Goal: Task Accomplishment & Management: Use online tool/utility

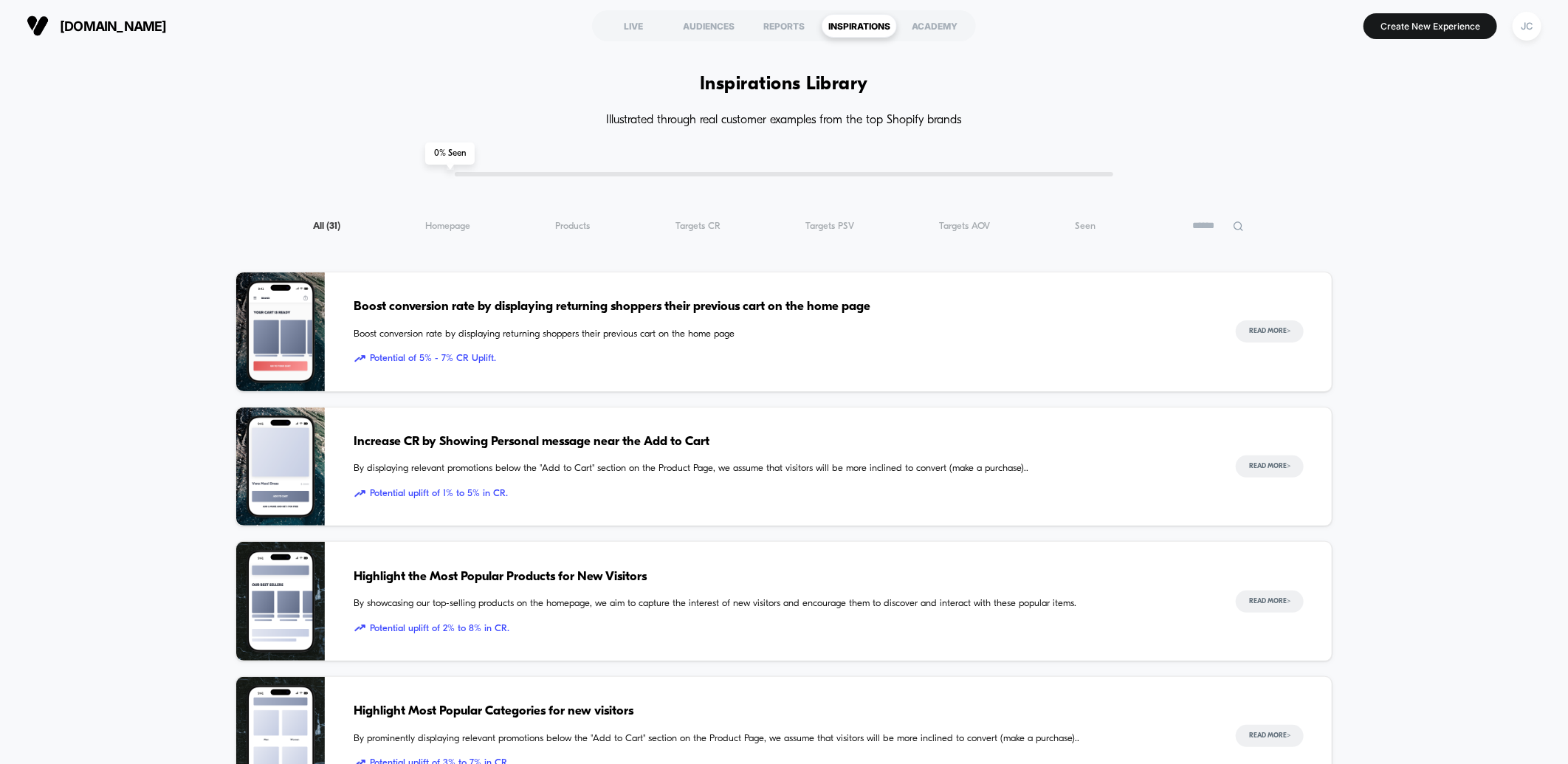
click at [1233, 225] on icon at bounding box center [1238, 225] width 11 height 11
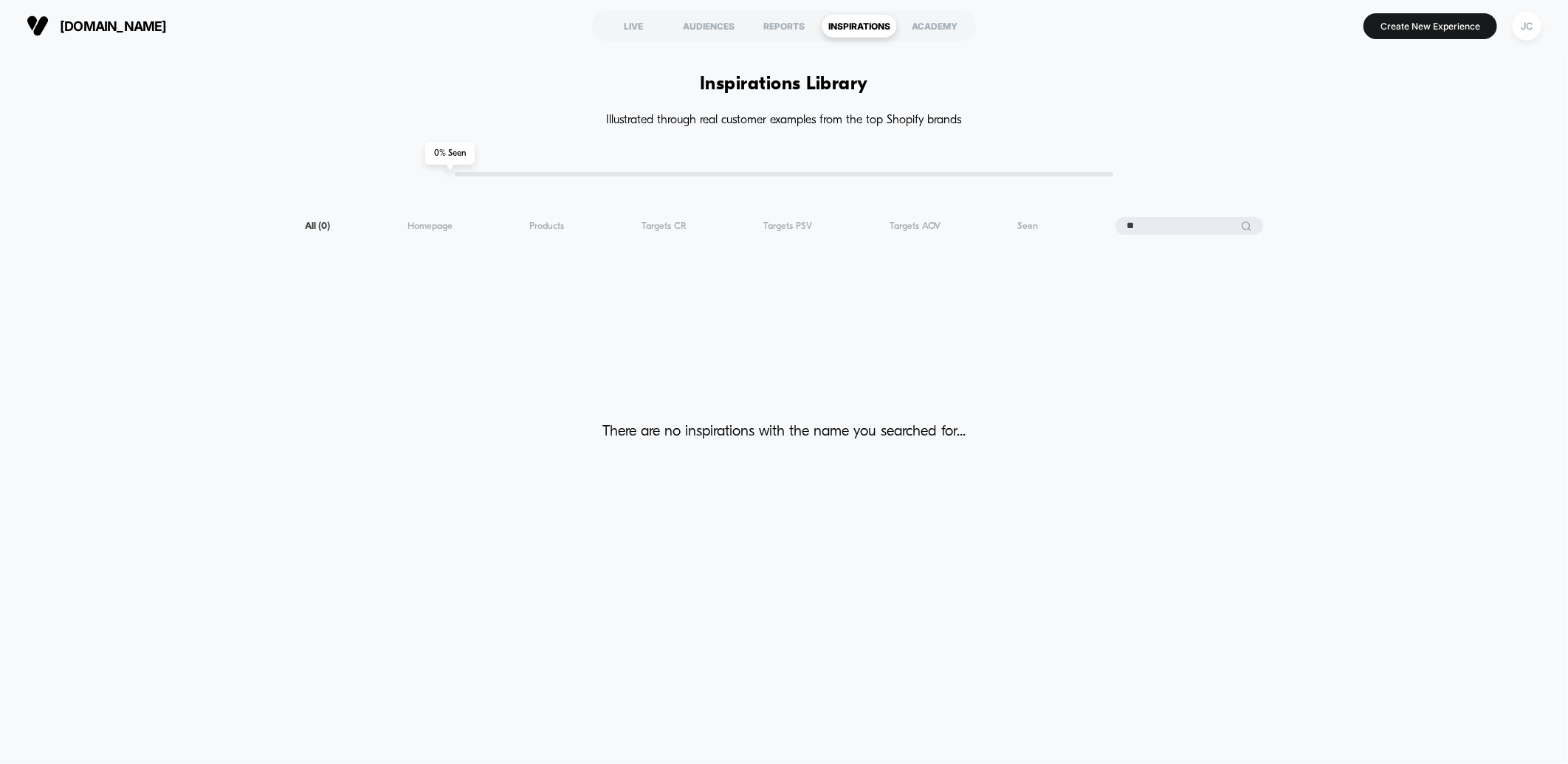
type input "*"
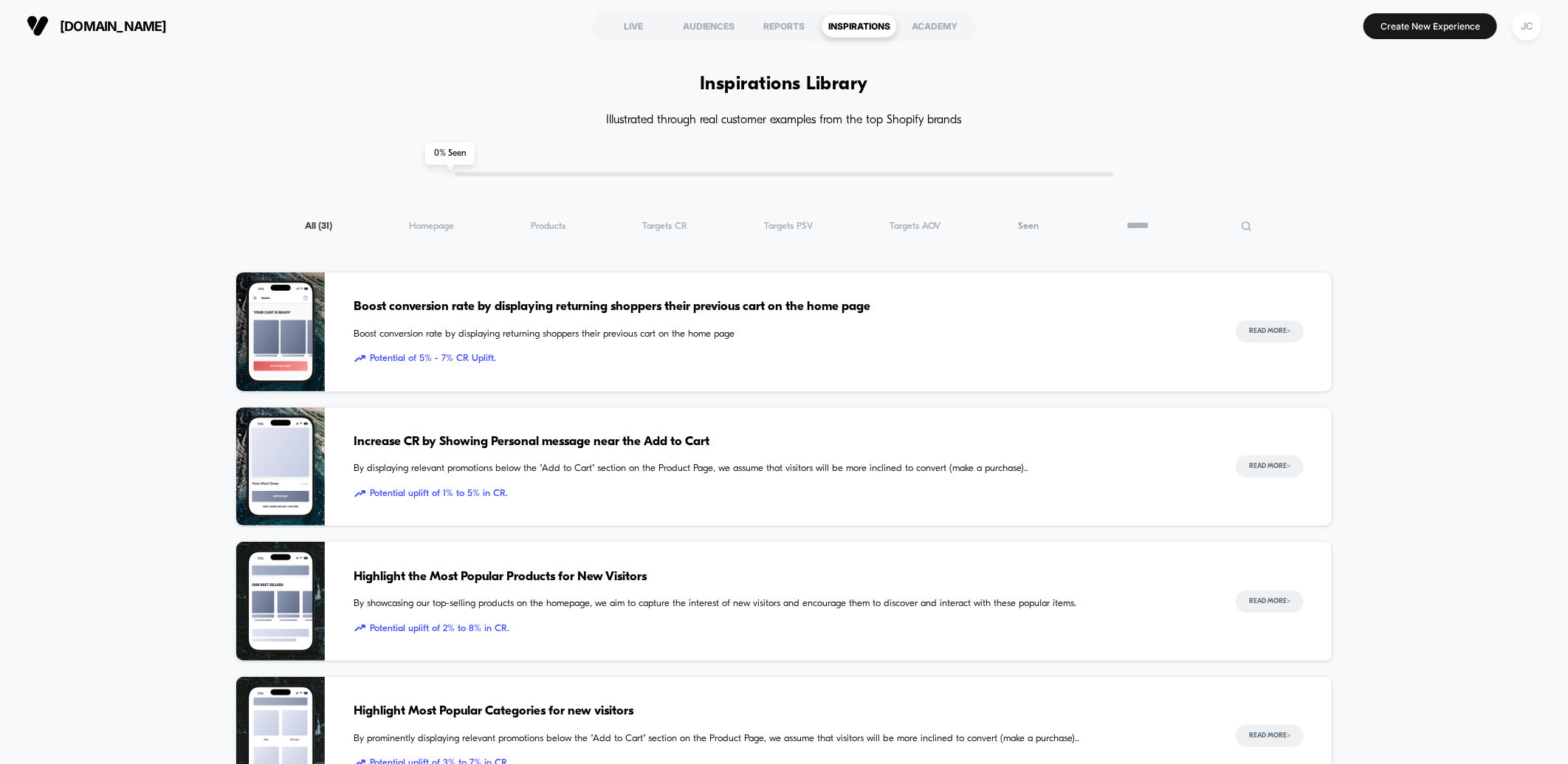
click at [1026, 223] on span "Seen ( 31 )" at bounding box center [1028, 225] width 21 height 11
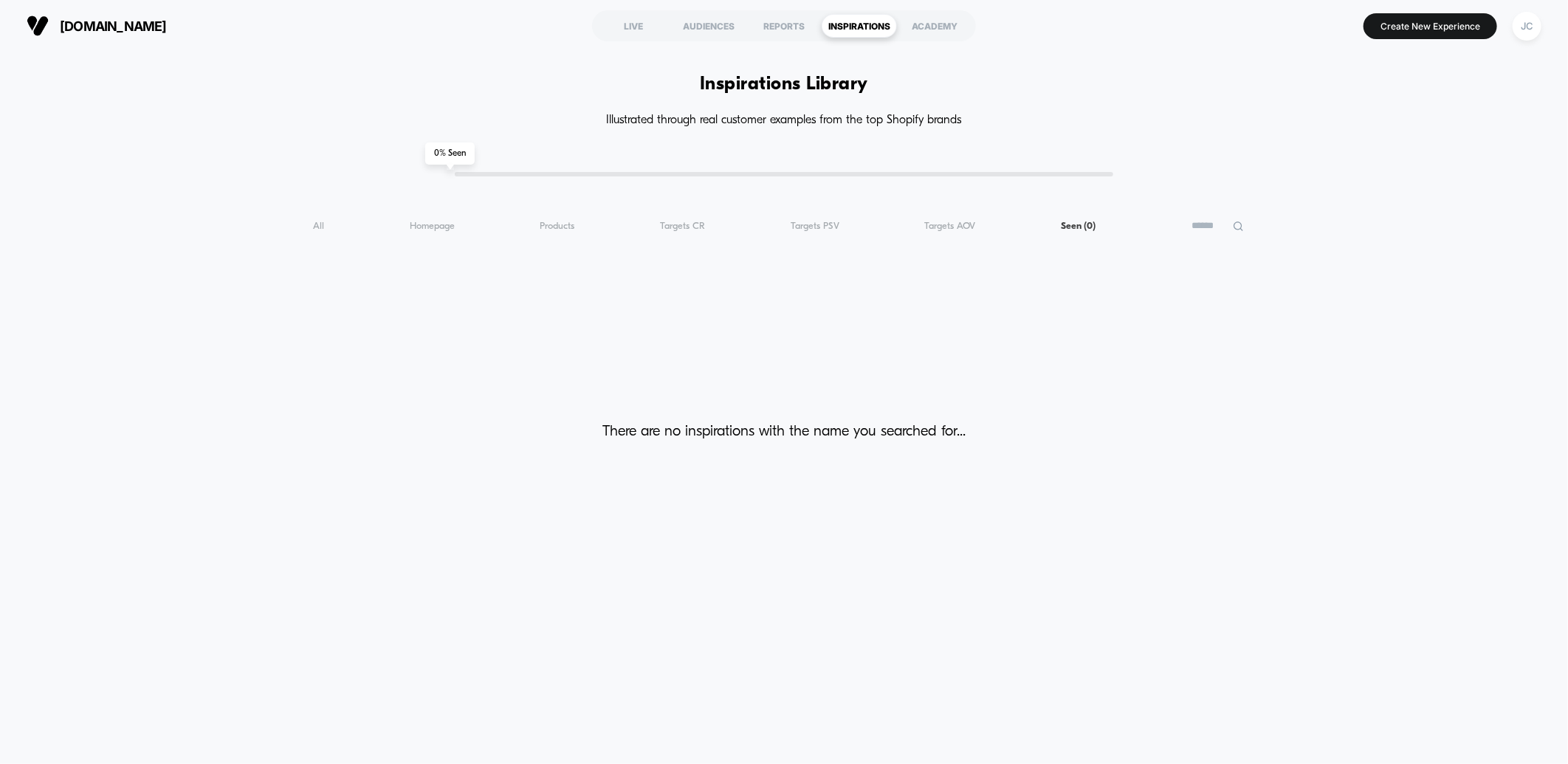
click at [983, 222] on div "All ( 0 ) Homepage ( 0 ) Products ( 0 ) Targets CR ( 0 ) Targets PSV ( 0 ) Targ…" at bounding box center [784, 225] width 1098 height 17
click at [946, 225] on span "Targets AOV ( 0 )" at bounding box center [950, 225] width 51 height 11
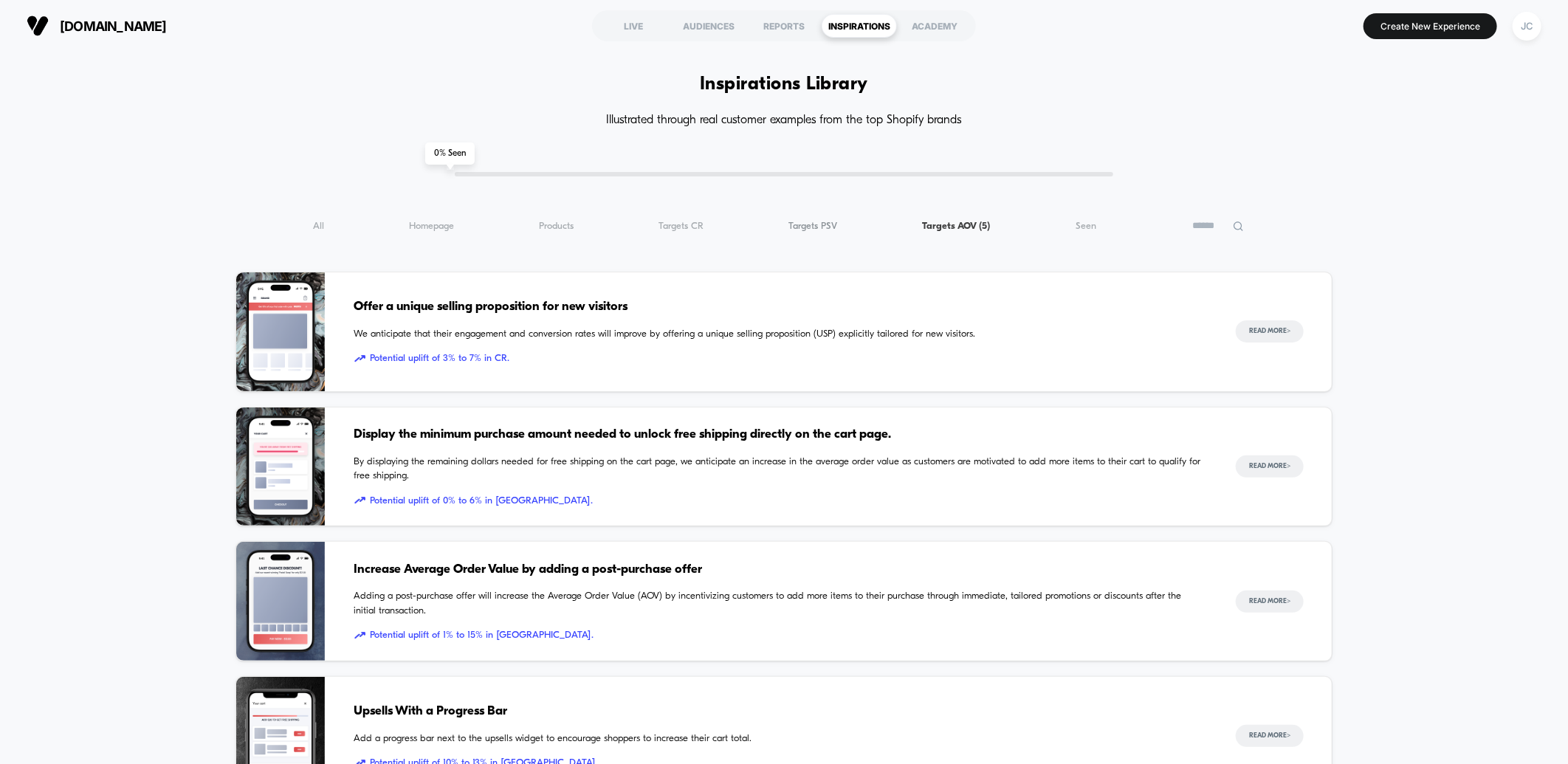
click at [805, 225] on span "Targets PSV ( 5 )" at bounding box center [813, 225] width 49 height 11
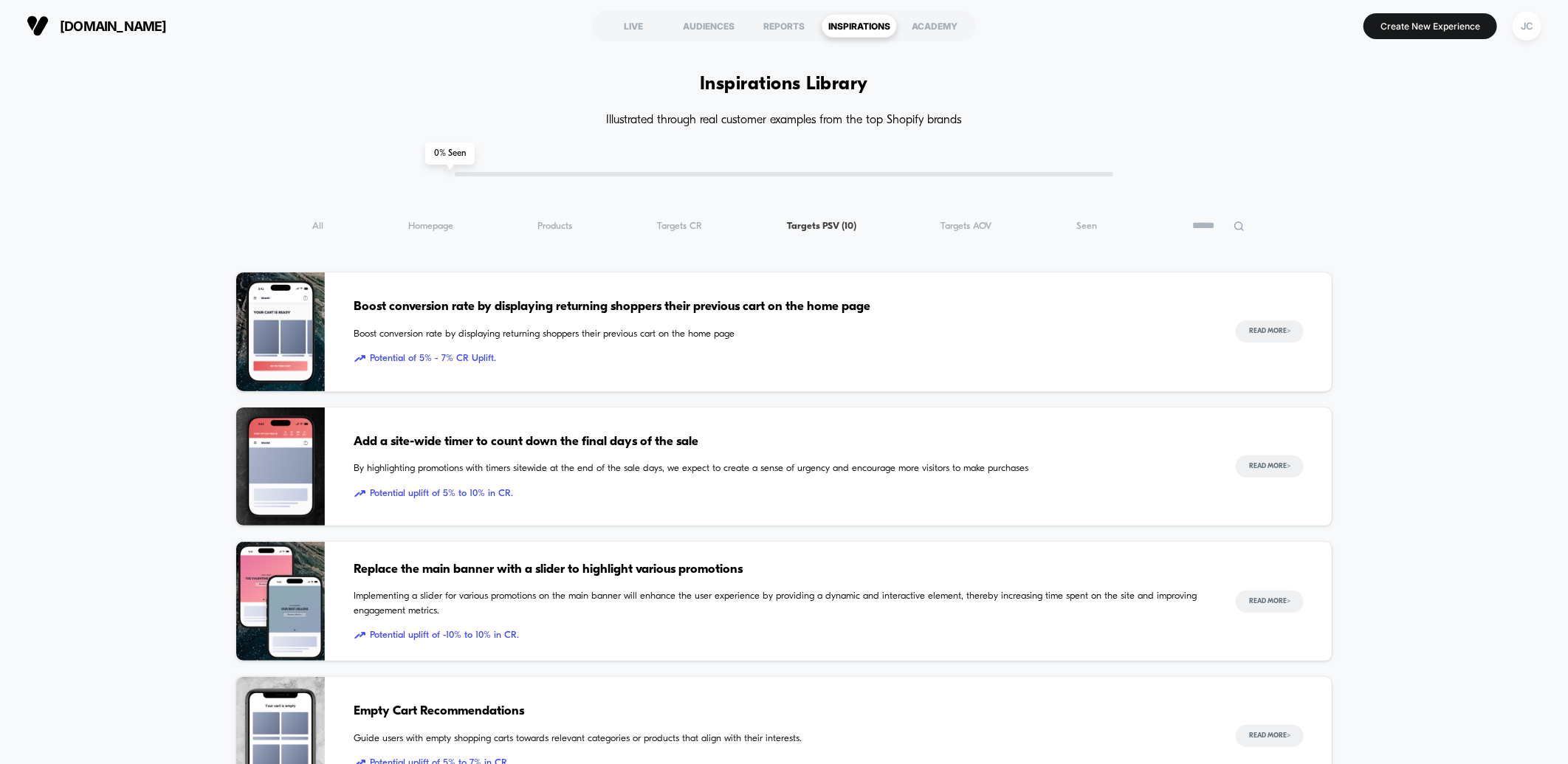
click at [691, 234] on div "All ( 10 ) Homepage ( 10 ) Products ( 10 ) Targets CR ( 10 ) Targets PSV ( 10 )…" at bounding box center [784, 225] width 1098 height 17
click at [690, 225] on span "Targets CR ( 10 )" at bounding box center [679, 225] width 45 height 11
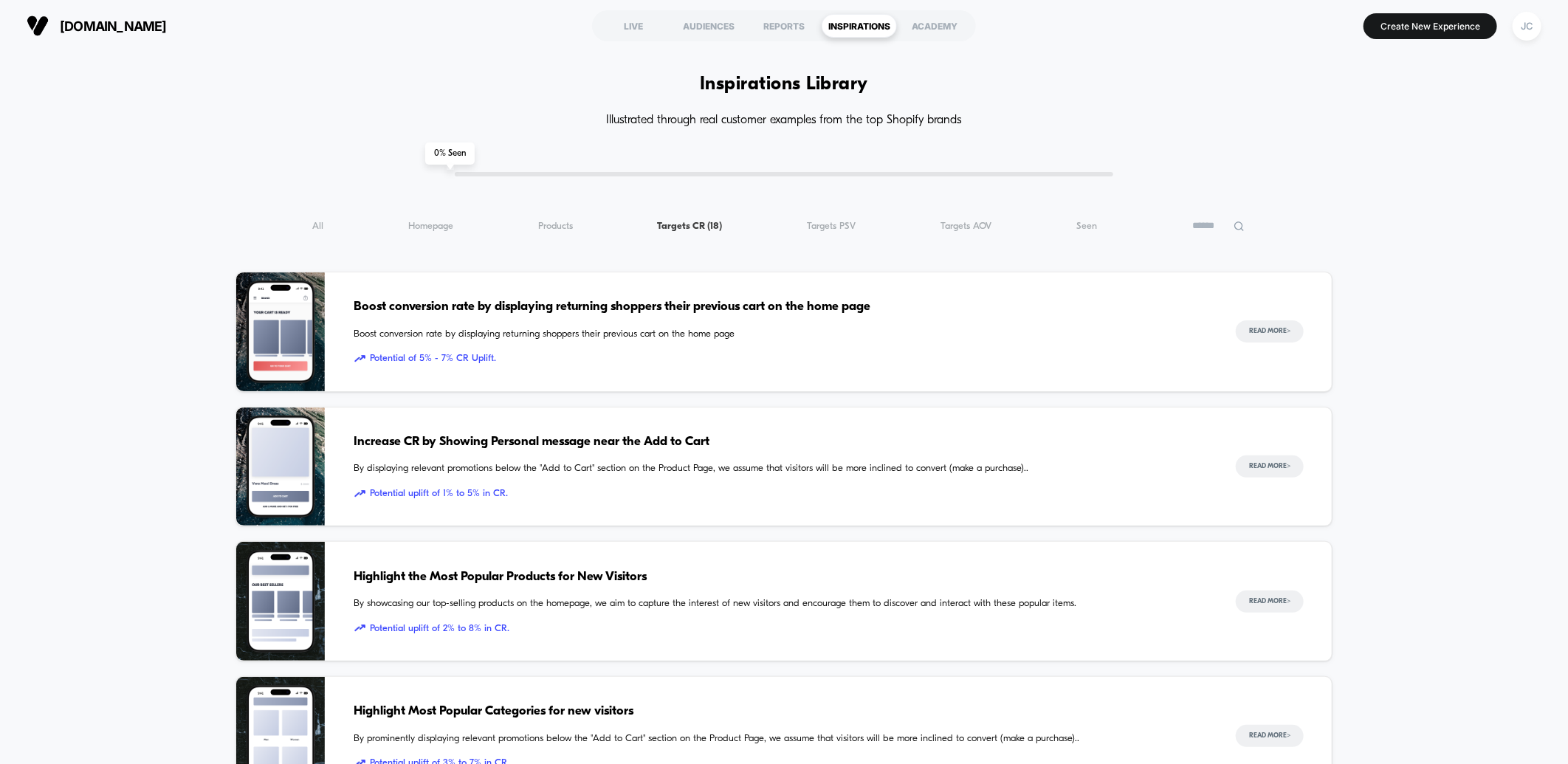
click at [583, 234] on div "All ( 18 ) Homepage ( 18 ) Products ( 18 ) Targets CR ( 18 ) Targets PSV ( 18 )…" at bounding box center [784, 225] width 1098 height 17
click at [563, 232] on div "All ( 18 ) Homepage ( 18 ) Products ( 18 ) Targets CR ( 18 ) Targets PSV ( 18 )…" at bounding box center [784, 225] width 1098 height 17
click at [547, 231] on span "Products ( 18 )" at bounding box center [555, 225] width 35 height 11
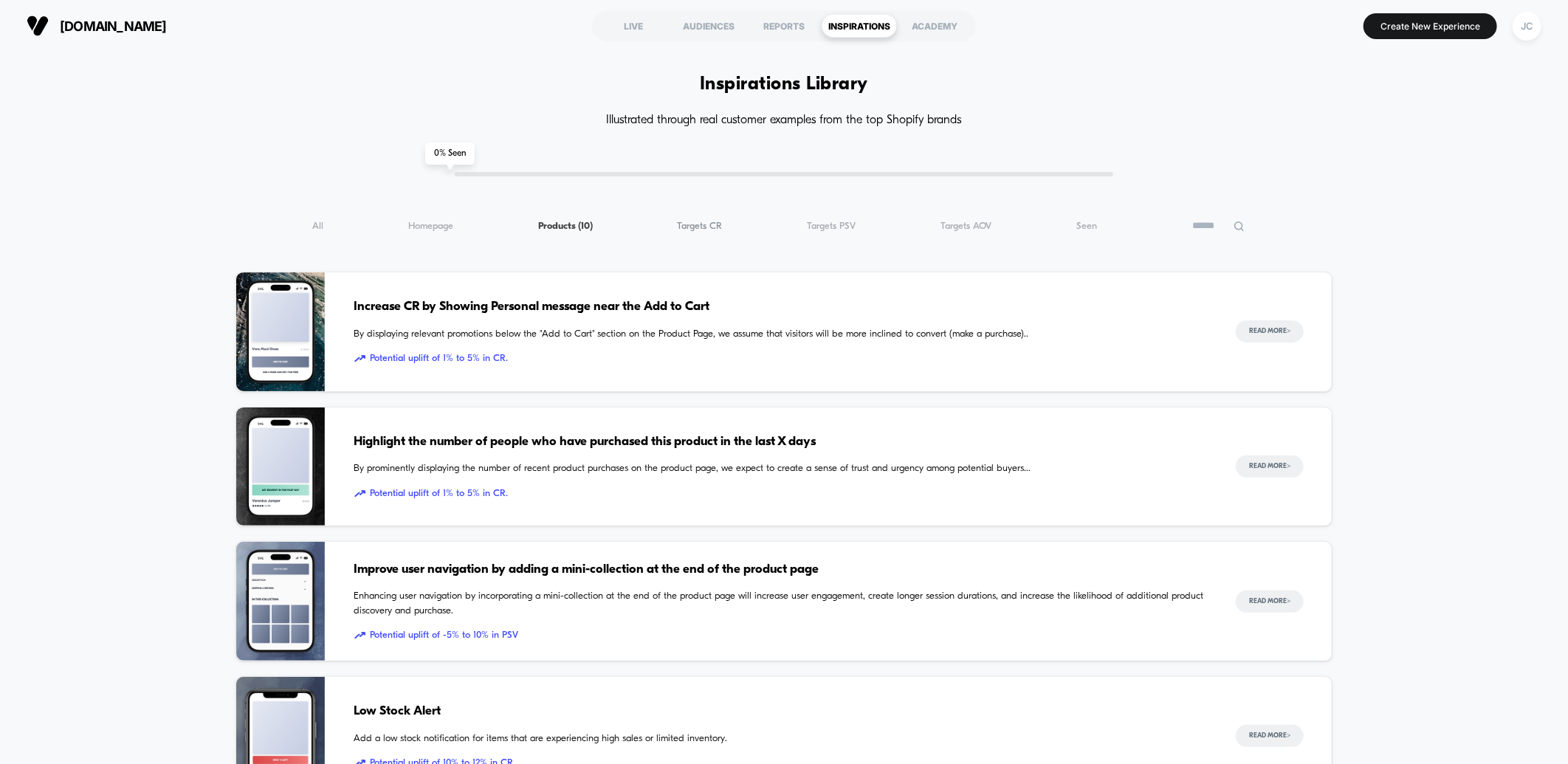
click at [681, 227] on span "Targets CR ( 10 )" at bounding box center [700, 225] width 45 height 11
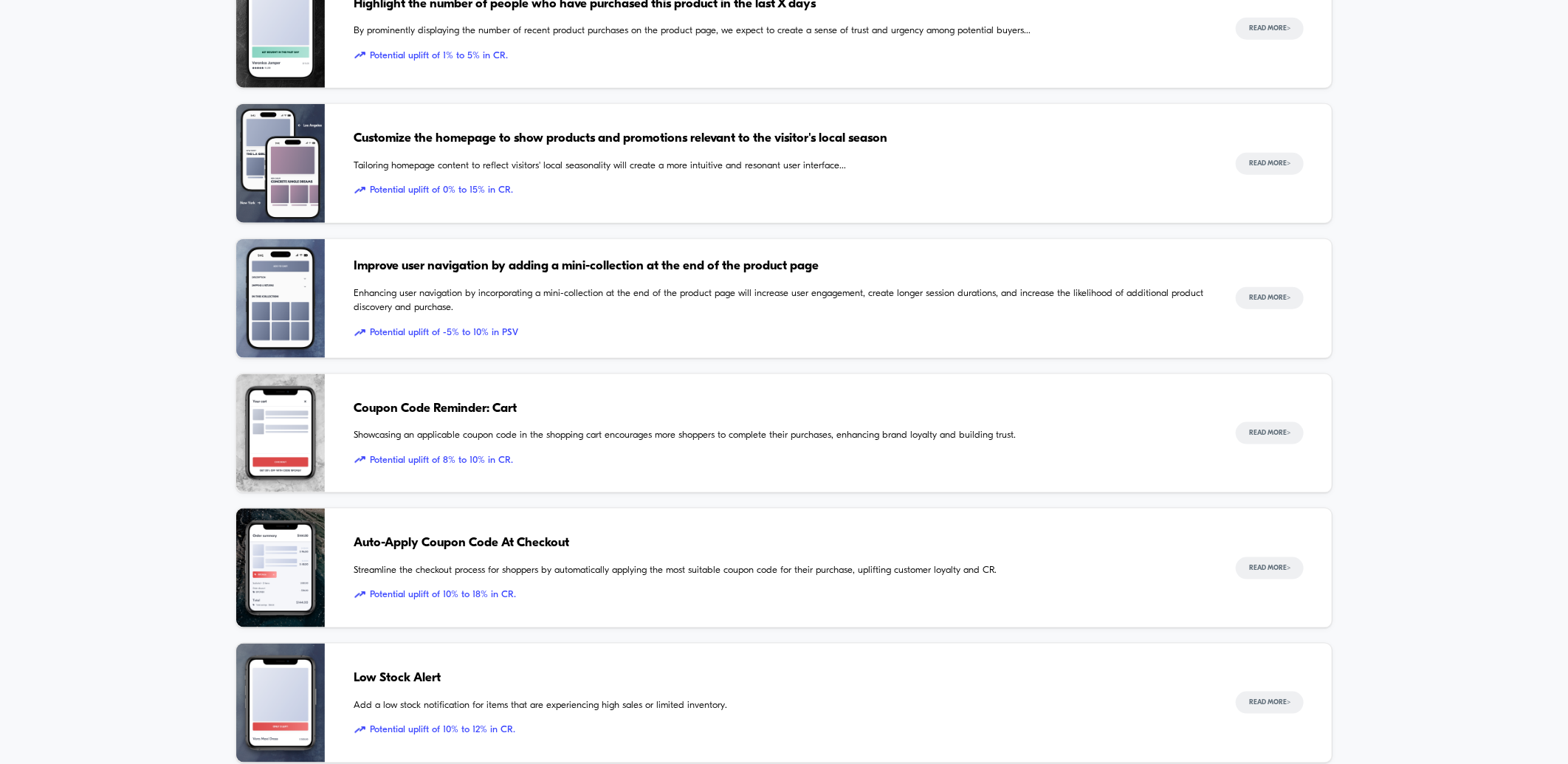
scroll to position [984, 0]
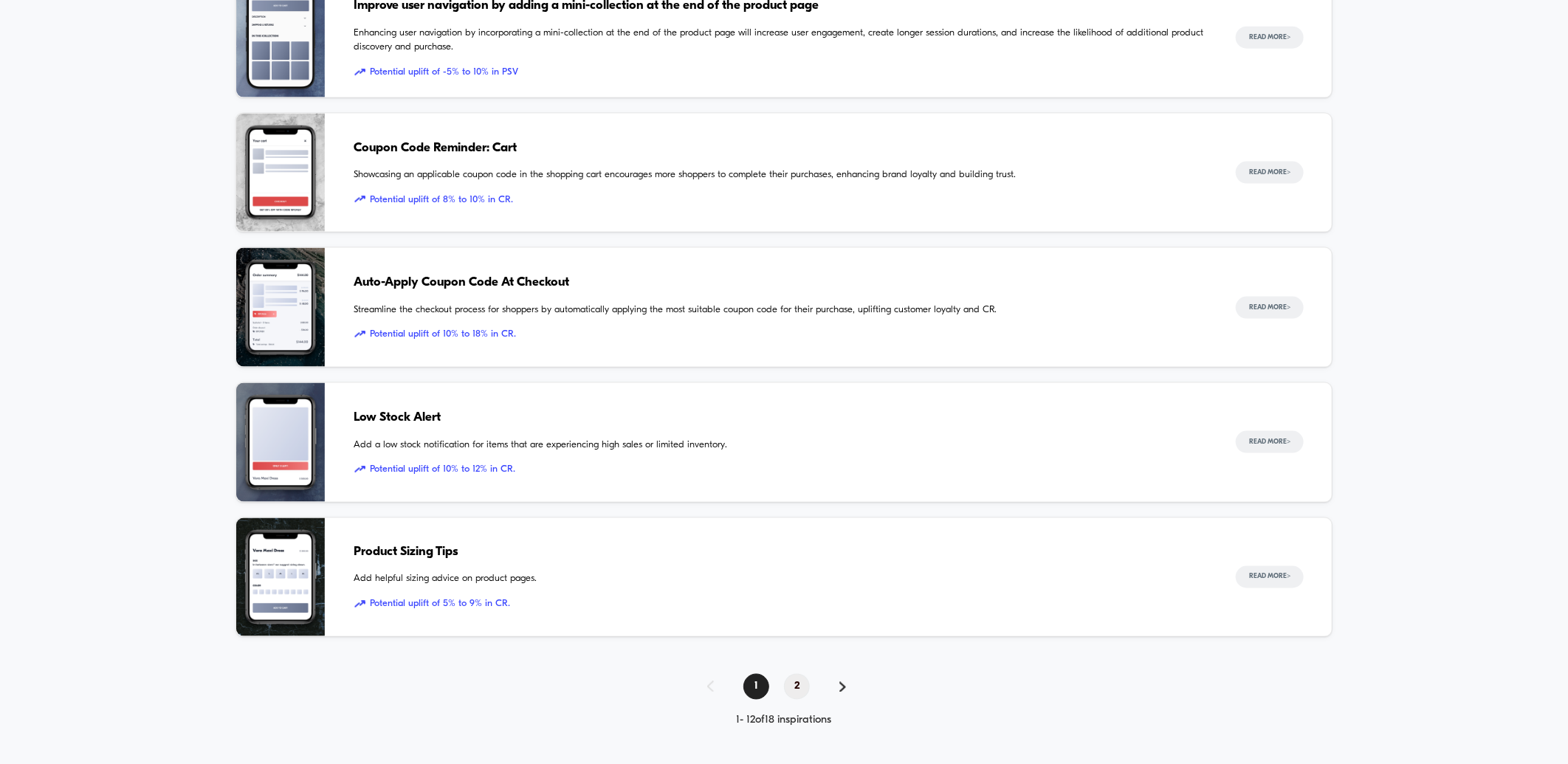
click at [785, 692] on span "2" at bounding box center [796, 686] width 26 height 26
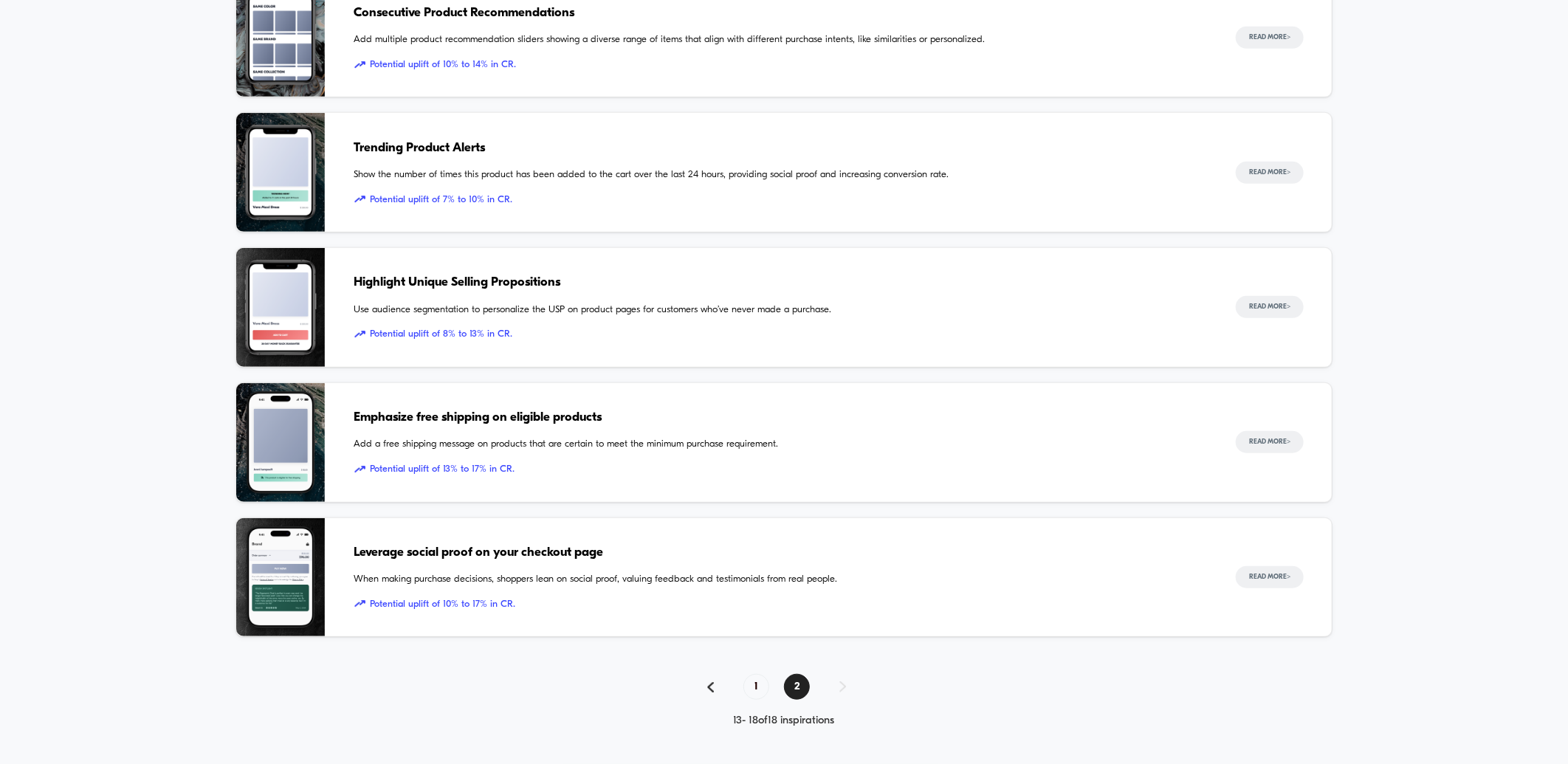
scroll to position [103, 0]
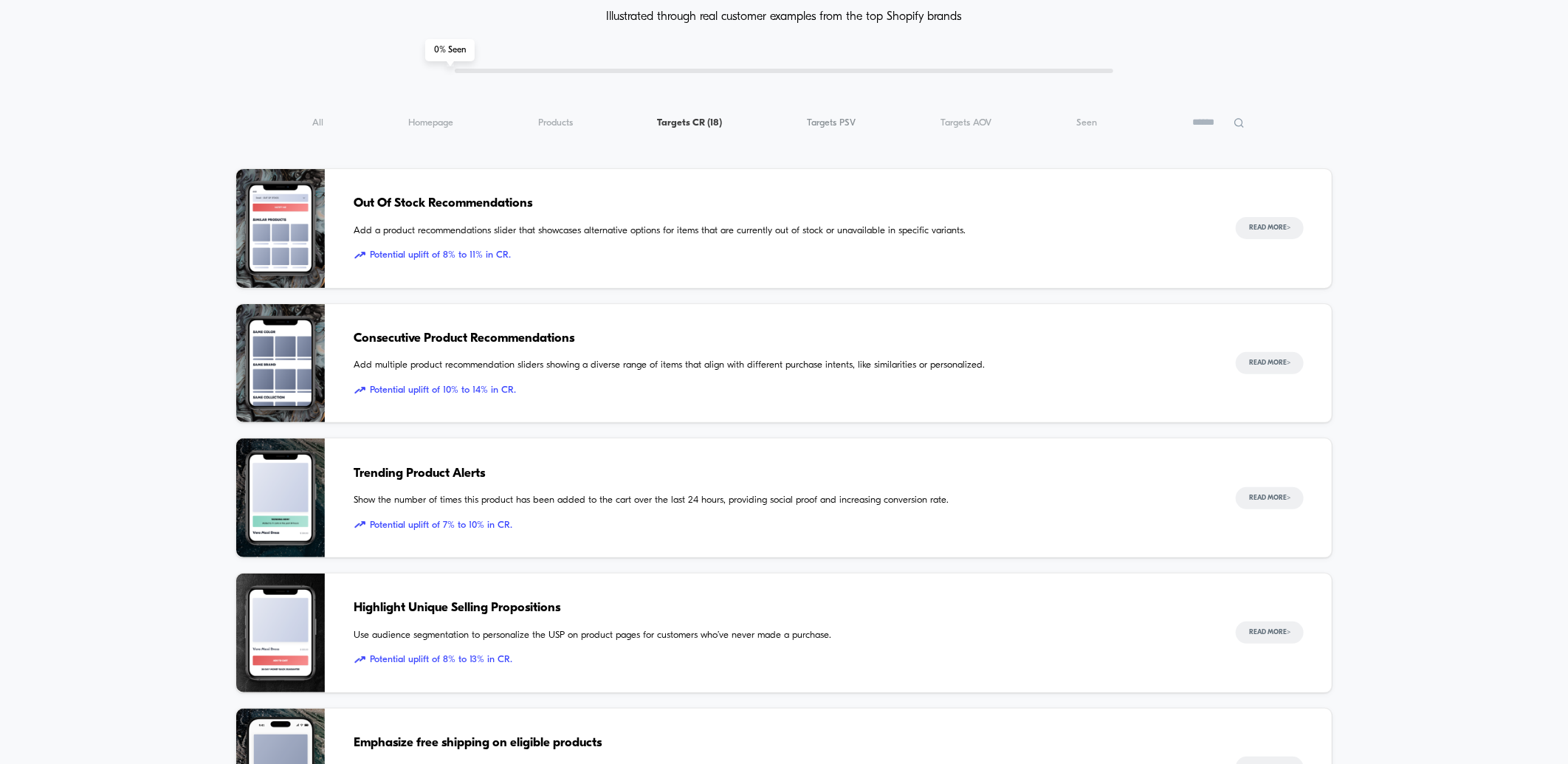
click at [820, 124] on span "Targets PSV ( 18 )" at bounding box center [831, 122] width 49 height 11
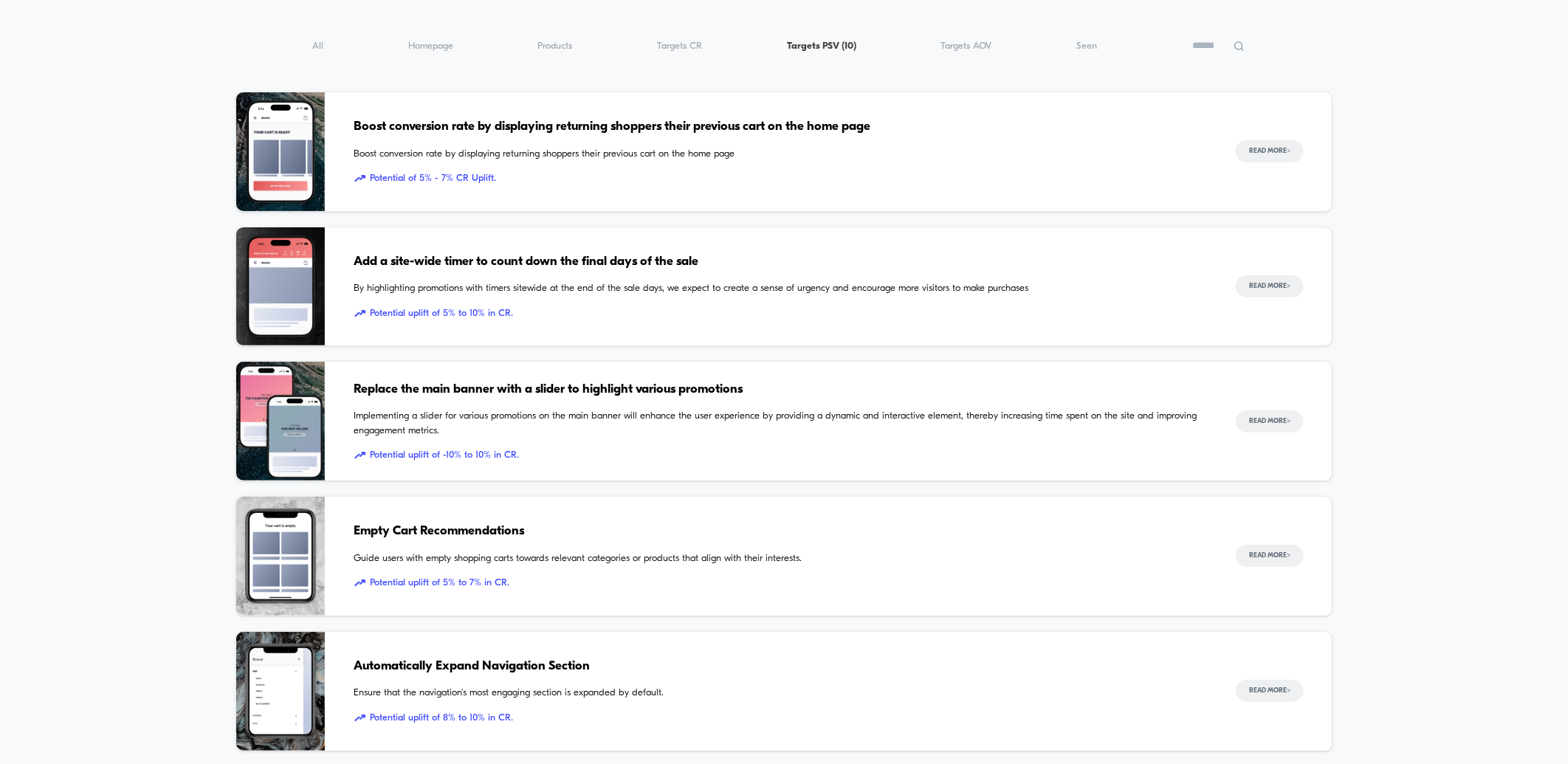
scroll to position [0, 0]
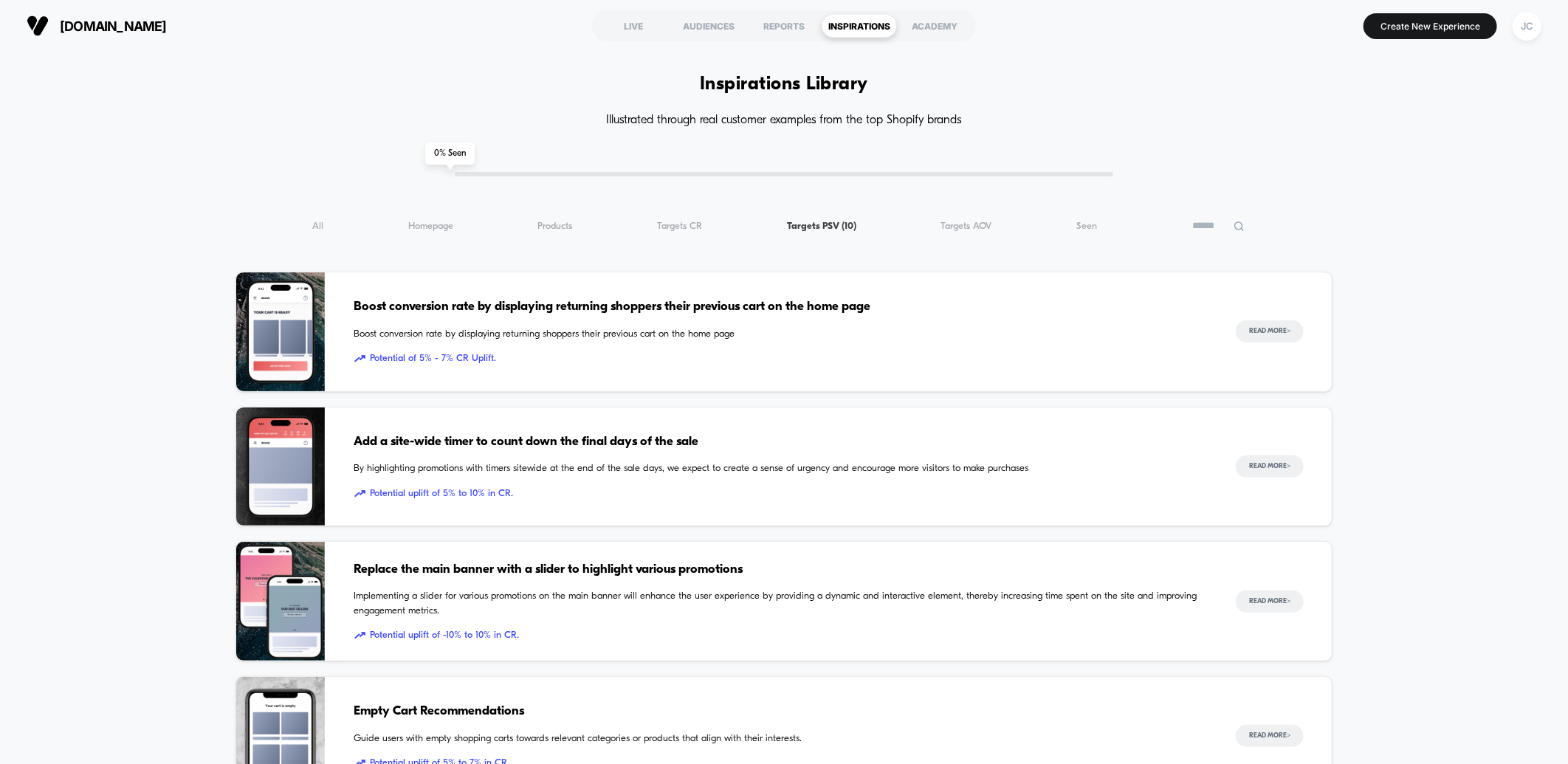
click at [973, 226] on span "Targets AOV ( 10 )" at bounding box center [967, 225] width 51 height 11
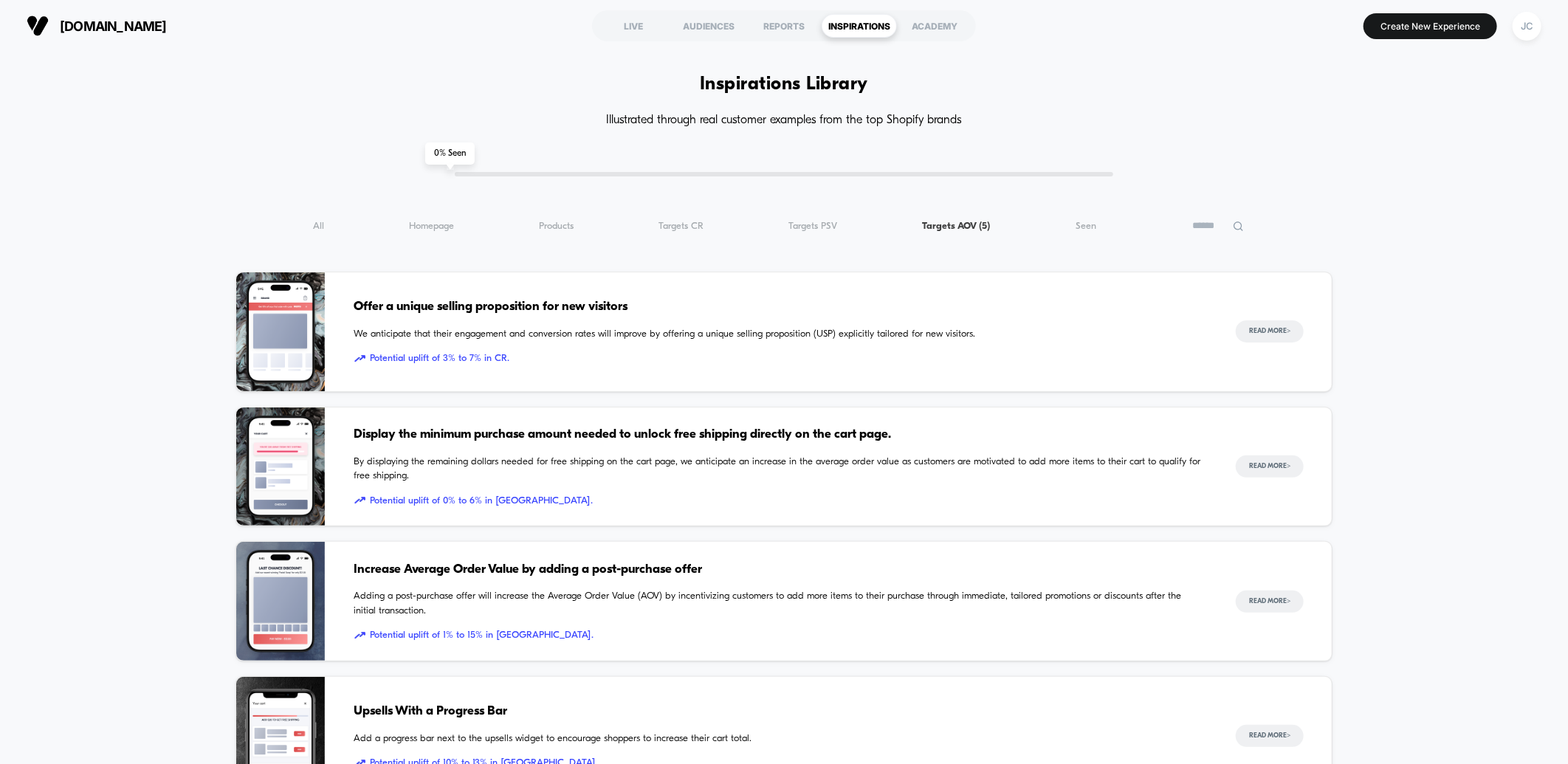
click at [389, 231] on div "All ( 5 ) Homepage ( 5 ) Products ( 5 ) Targets CR ( 5 ) Targets PSV ( 5 ) Targ…" at bounding box center [784, 225] width 1098 height 17
click at [448, 217] on div "All ( 5 ) Homepage ( 5 ) Products ( 5 ) Targets CR ( 5 ) Targets PSV ( 5 ) Targ…" at bounding box center [784, 225] width 1098 height 17
click at [440, 219] on div "All ( 5 ) Homepage ( 5 ) Products ( 5 ) Targets CR ( 5 ) Targets PSV ( 5 ) Targ…" at bounding box center [784, 225] width 1098 height 17
click at [440, 222] on span "Homepage ( 5 )" at bounding box center [431, 225] width 45 height 11
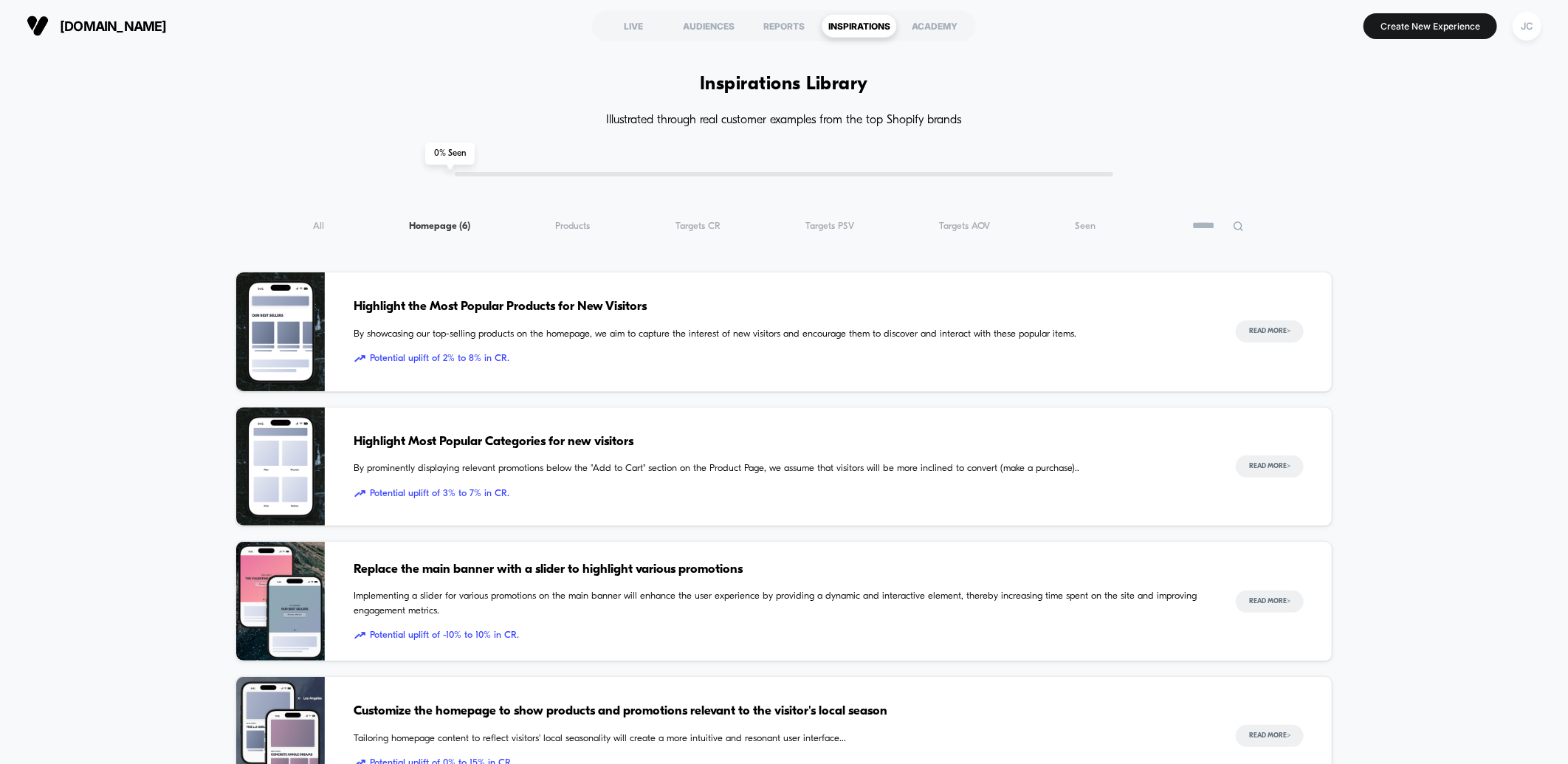
click at [327, 226] on div "All ( 6 ) Homepage ( 6 ) Products ( 6 ) Targets CR ( 6 ) Targets PSV ( 6 ) Targ…" at bounding box center [784, 225] width 1098 height 17
click at [322, 230] on span "All ( 6 )" at bounding box center [318, 225] width 11 height 11
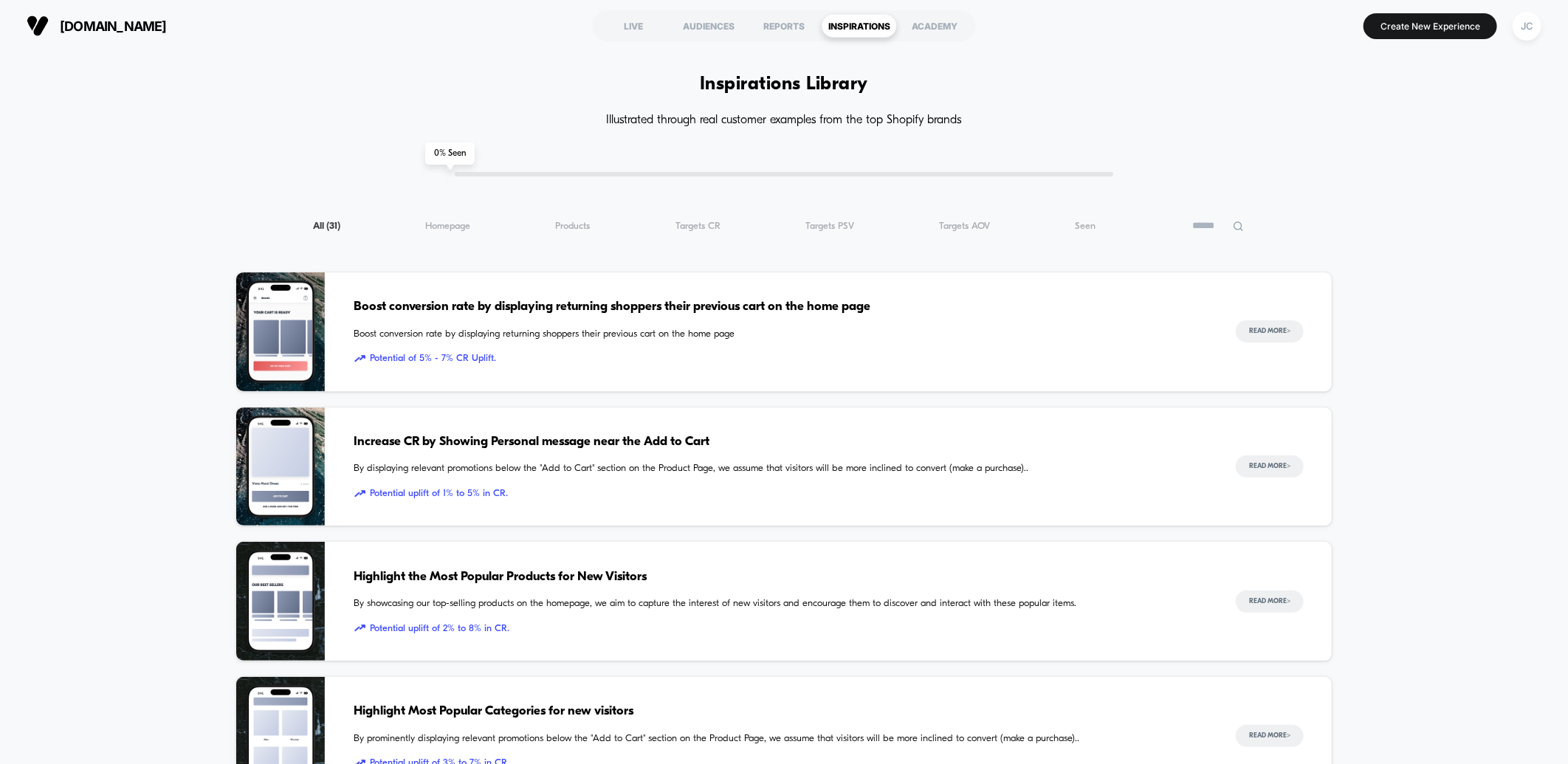
click at [940, 26] on div "ACADEMY" at bounding box center [934, 26] width 75 height 24
click at [696, 24] on div "AUDIENCES" at bounding box center [708, 26] width 75 height 24
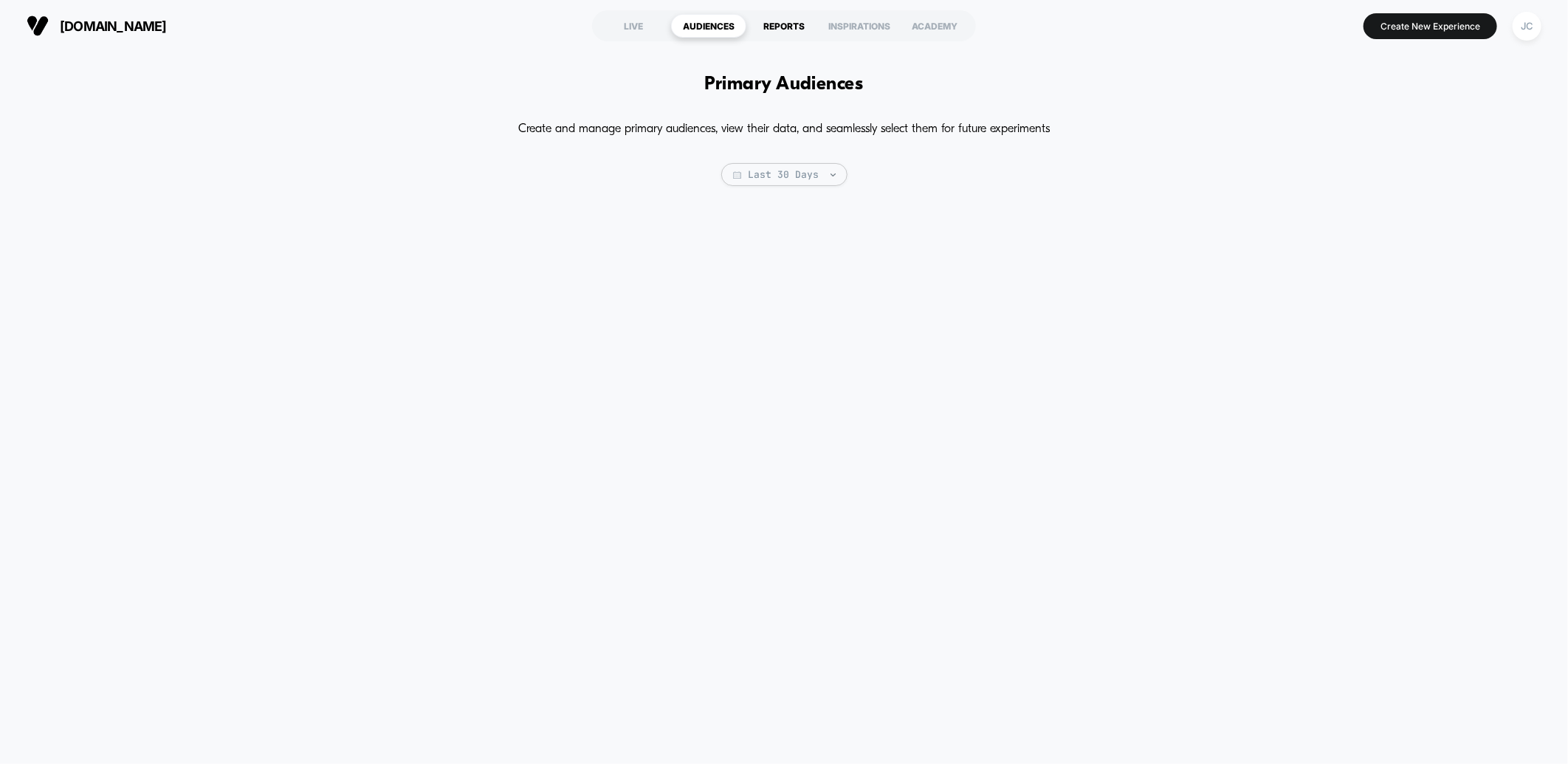
click at [796, 20] on div "REPORTS" at bounding box center [783, 26] width 75 height 24
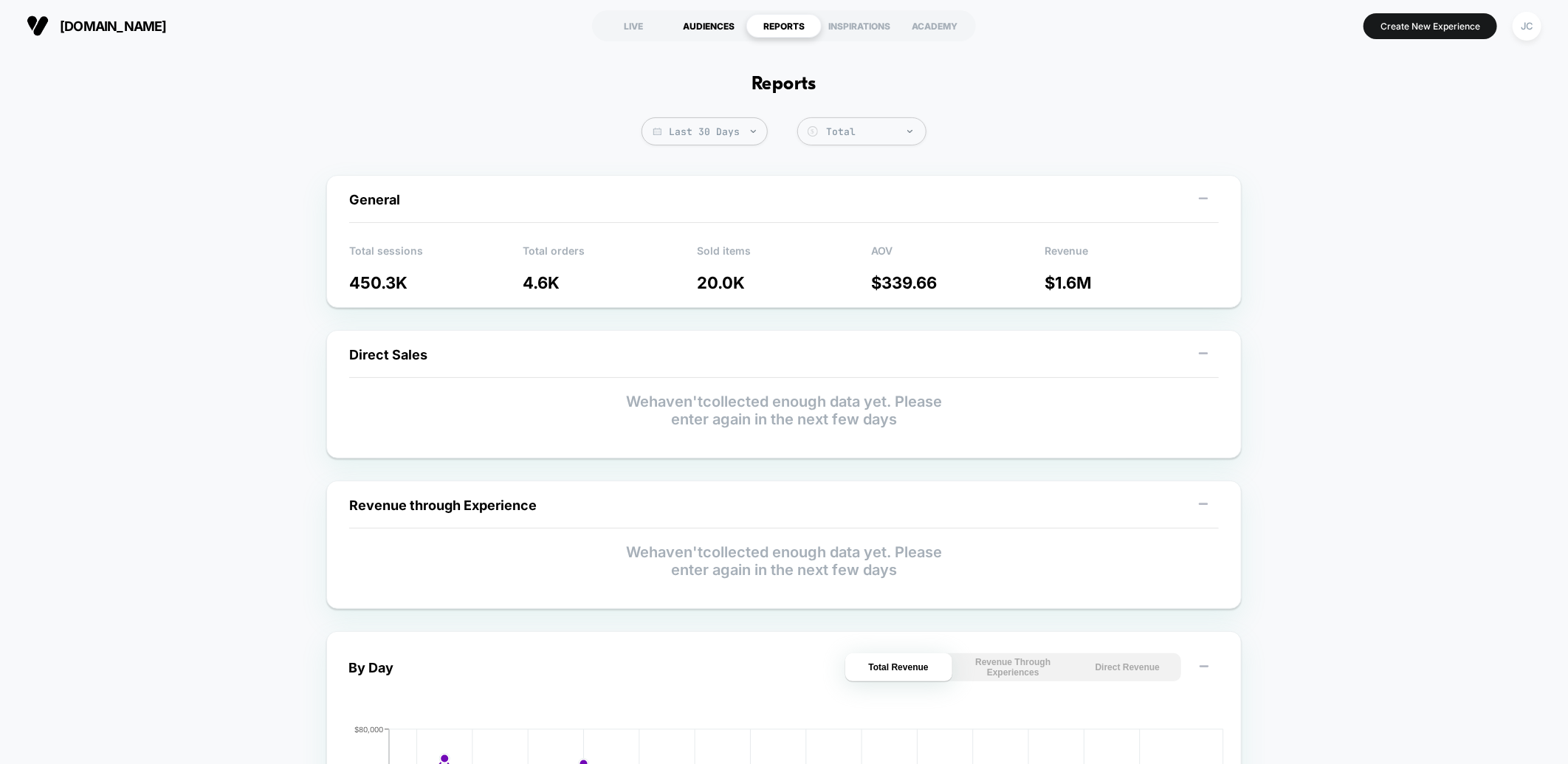
click at [691, 24] on div "AUDIENCES" at bounding box center [708, 26] width 75 height 24
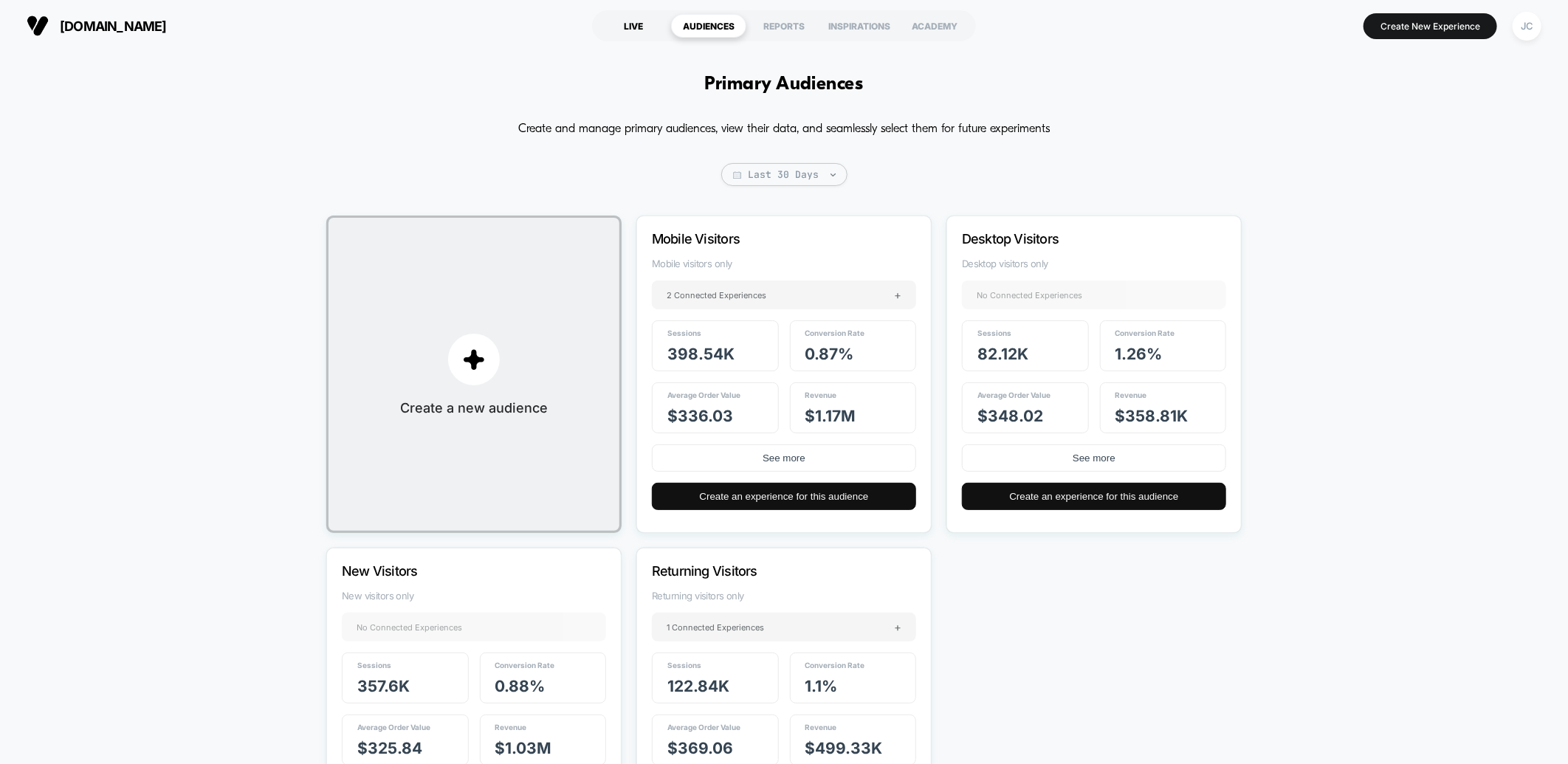
click at [647, 25] on div "LIVE" at bounding box center [633, 26] width 75 height 24
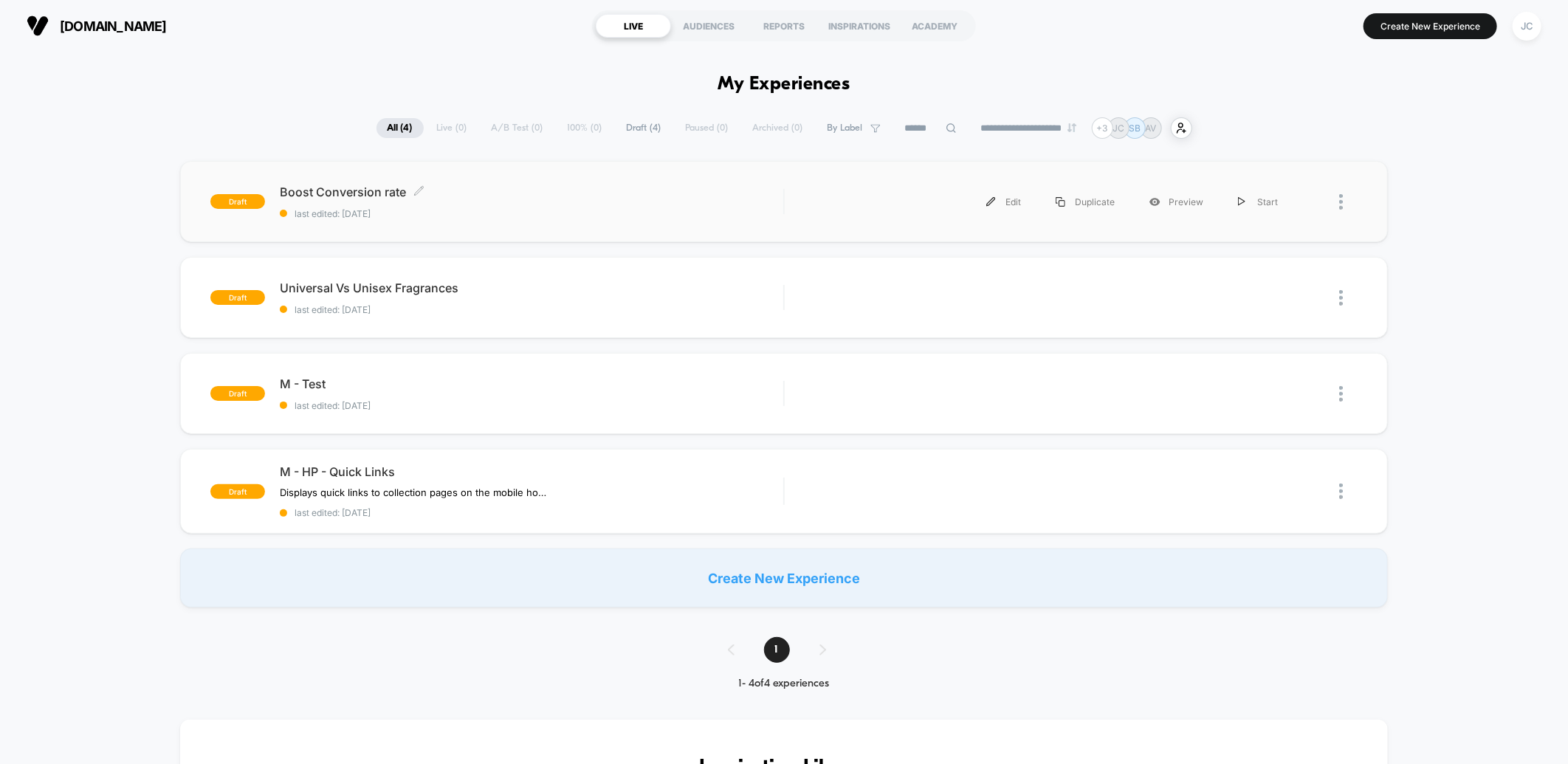
click at [558, 196] on span "Boost Conversion rate Click to edit experience details" at bounding box center [531, 192] width 503 height 15
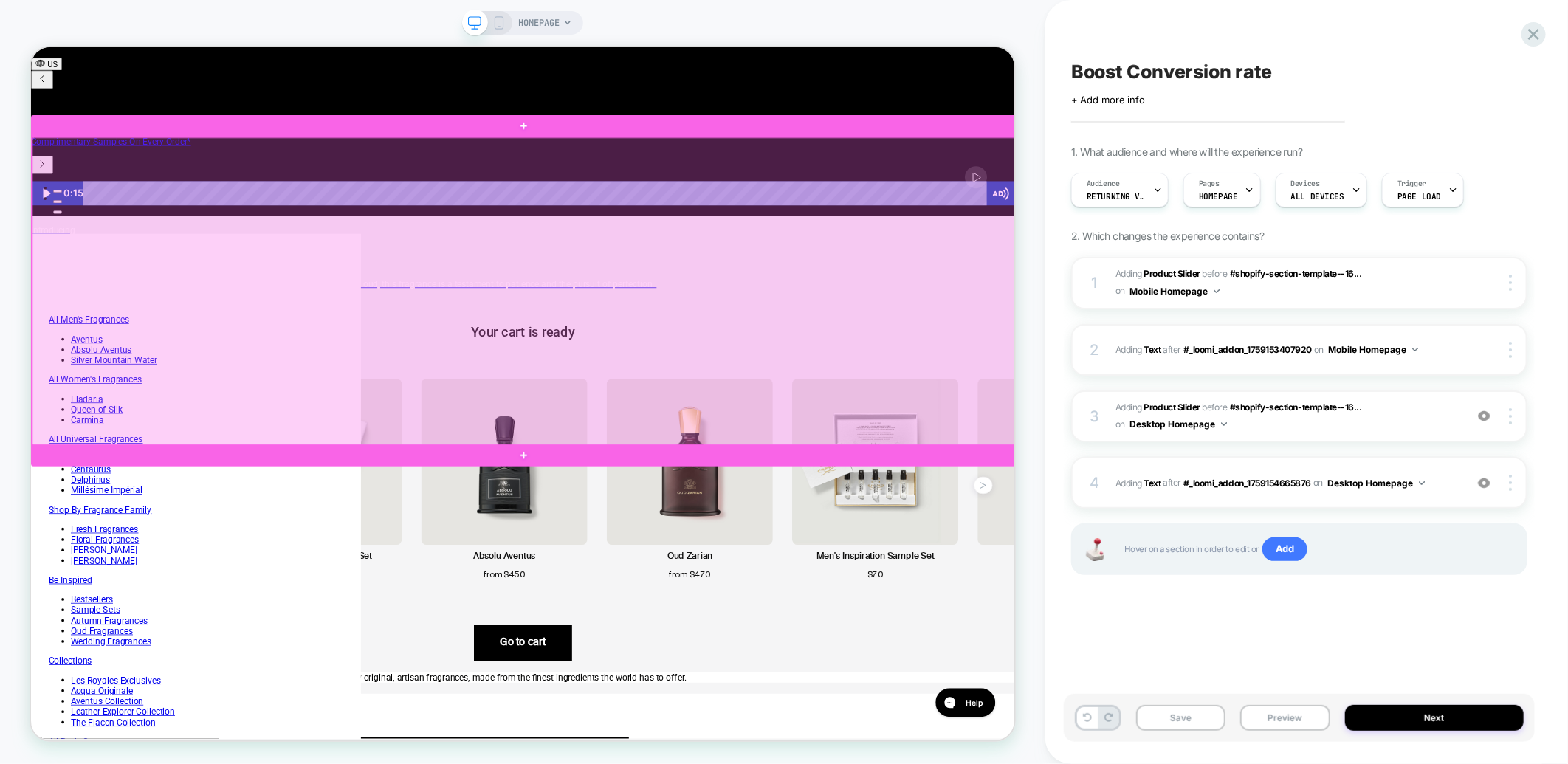
scroll to position [0, 1009]
drag, startPoint x: 1106, startPoint y: 434, endPoint x: 1092, endPoint y: 437, distance: 14.3
click at [1092, 437] on div at bounding box center [688, 373] width 1314 height 411
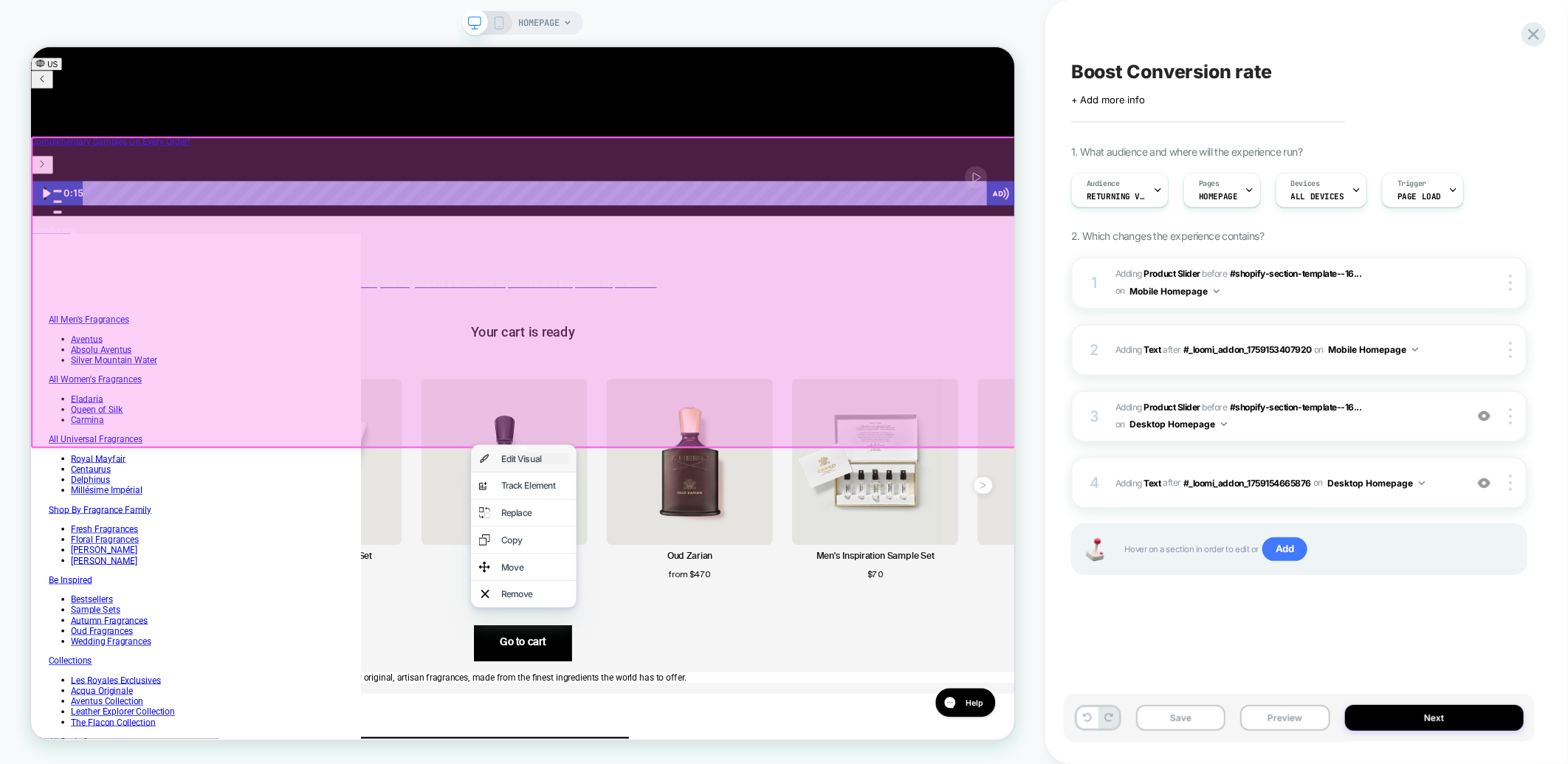
click at [715, 600] on div "Edit Visual" at bounding box center [701, 595] width 90 height 15
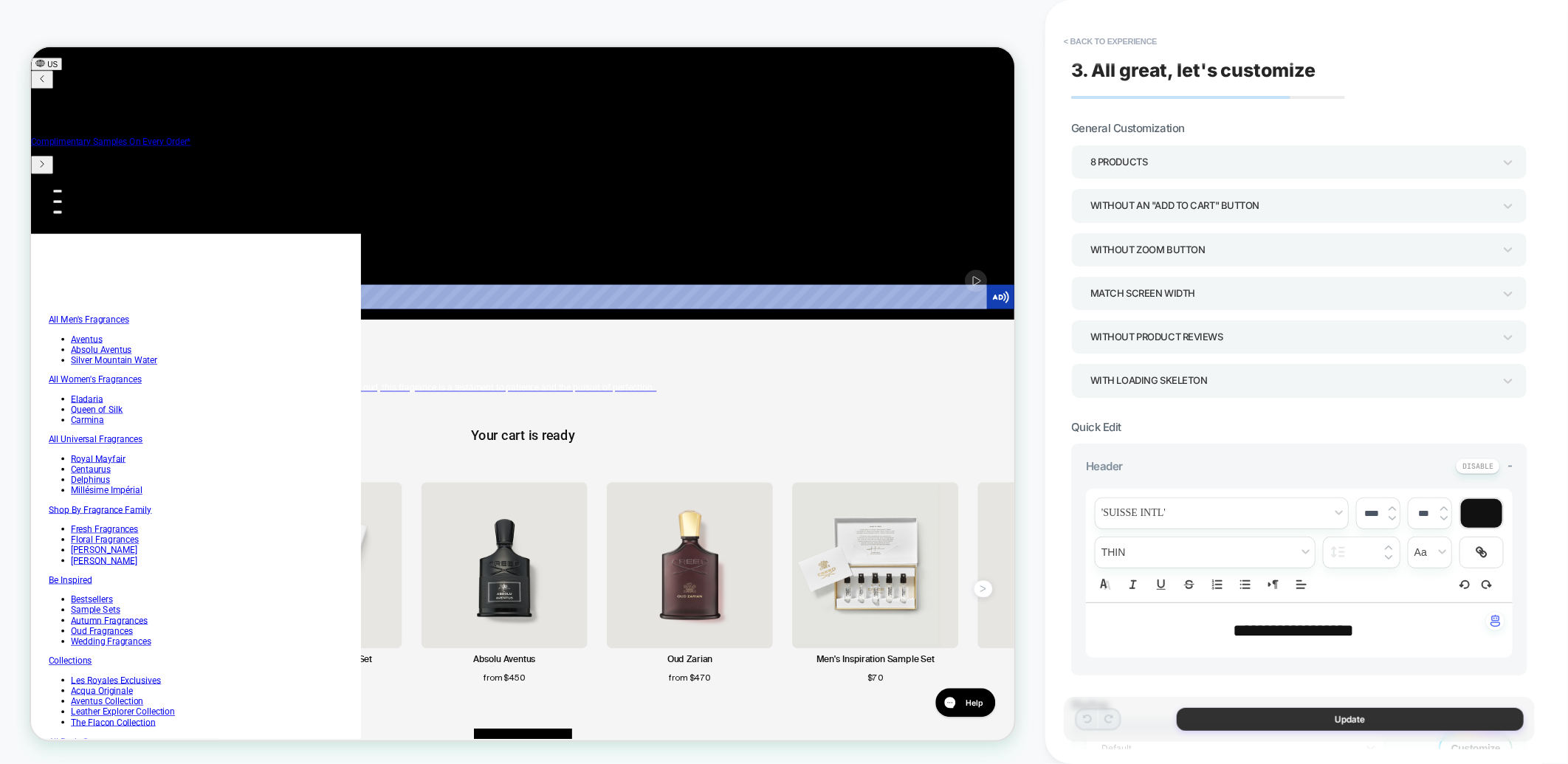
click at [1243, 716] on button "Update" at bounding box center [1350, 719] width 347 height 23
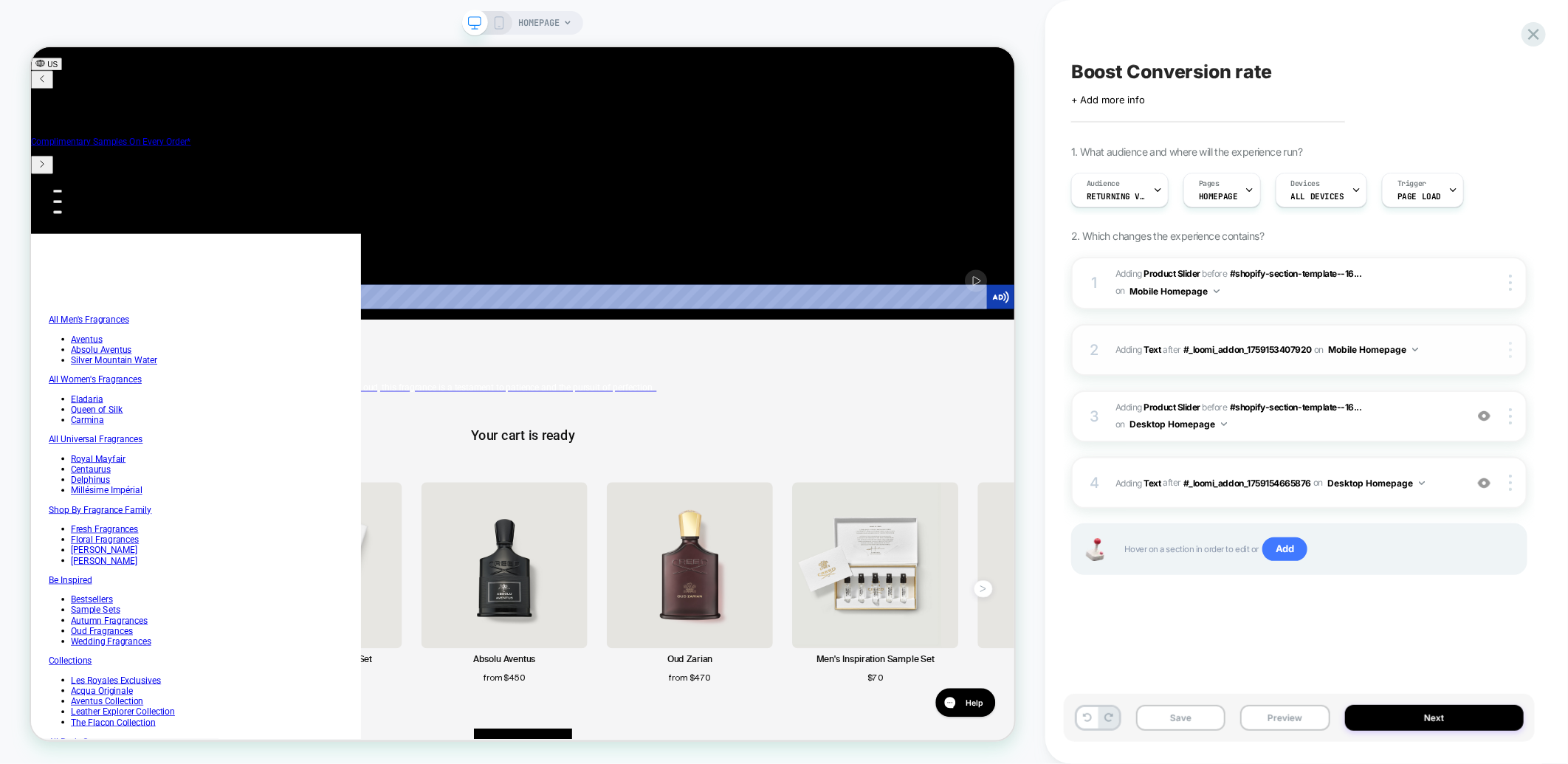
click at [1504, 343] on div at bounding box center [1513, 350] width 28 height 17
click at [1510, 345] on img at bounding box center [1511, 350] width 3 height 17
click at [1552, 320] on div "Boost Conversion rate Click to edit experience details + Add more info 1. What …" at bounding box center [1306, 382] width 523 height 764
click at [1448, 192] on icon at bounding box center [1453, 190] width 10 height 10
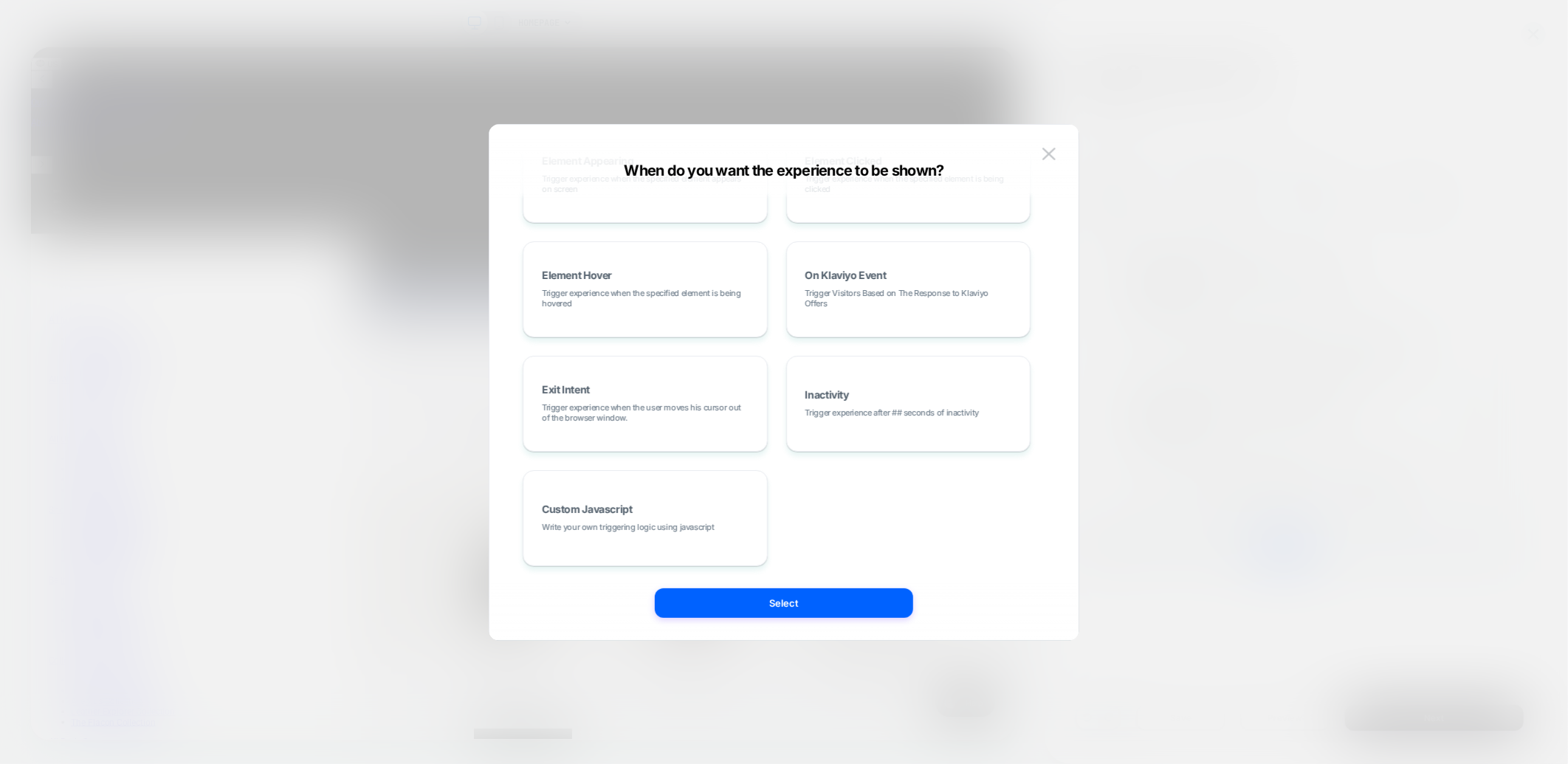
scroll to position [0, 504]
click at [1038, 158] on button at bounding box center [1048, 154] width 22 height 22
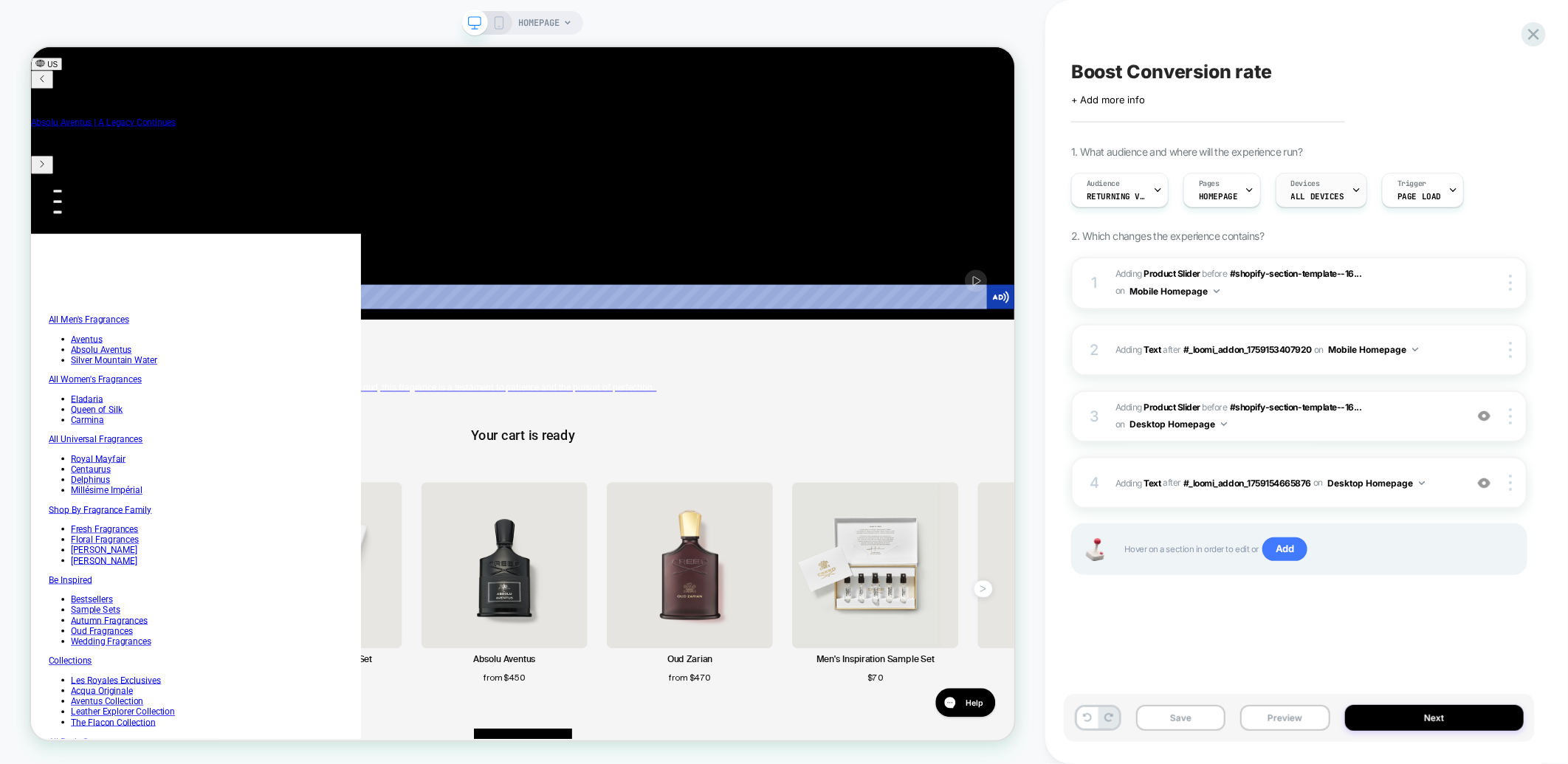
click at [1325, 192] on span "ALL DEVICES" at bounding box center [1318, 196] width 53 height 11
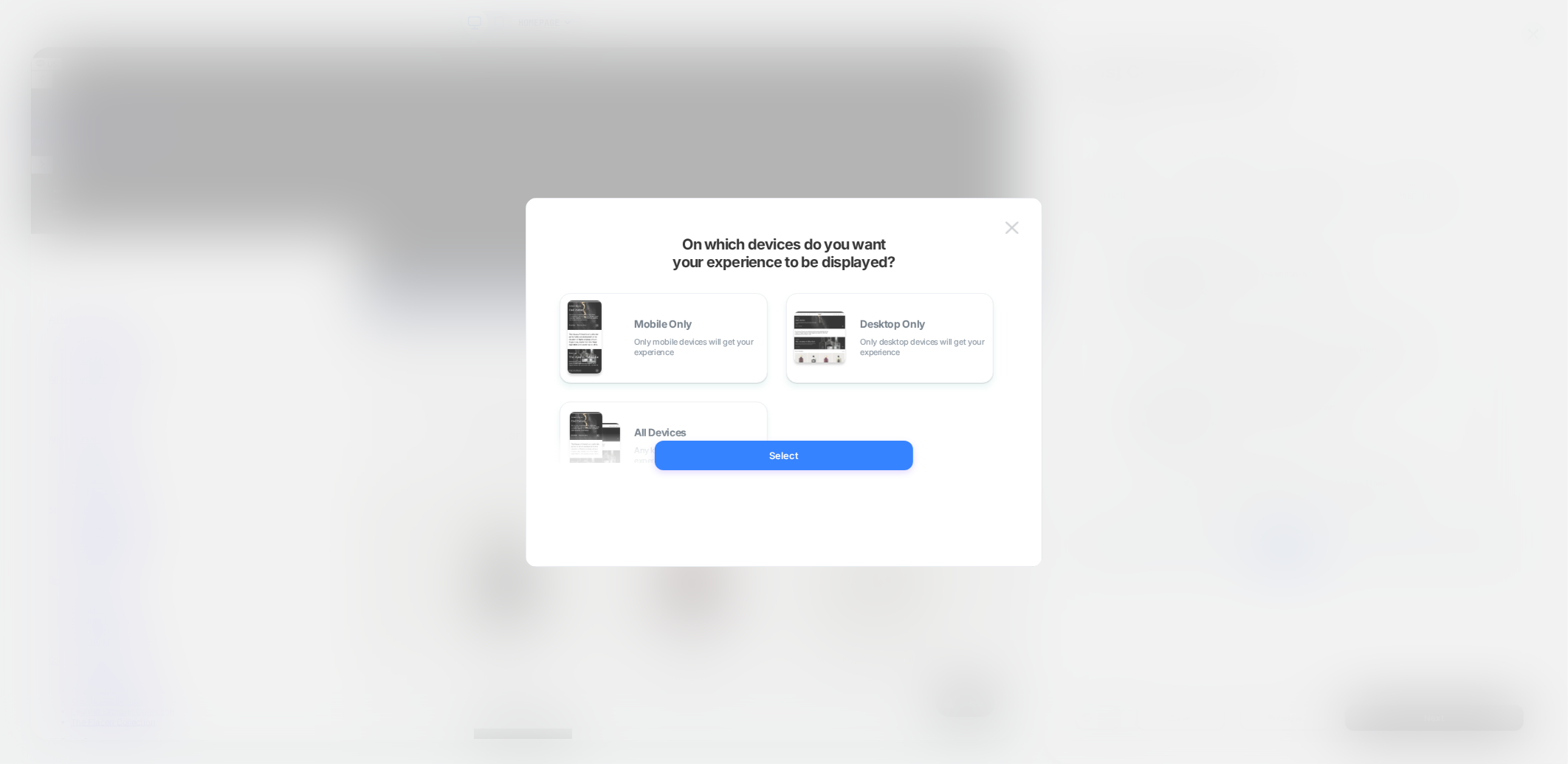
scroll to position [0, 1009]
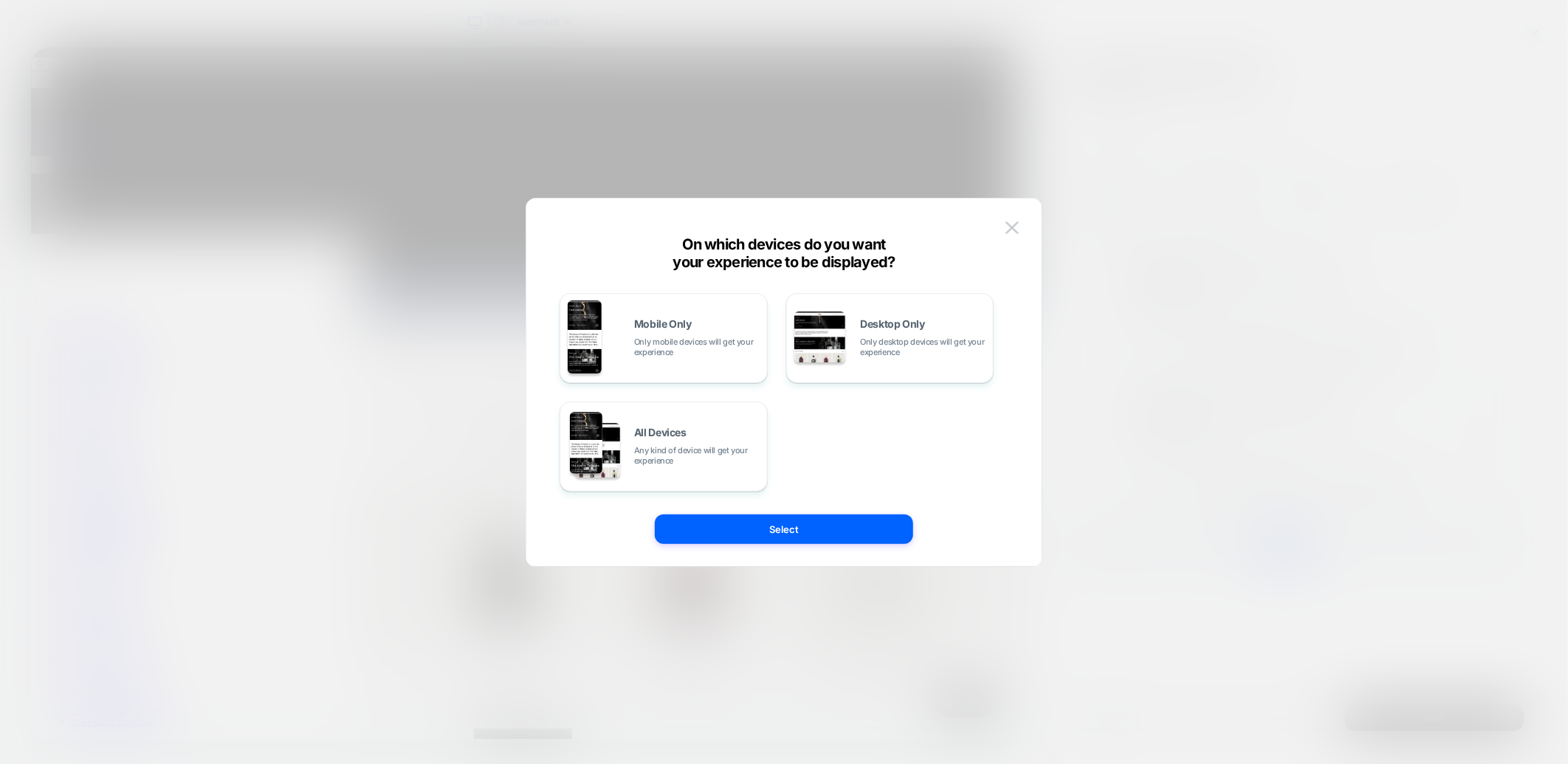
click at [1319, 154] on div at bounding box center [784, 382] width 1568 height 764
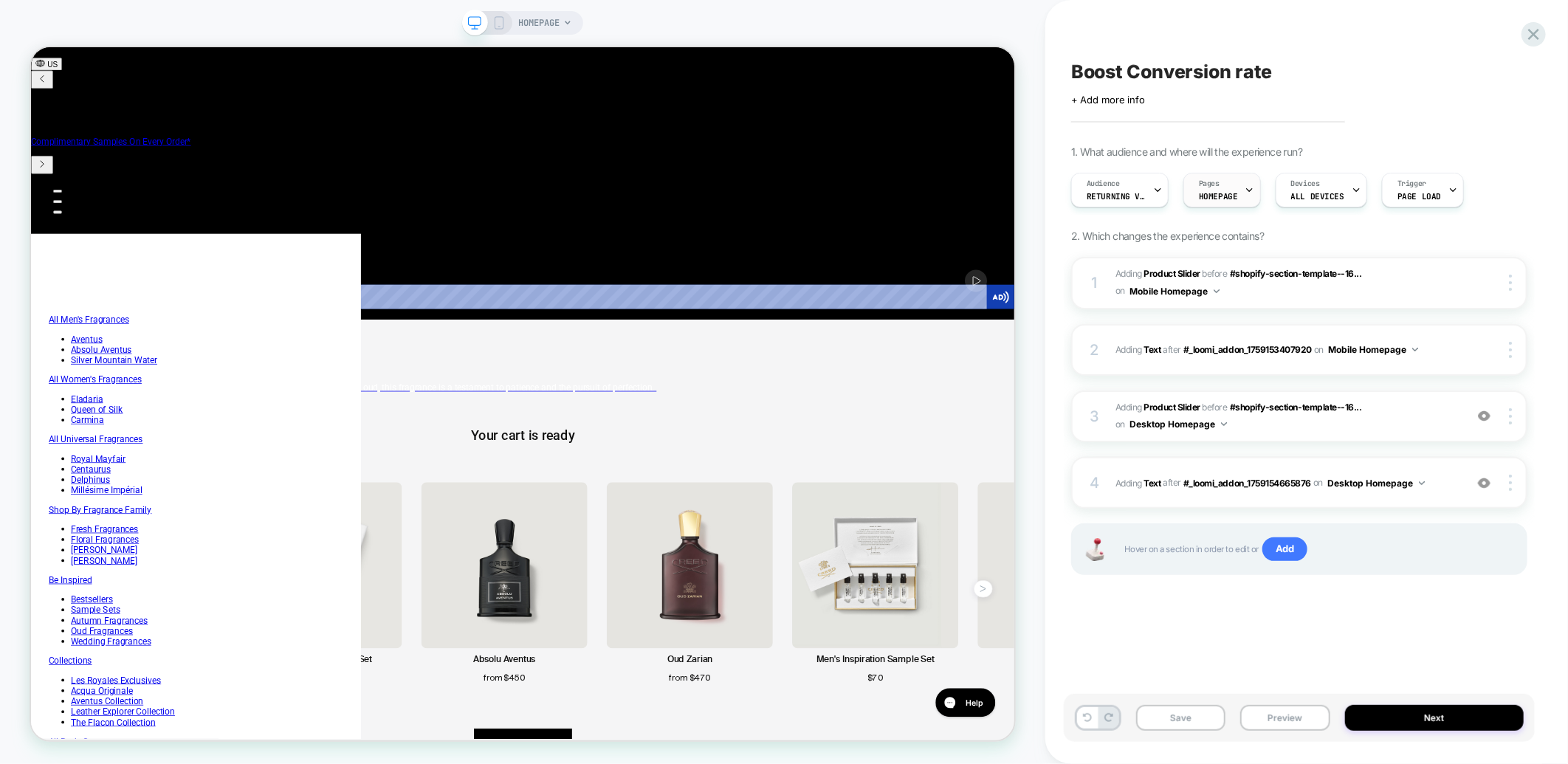
click at [1223, 183] on div "Pages HOMEPAGE" at bounding box center [1218, 190] width 69 height 33
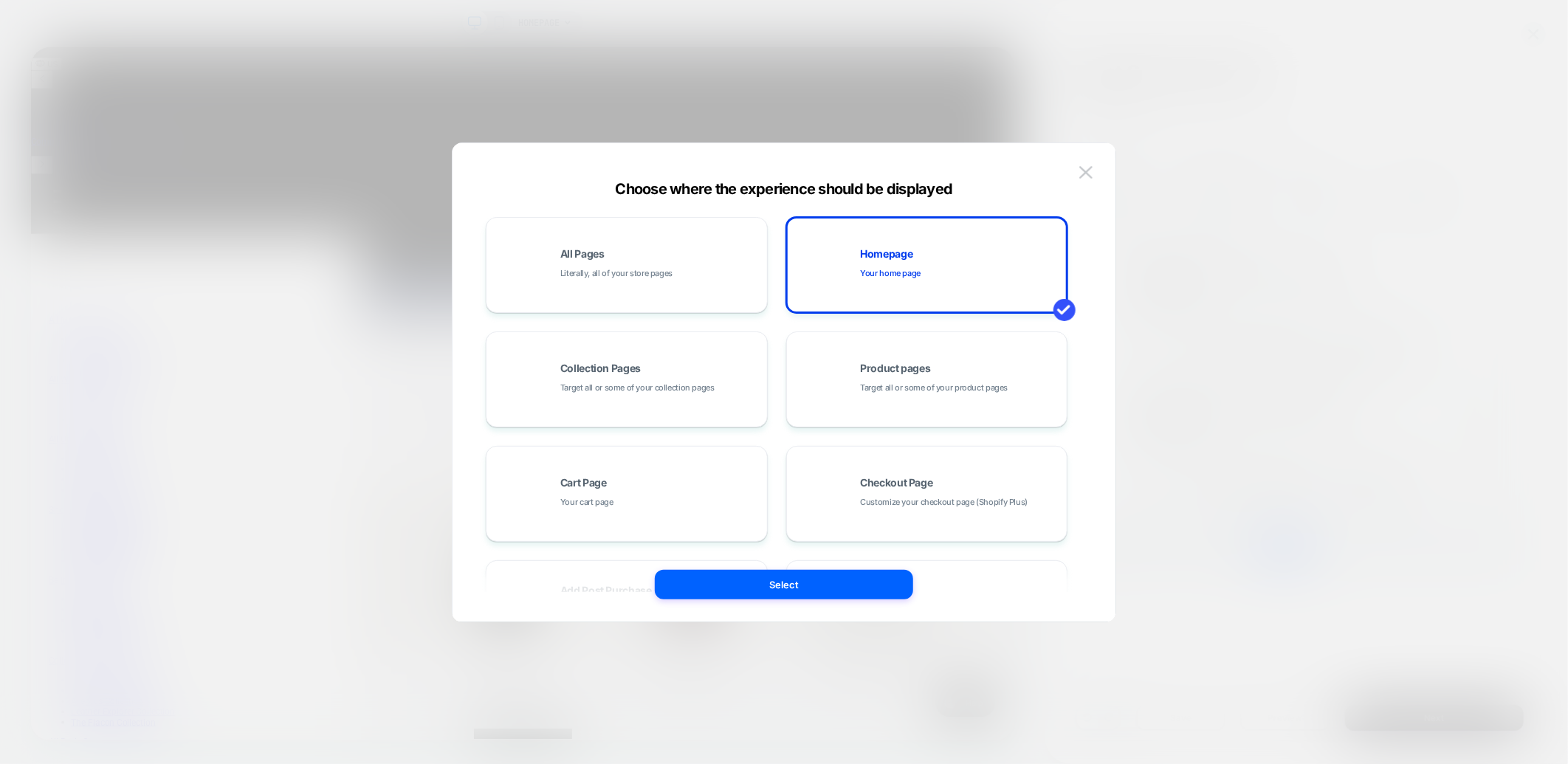
click at [1223, 183] on div at bounding box center [784, 382] width 1568 height 764
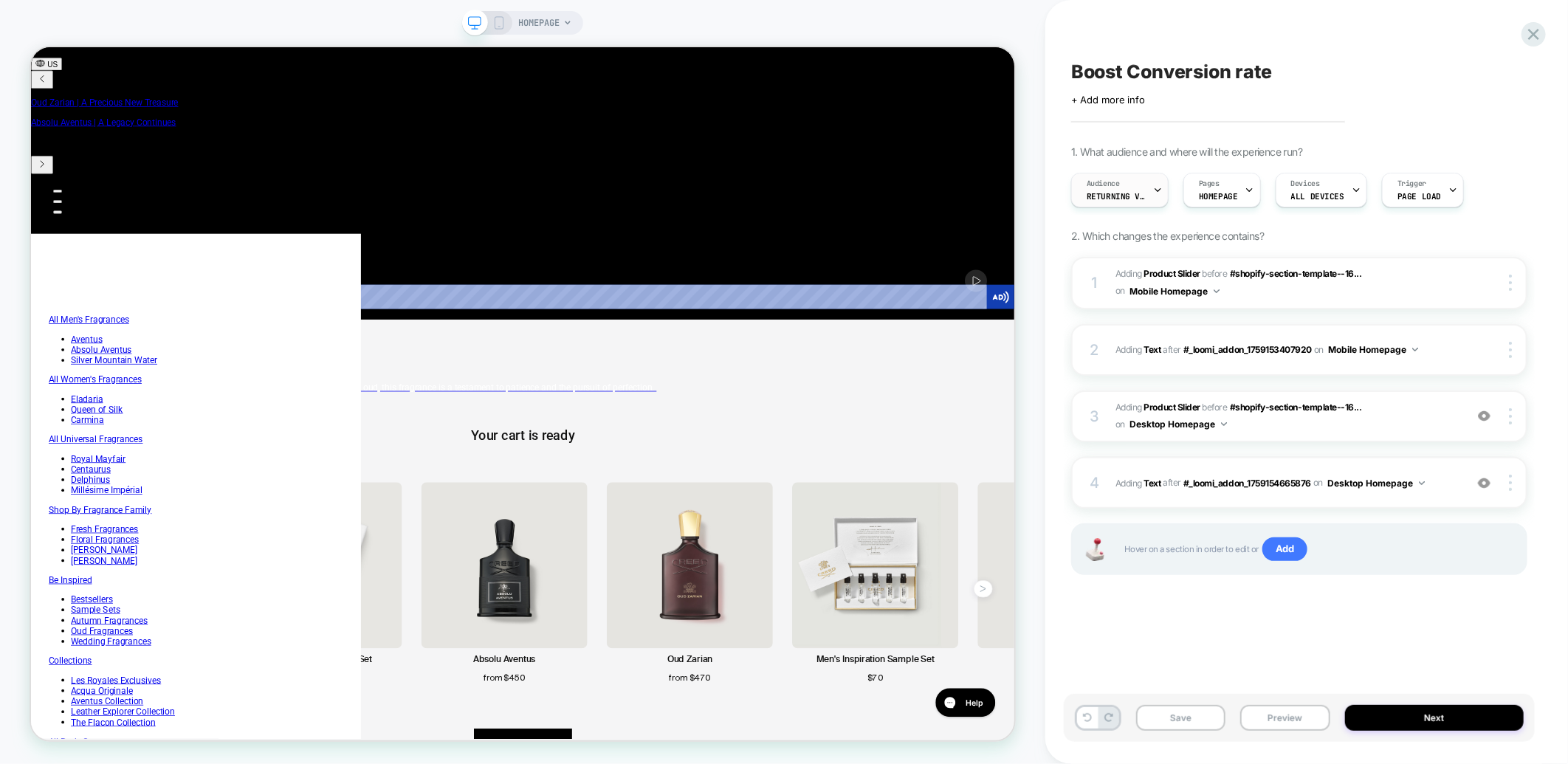
scroll to position [0, 0]
click at [1156, 185] on icon at bounding box center [1158, 190] width 10 height 10
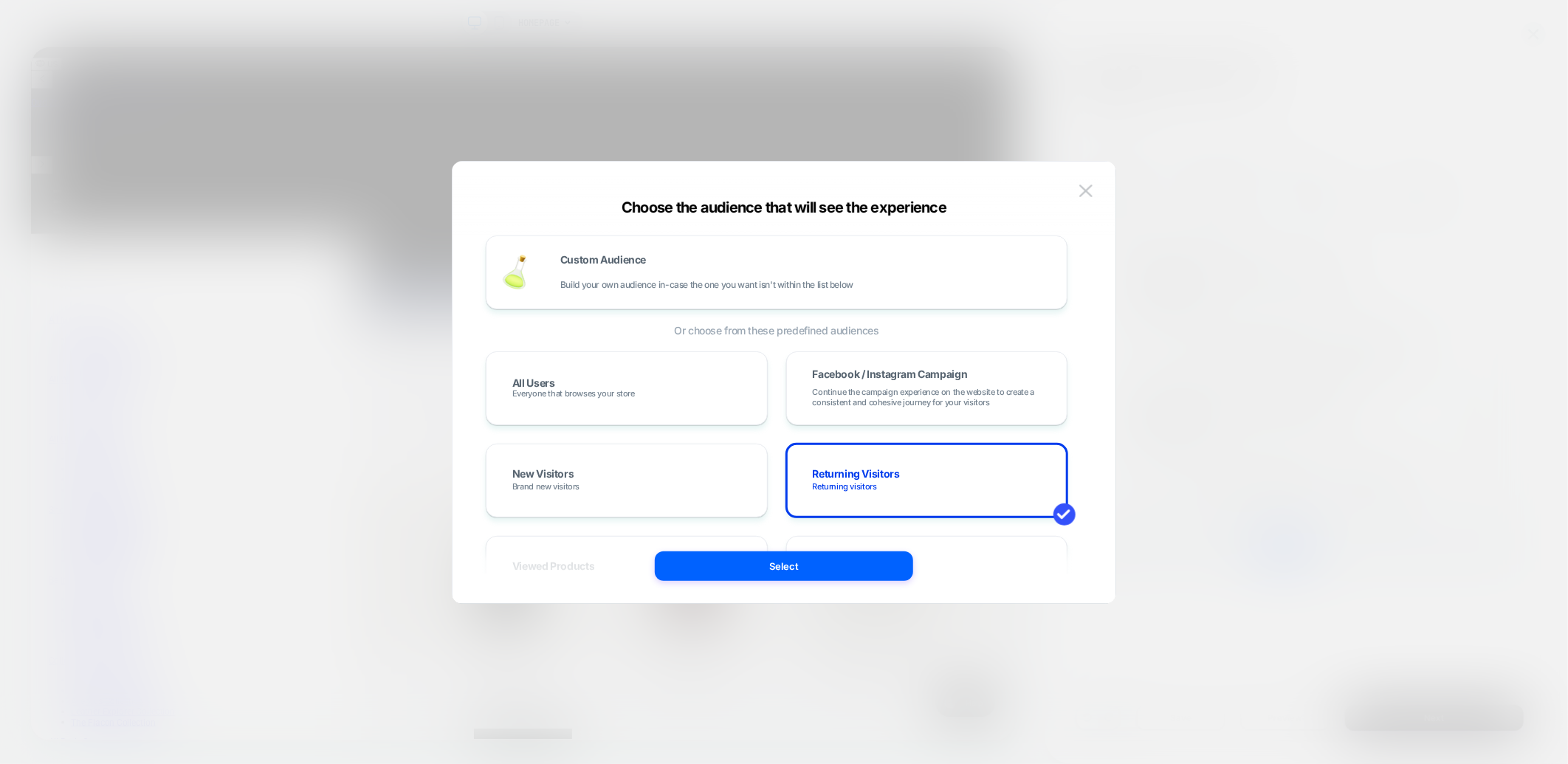
click at [1334, 88] on div at bounding box center [784, 382] width 1568 height 764
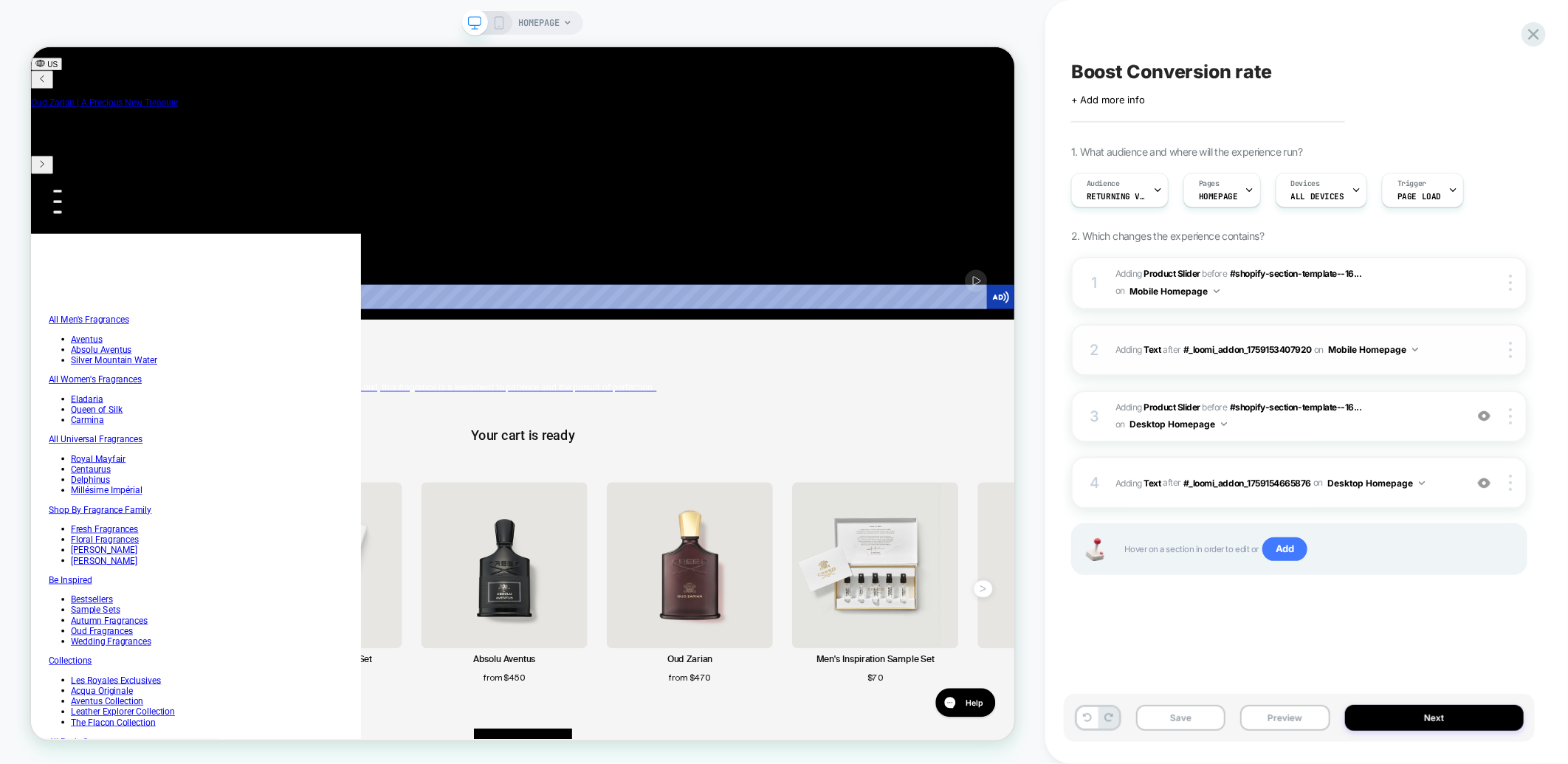
click at [1413, 350] on button "Mobile Homepage" at bounding box center [1373, 349] width 90 height 18
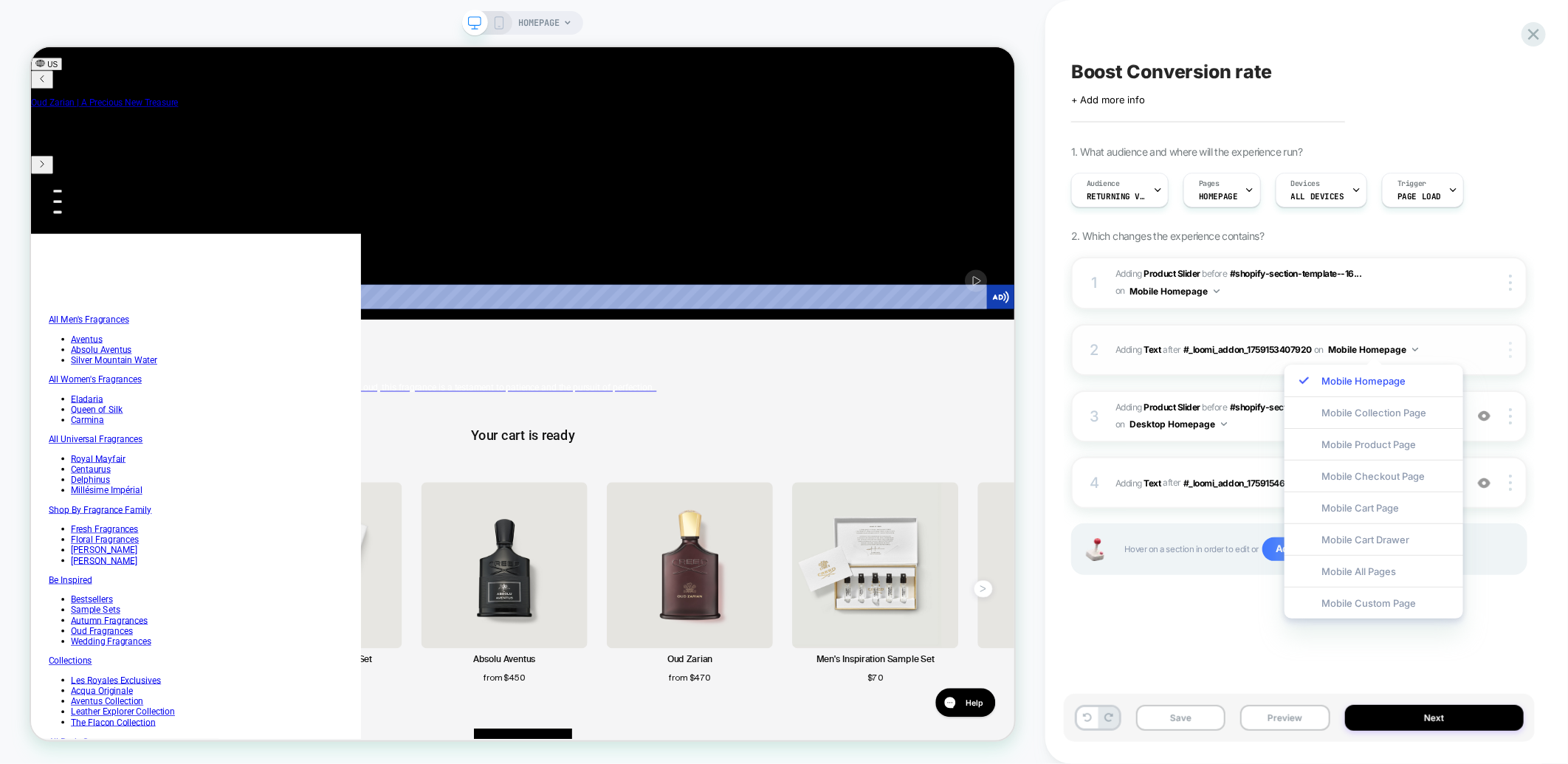
click at [1515, 347] on div at bounding box center [1513, 350] width 28 height 17
click at [1541, 323] on div "Boost Conversion rate Click to edit experience details + Add more info 1. What …" at bounding box center [1307, 382] width 471 height 764
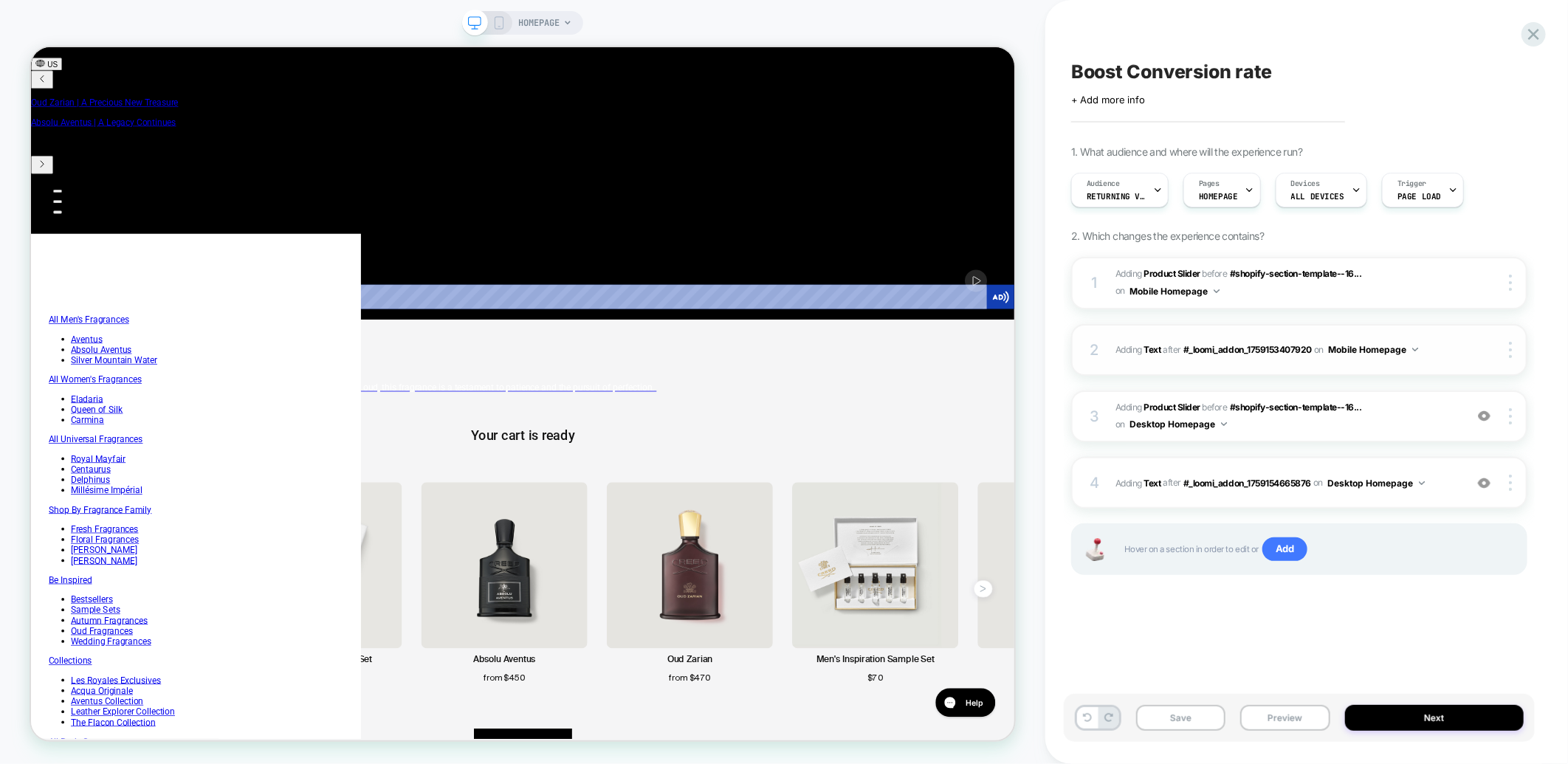
scroll to position [0, 504]
click at [1152, 358] on div "2 #_loomi_addon_1759153474343 Adding Text AFTER #_loomi_addon_1759153407920 #_l…" at bounding box center [1300, 349] width 456 height 52
click at [698, 627] on img at bounding box center [662, 738] width 221 height 221
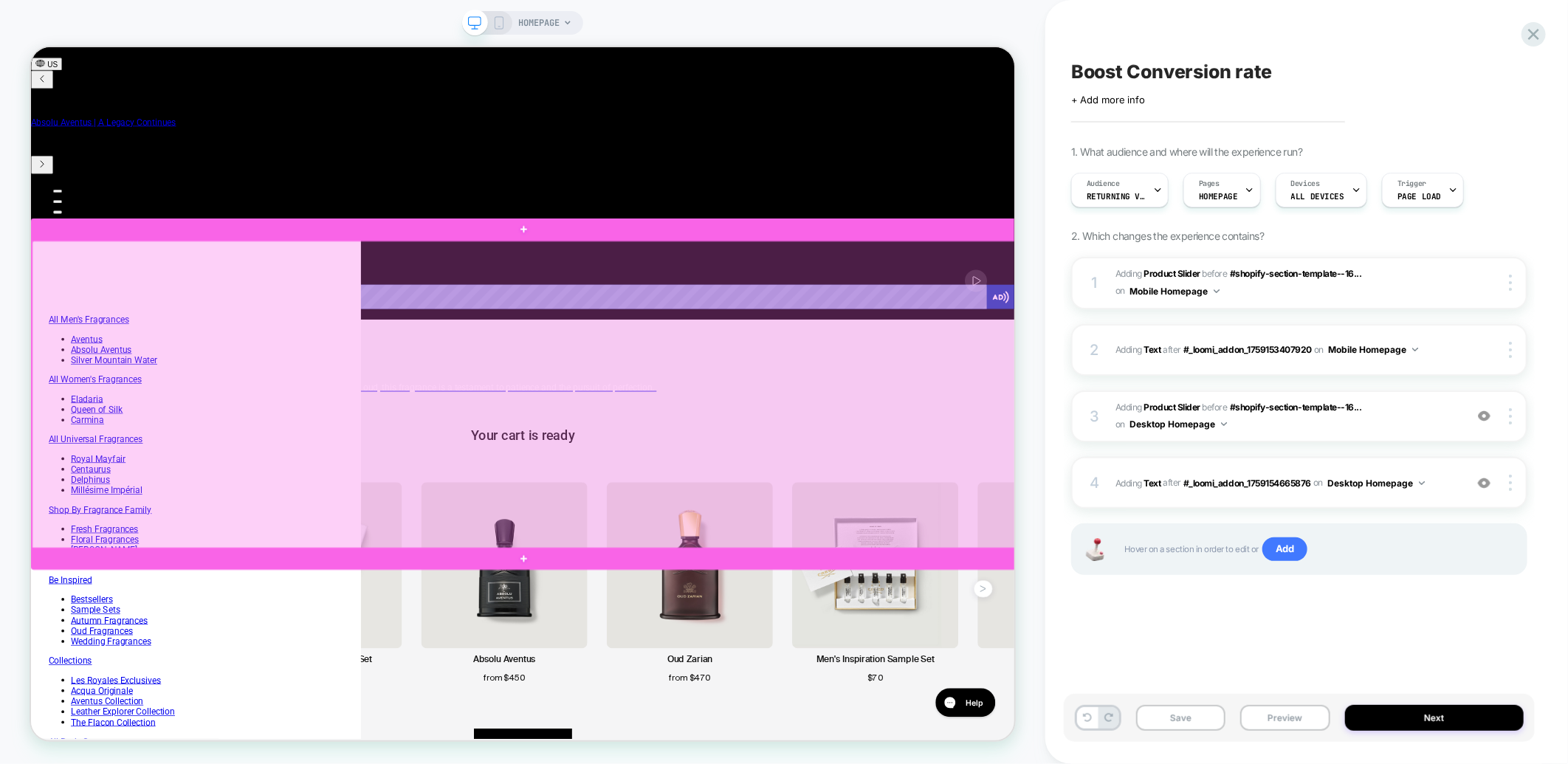
click at [701, 586] on div at bounding box center [688, 510] width 1314 height 411
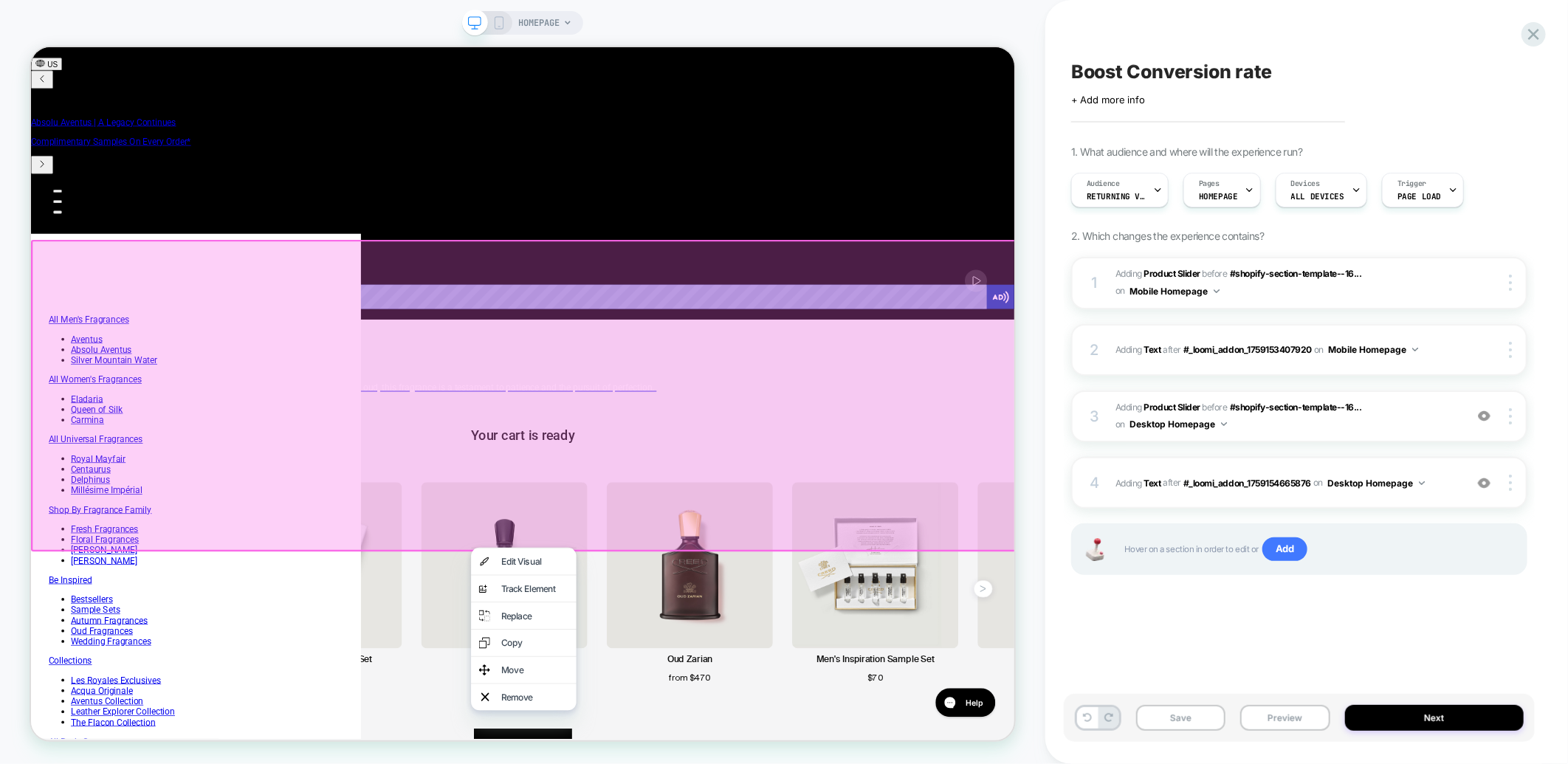
scroll to position [0, 1009]
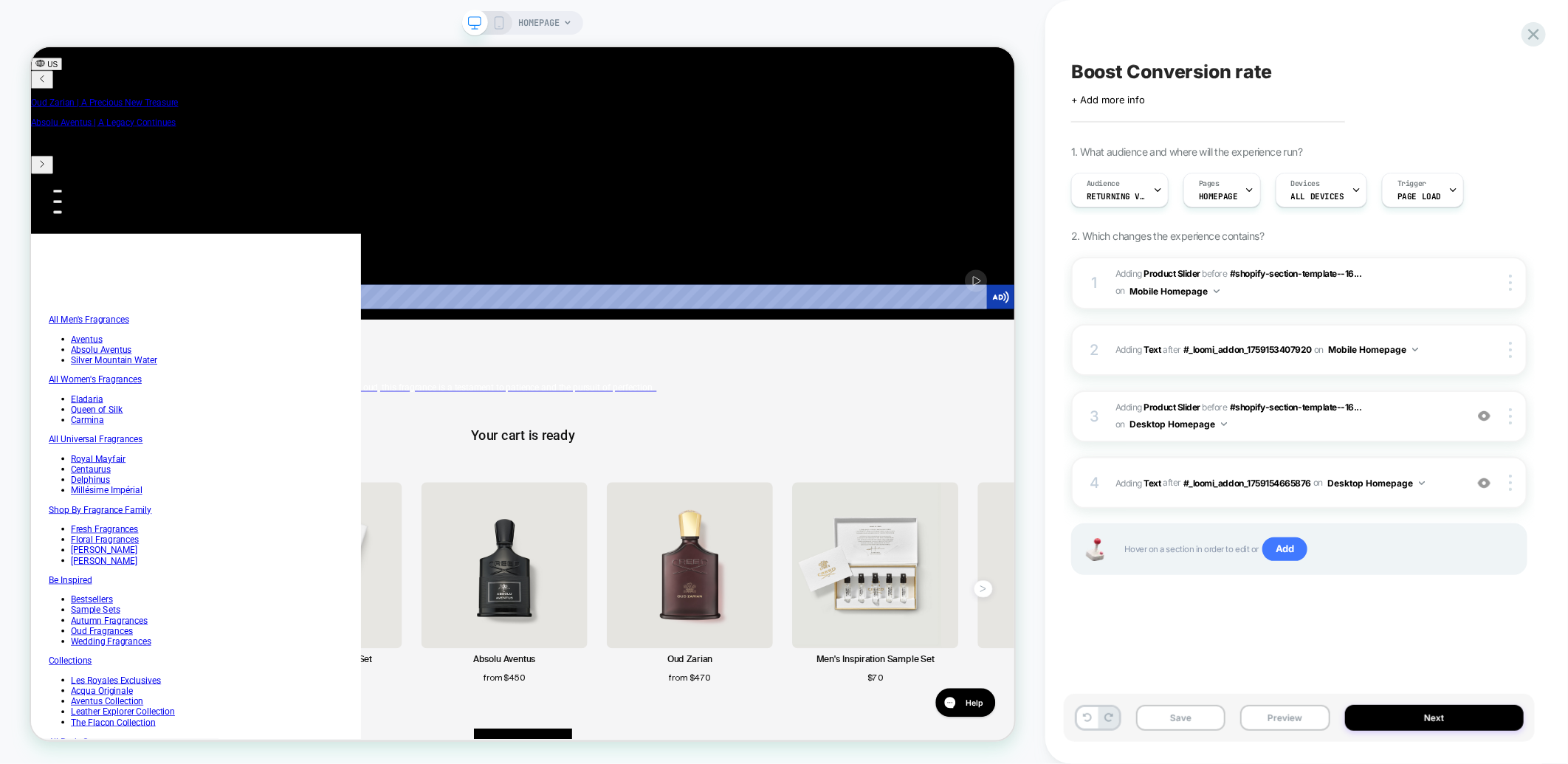
scroll to position [0, 0]
click at [1211, 293] on button "Mobile Homepage" at bounding box center [1174, 291] width 90 height 18
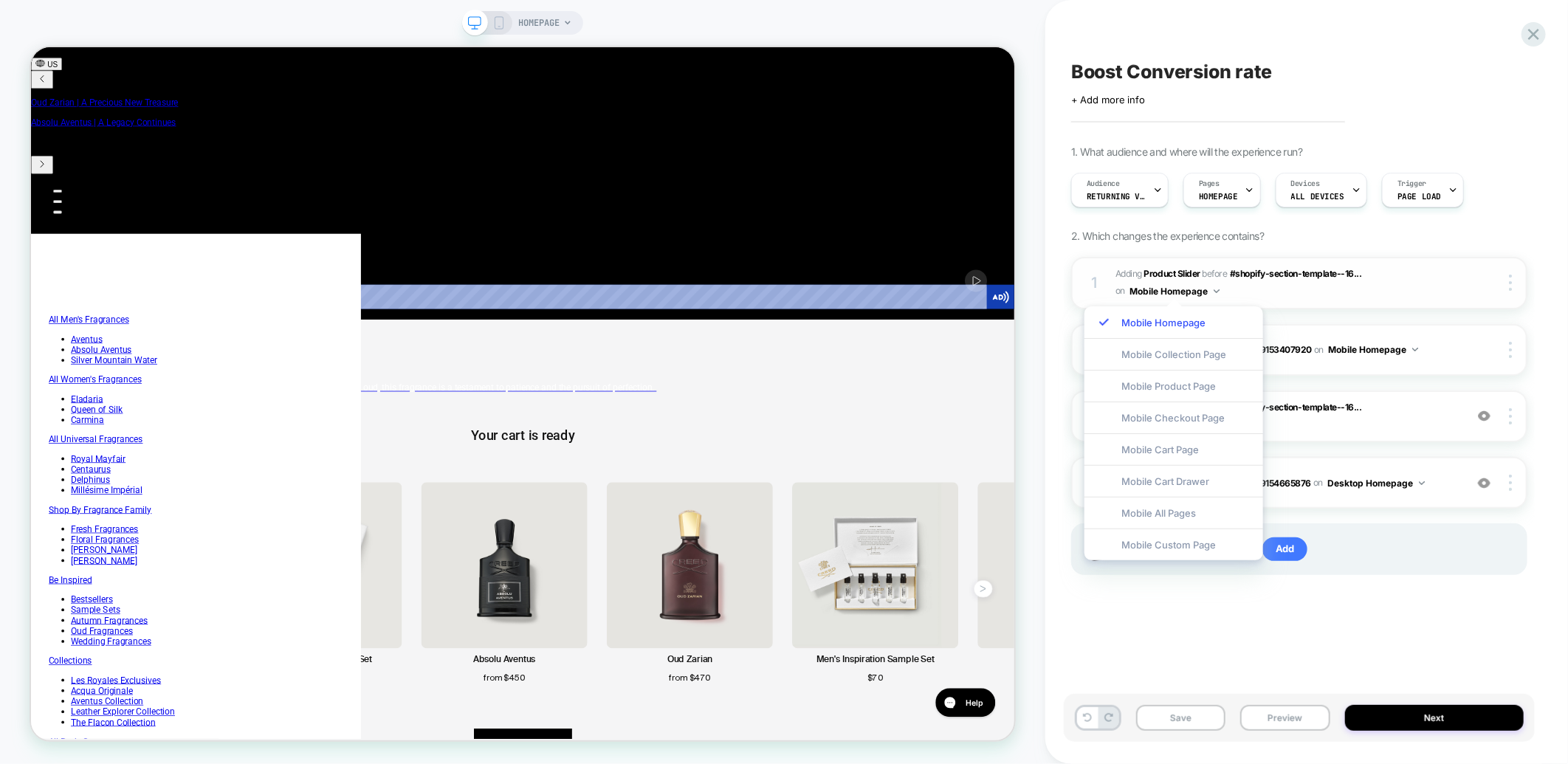
click at [1324, 295] on span "#_loomi_addon_1759153407920 Adding Product Slider BEFORE #shopify-section-templ…" at bounding box center [1286, 283] width 342 height 35
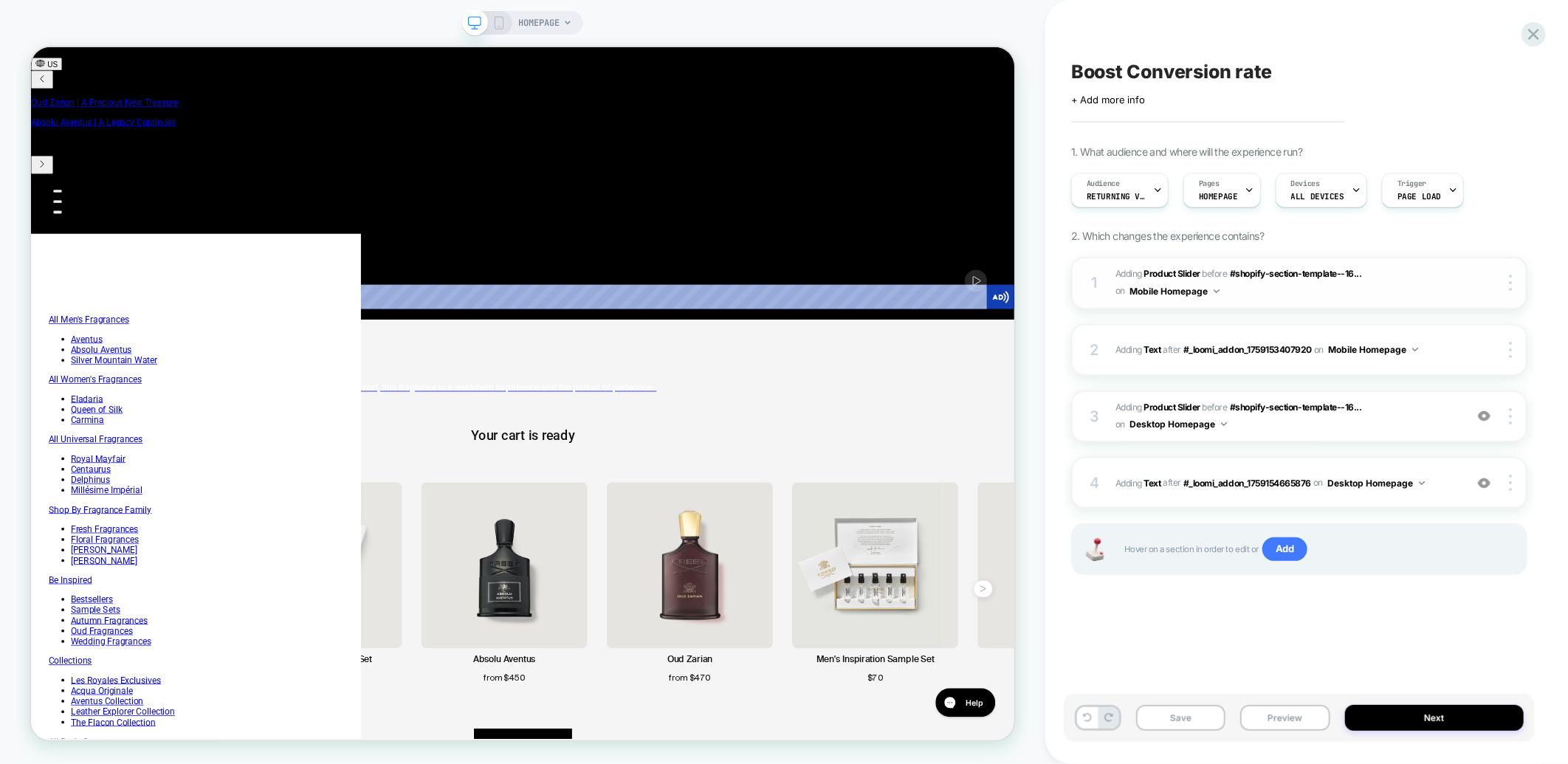
scroll to position [0, 504]
click at [1190, 271] on b "Product Slider" at bounding box center [1172, 273] width 56 height 11
click at [1149, 185] on div "Audience Returning Visitors" at bounding box center [1116, 190] width 88 height 33
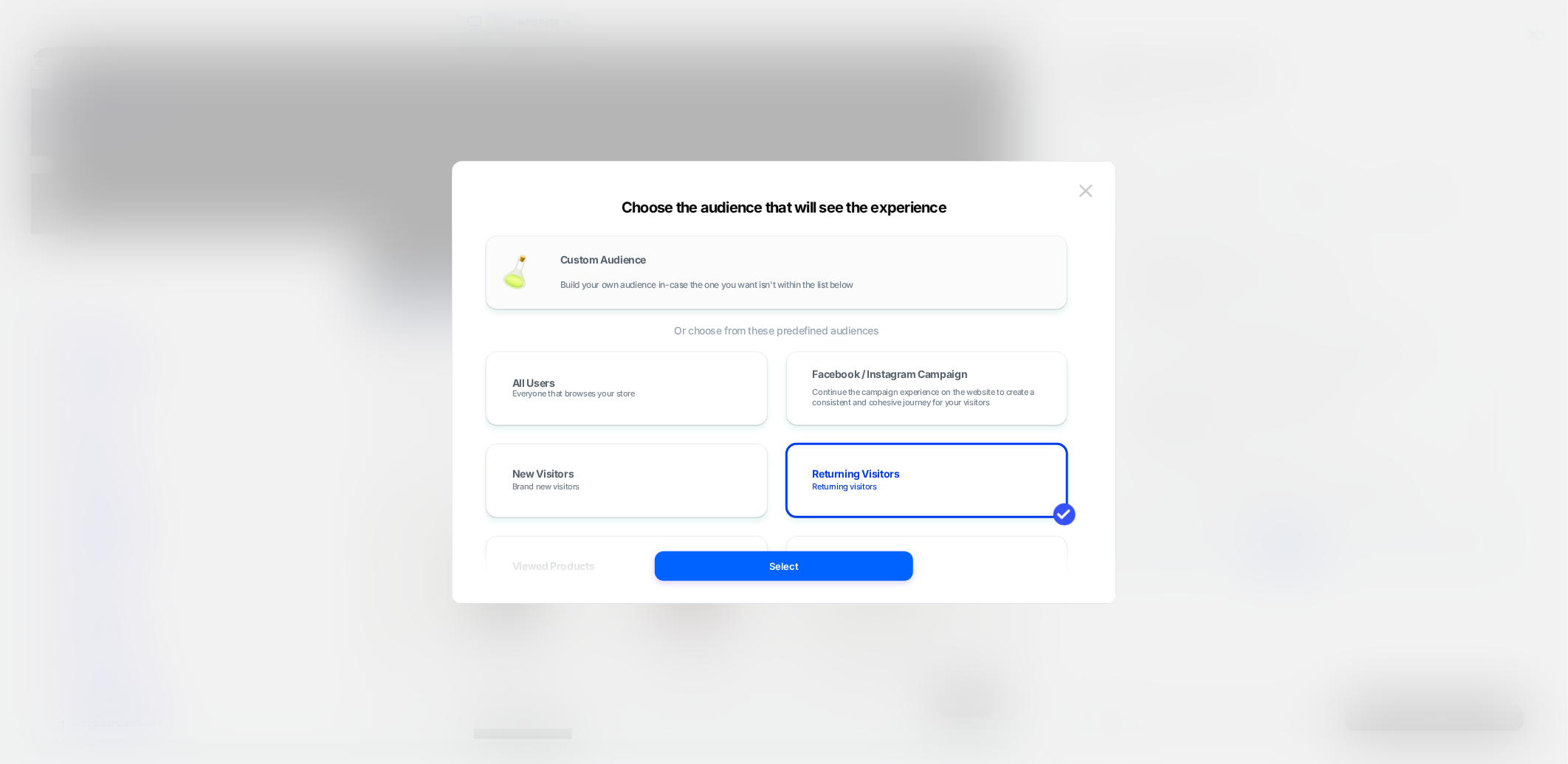
scroll to position [0, 504]
click at [1086, 192] on img at bounding box center [1086, 190] width 13 height 12
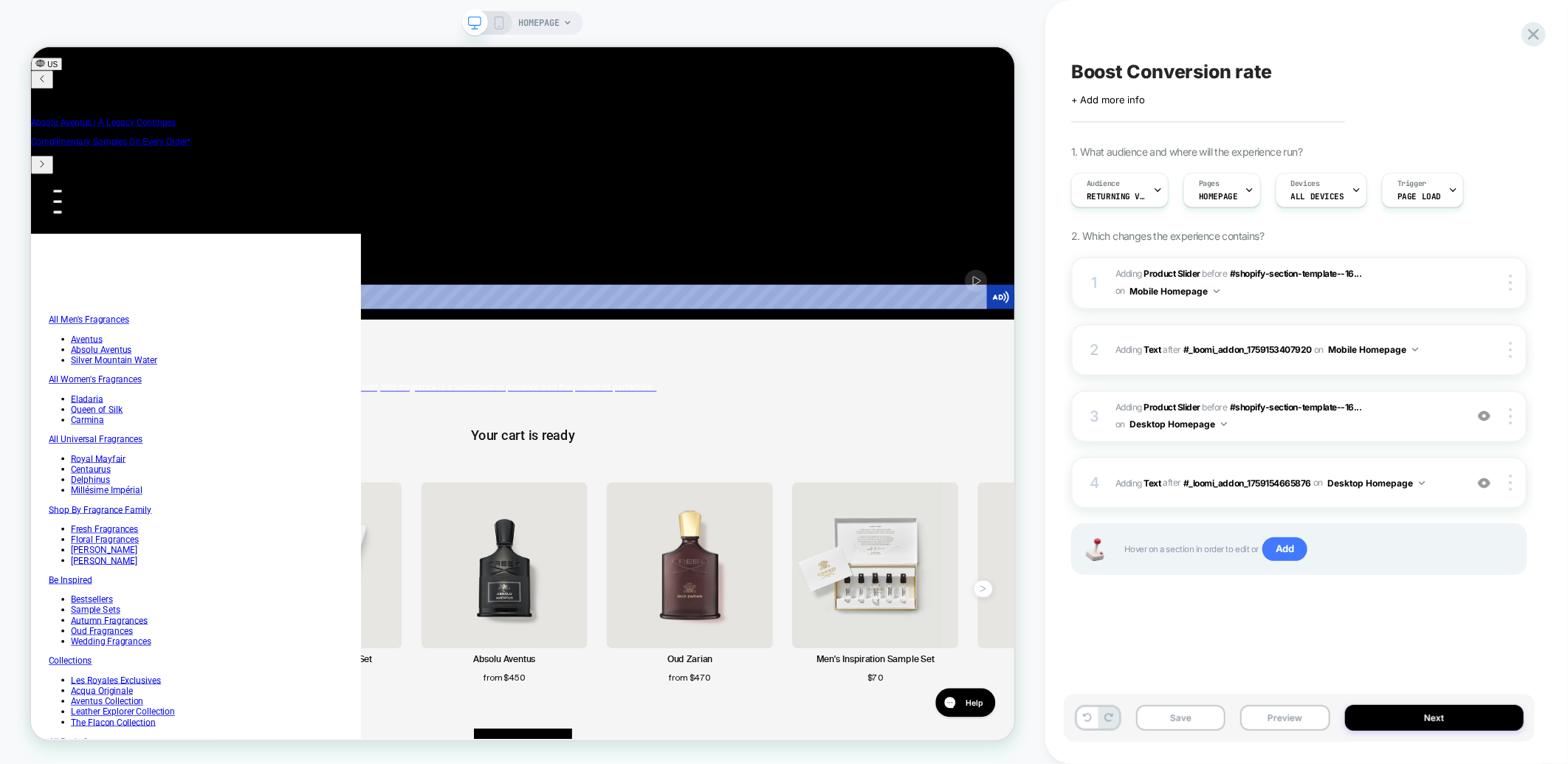
scroll to position [0, 1009]
click at [1401, 725] on button "Next" at bounding box center [1434, 717] width 179 height 26
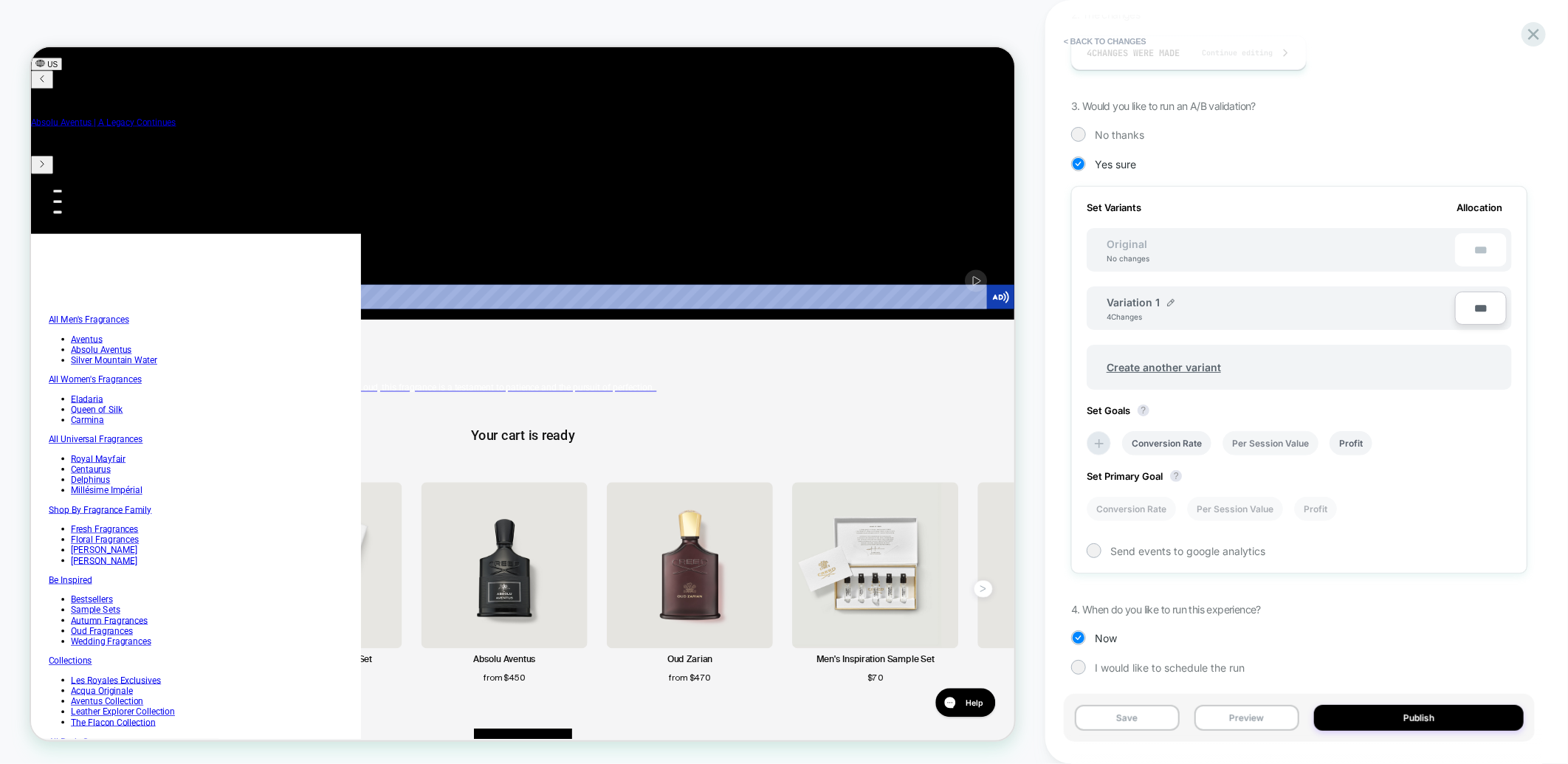
scroll to position [0, 0]
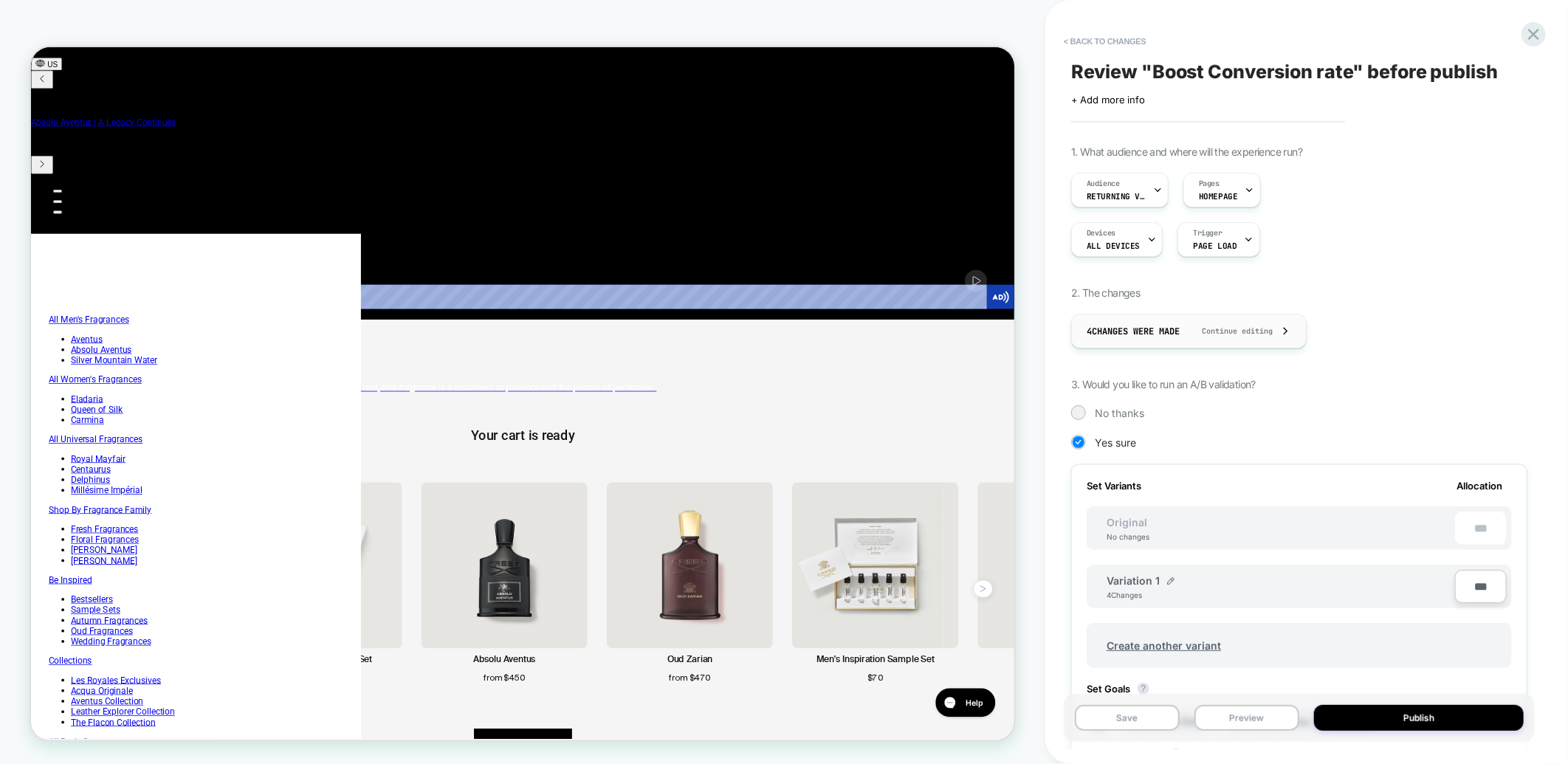
click at [1233, 330] on span "Continue editing" at bounding box center [1230, 331] width 86 height 10
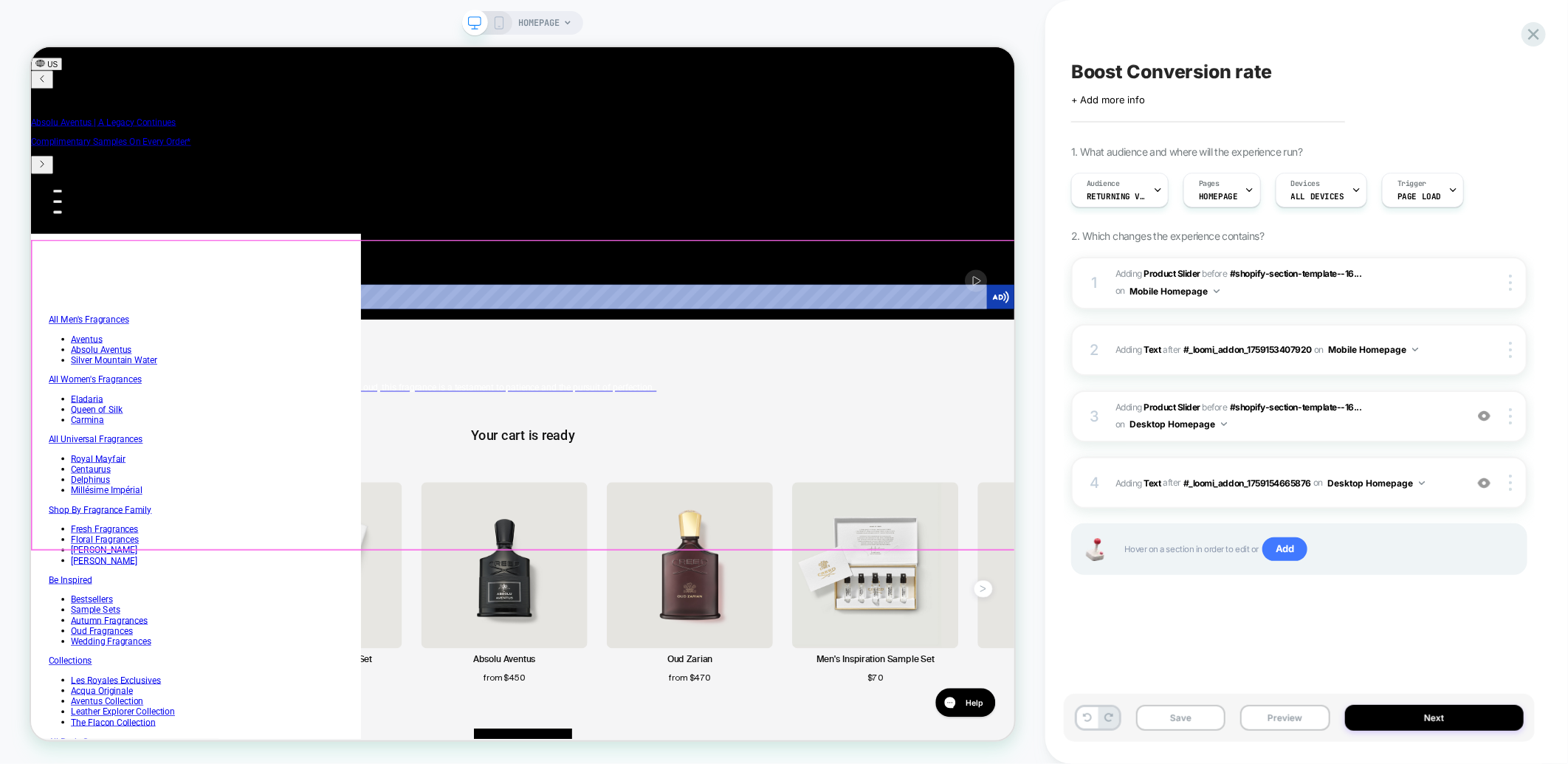
scroll to position [0, 1009]
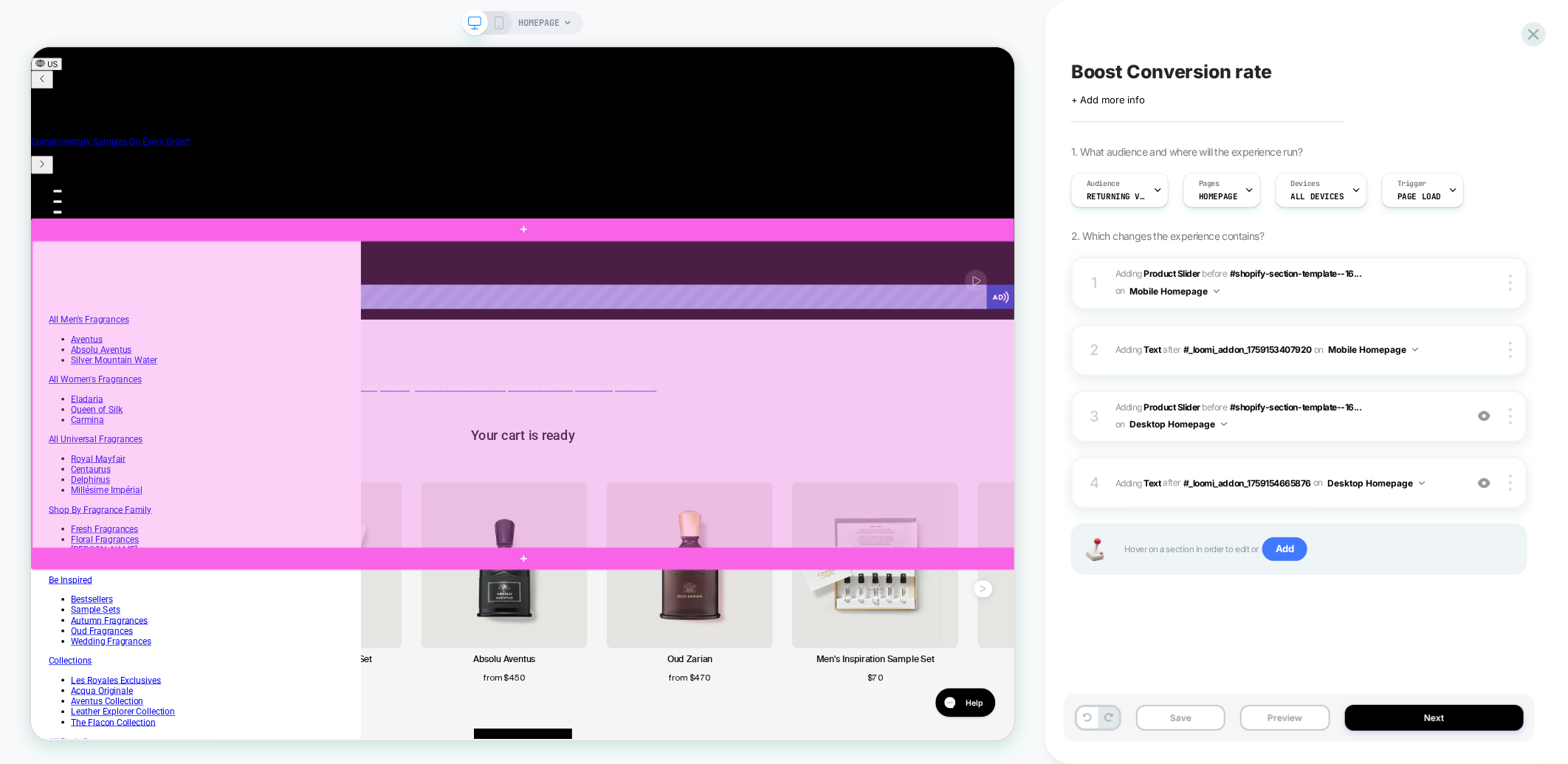
drag, startPoint x: 668, startPoint y: 486, endPoint x: 649, endPoint y: 483, distance: 19.2
click at [649, 483] on div at bounding box center [688, 510] width 1314 height 411
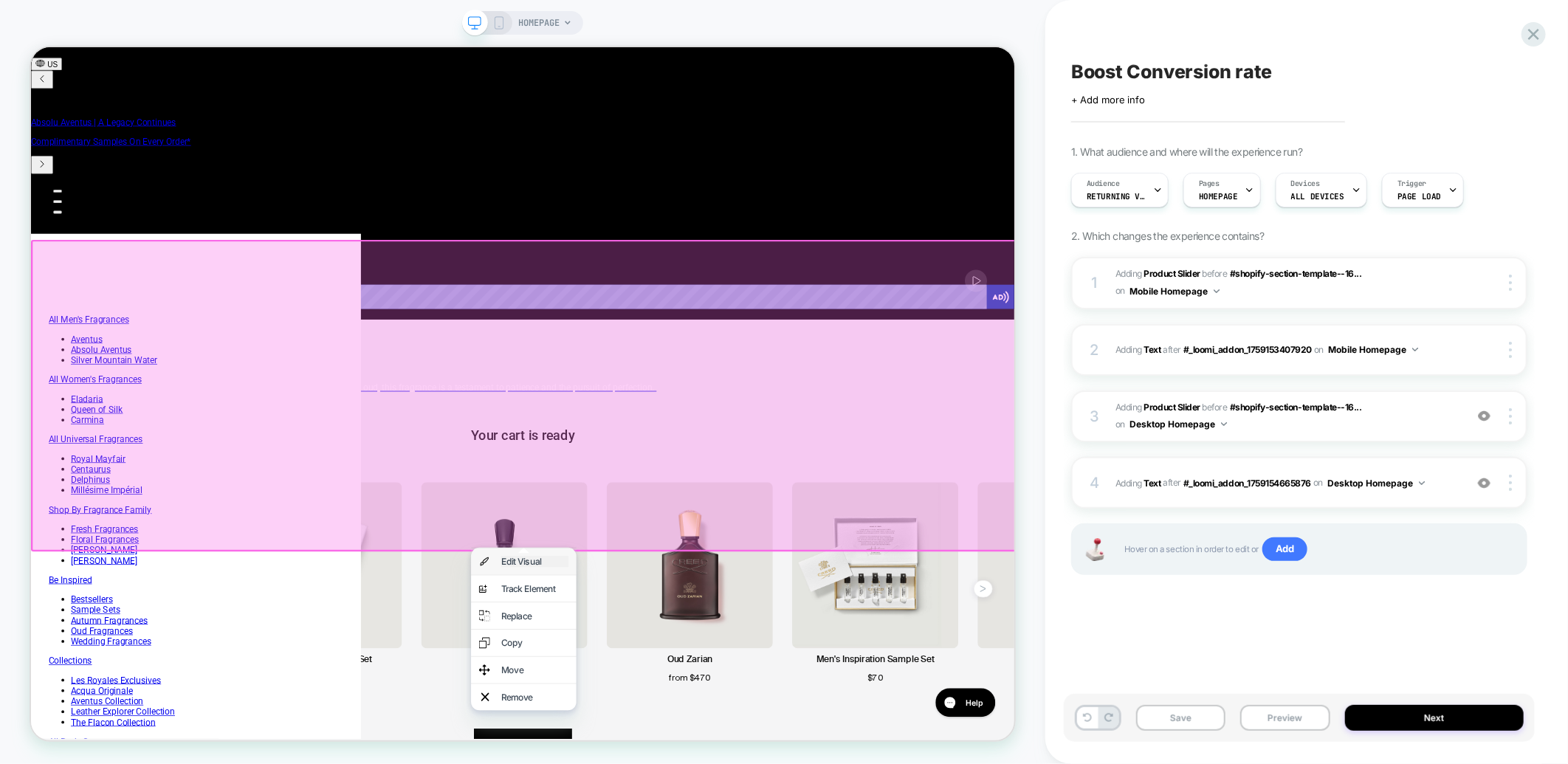
scroll to position [0, 948]
click at [703, 729] on div "Edit Visual" at bounding box center [701, 733] width 90 height 15
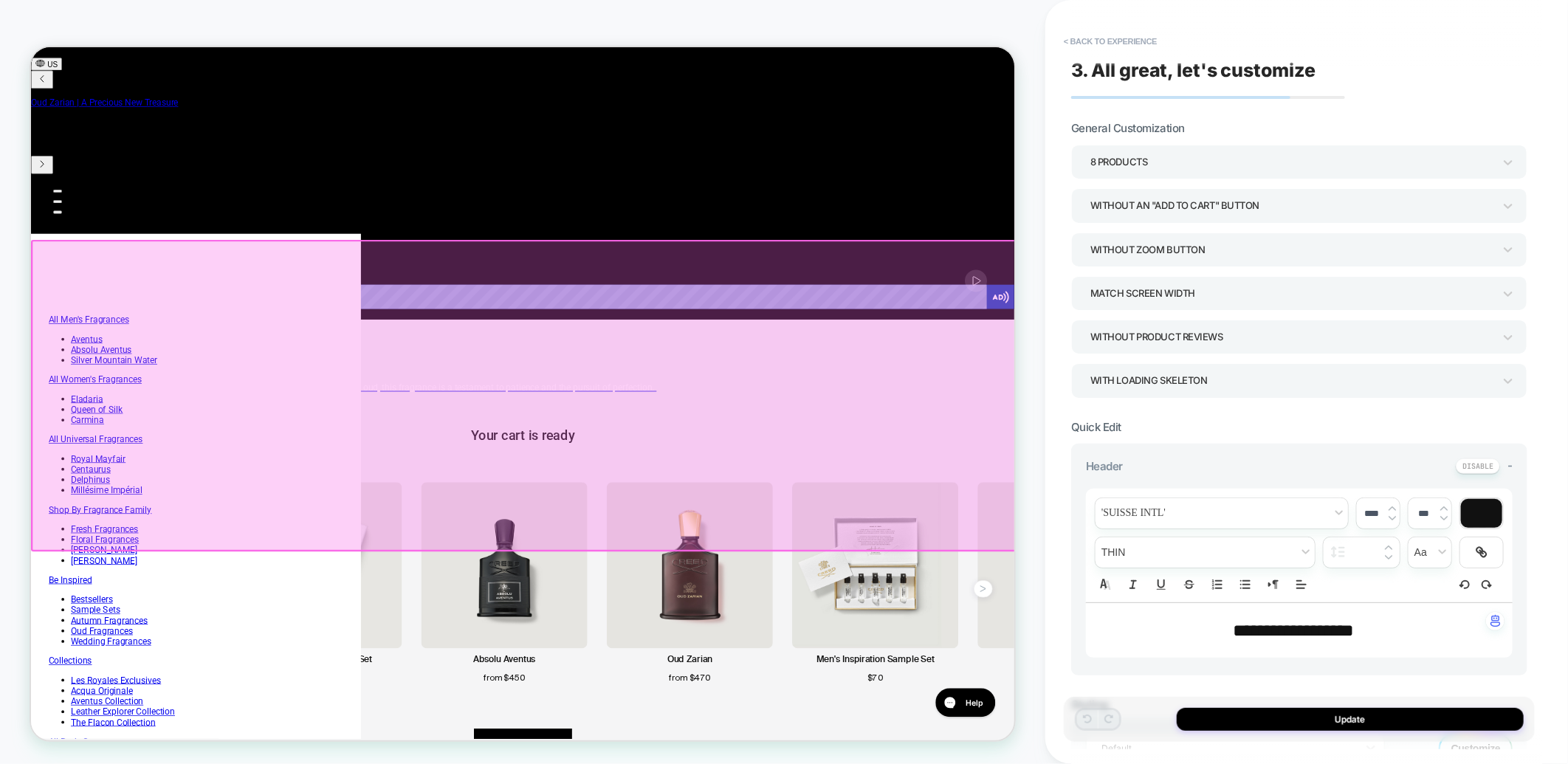
scroll to position [0, 0]
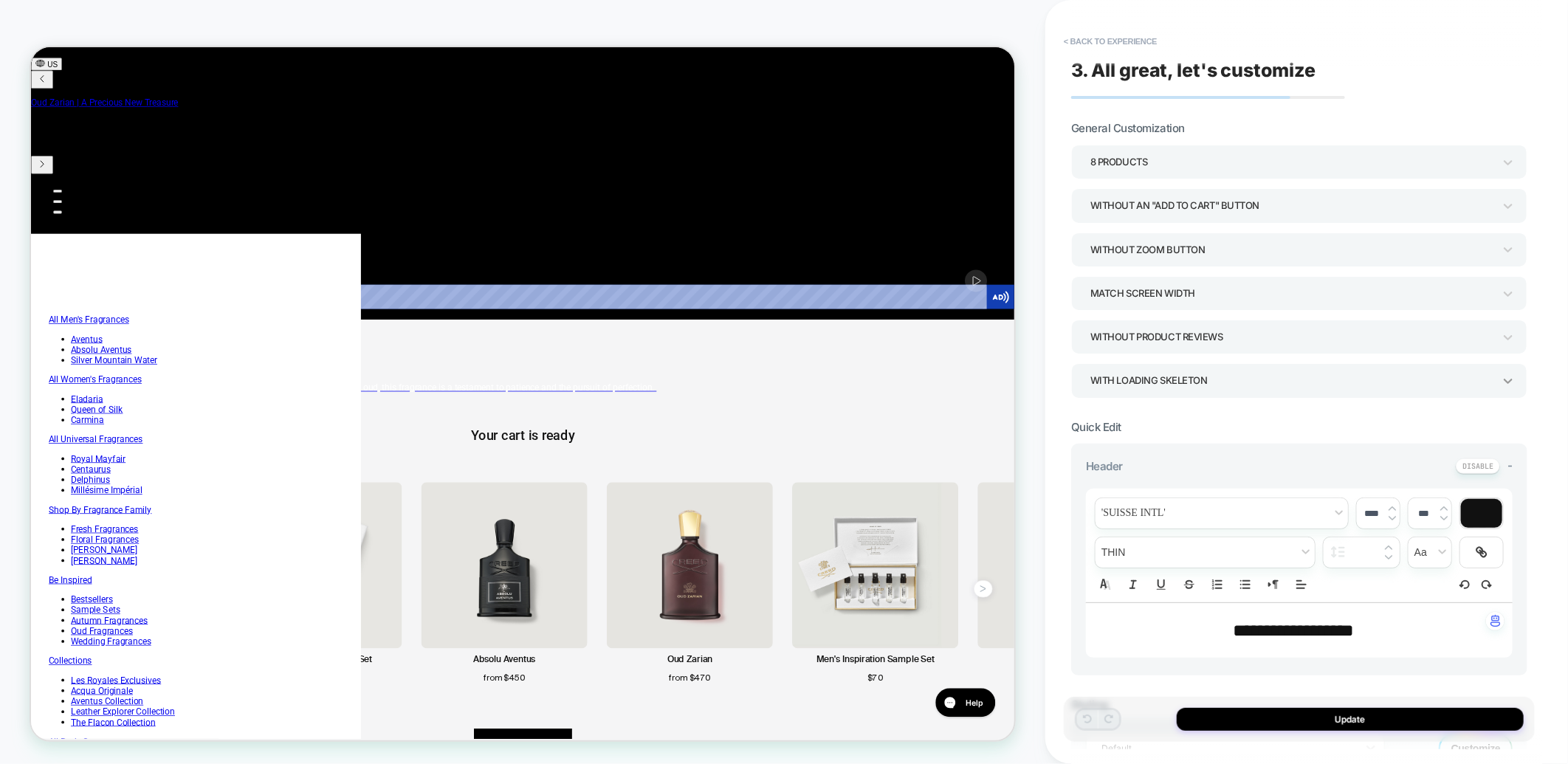
click at [1514, 382] on icon at bounding box center [1509, 381] width 15 height 15
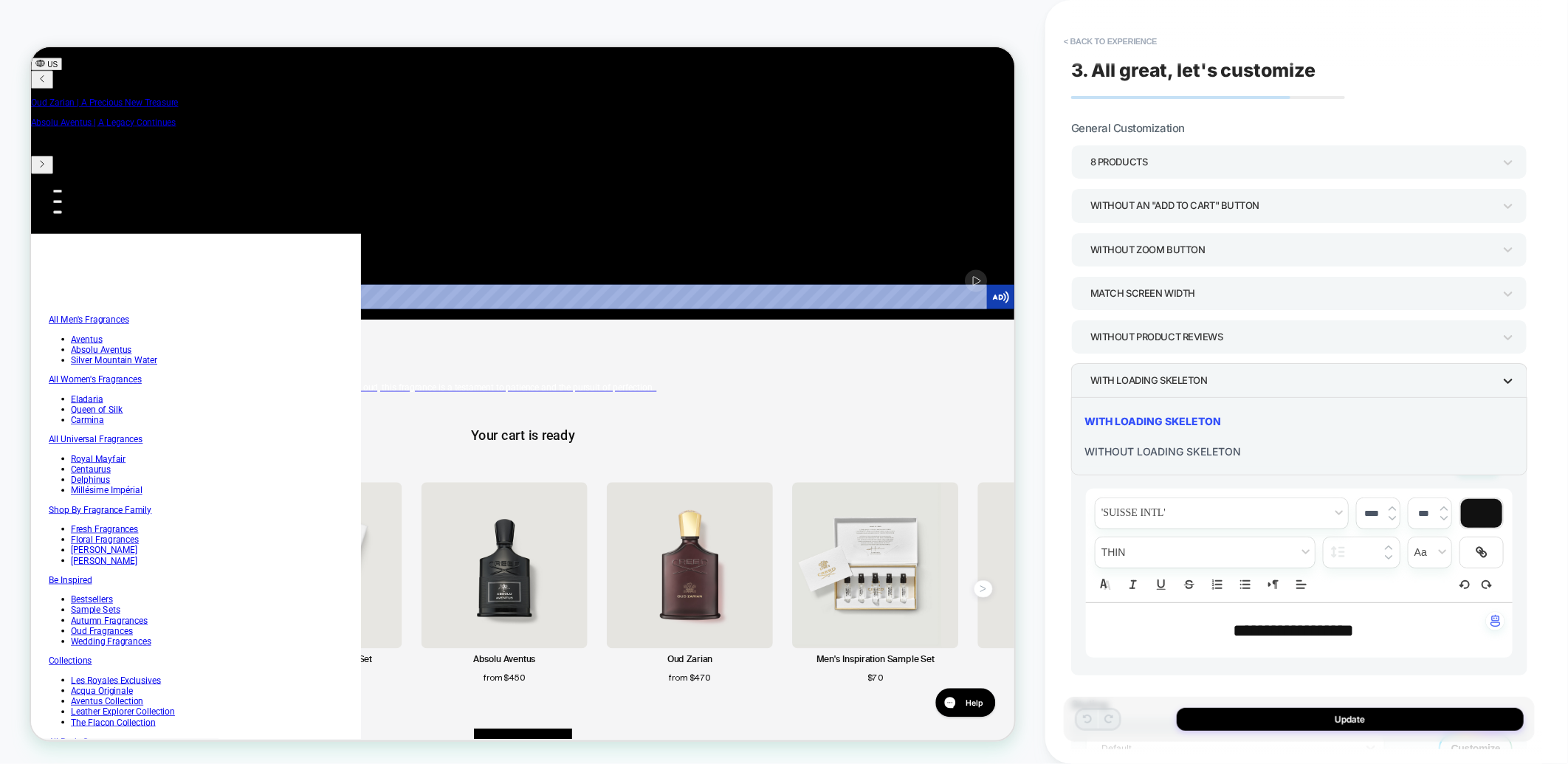
scroll to position [0, 504]
click at [1513, 330] on div at bounding box center [784, 382] width 1568 height 764
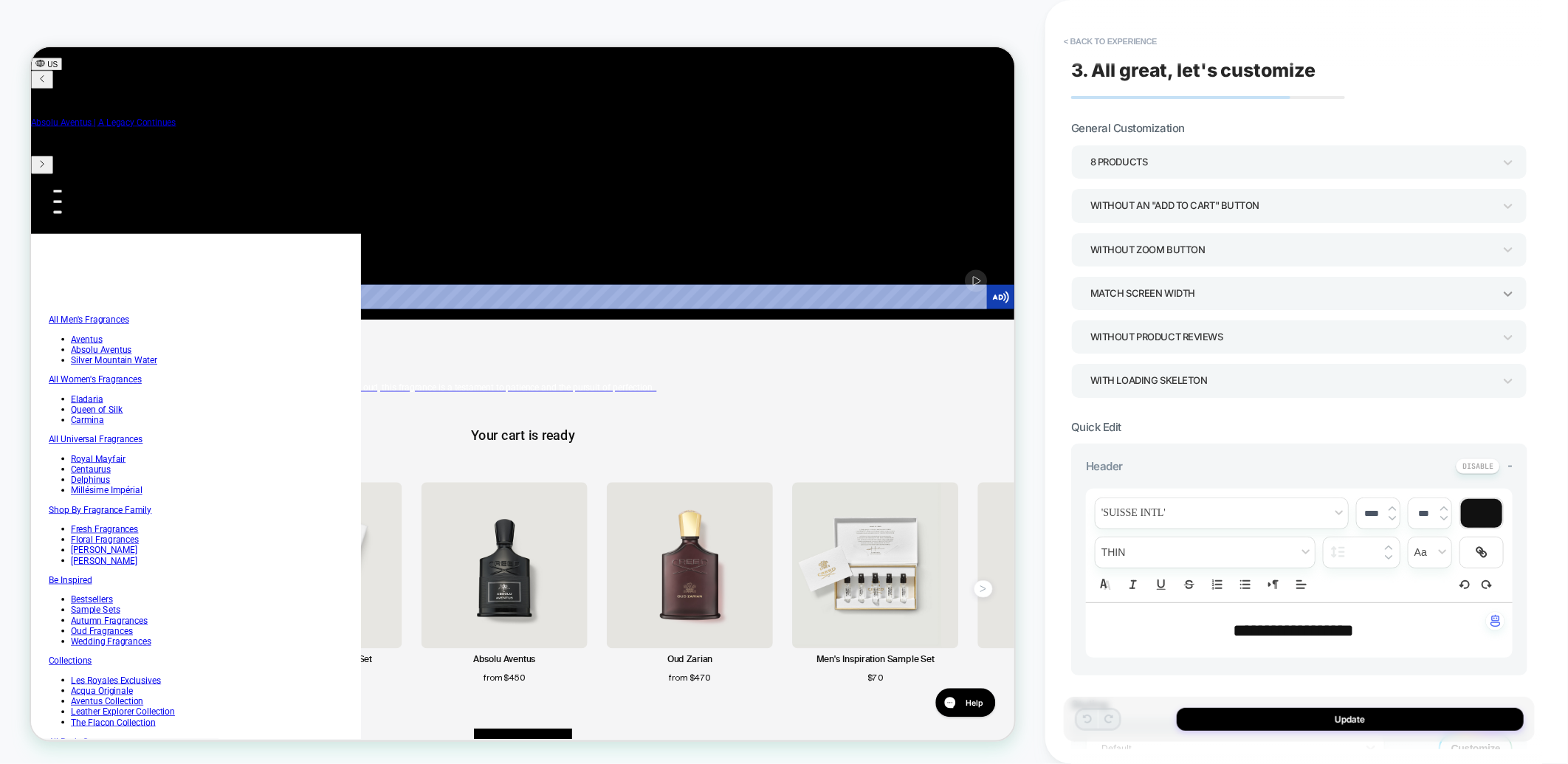
click at [1509, 288] on icon at bounding box center [1509, 294] width 15 height 15
click at [1509, 288] on div at bounding box center [784, 382] width 1568 height 764
click at [1509, 240] on div at bounding box center [1509, 250] width 15 height 23
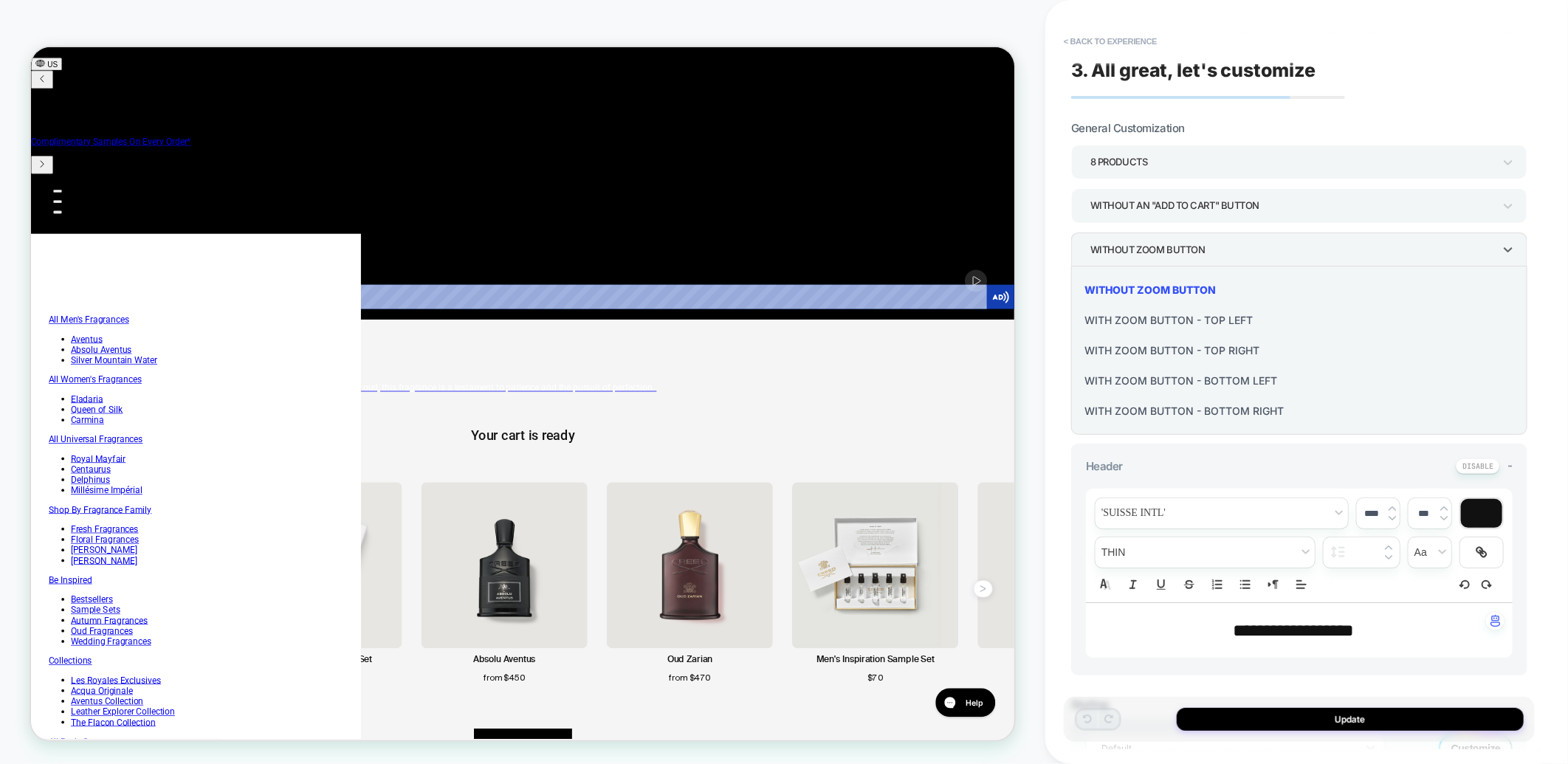
click at [1509, 240] on div at bounding box center [784, 382] width 1568 height 764
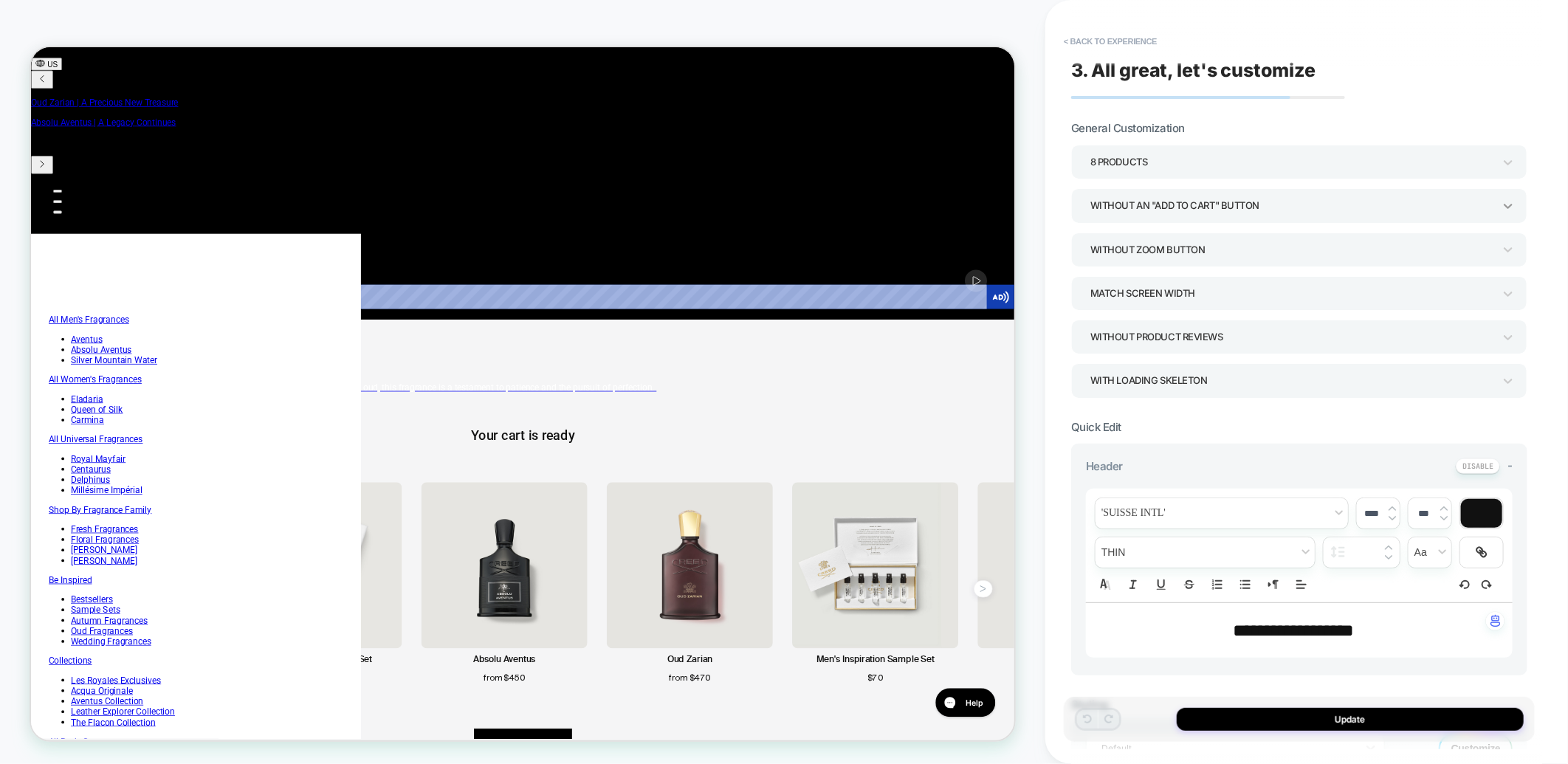
scroll to position [0, 0]
click at [1509, 198] on icon at bounding box center [1509, 206] width 15 height 15
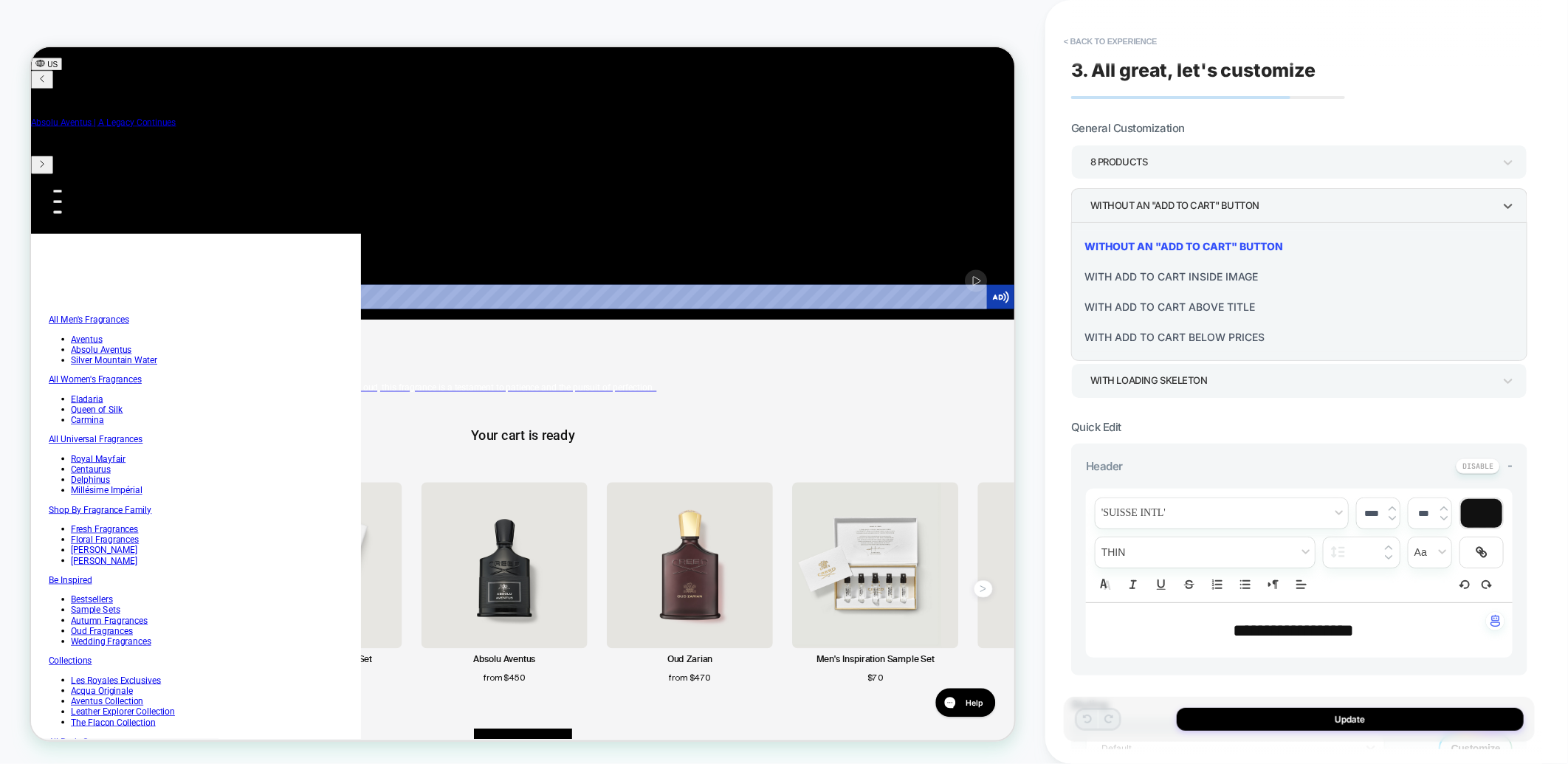
click at [1200, 333] on div "With add to cart below prices" at bounding box center [1300, 337] width 444 height 31
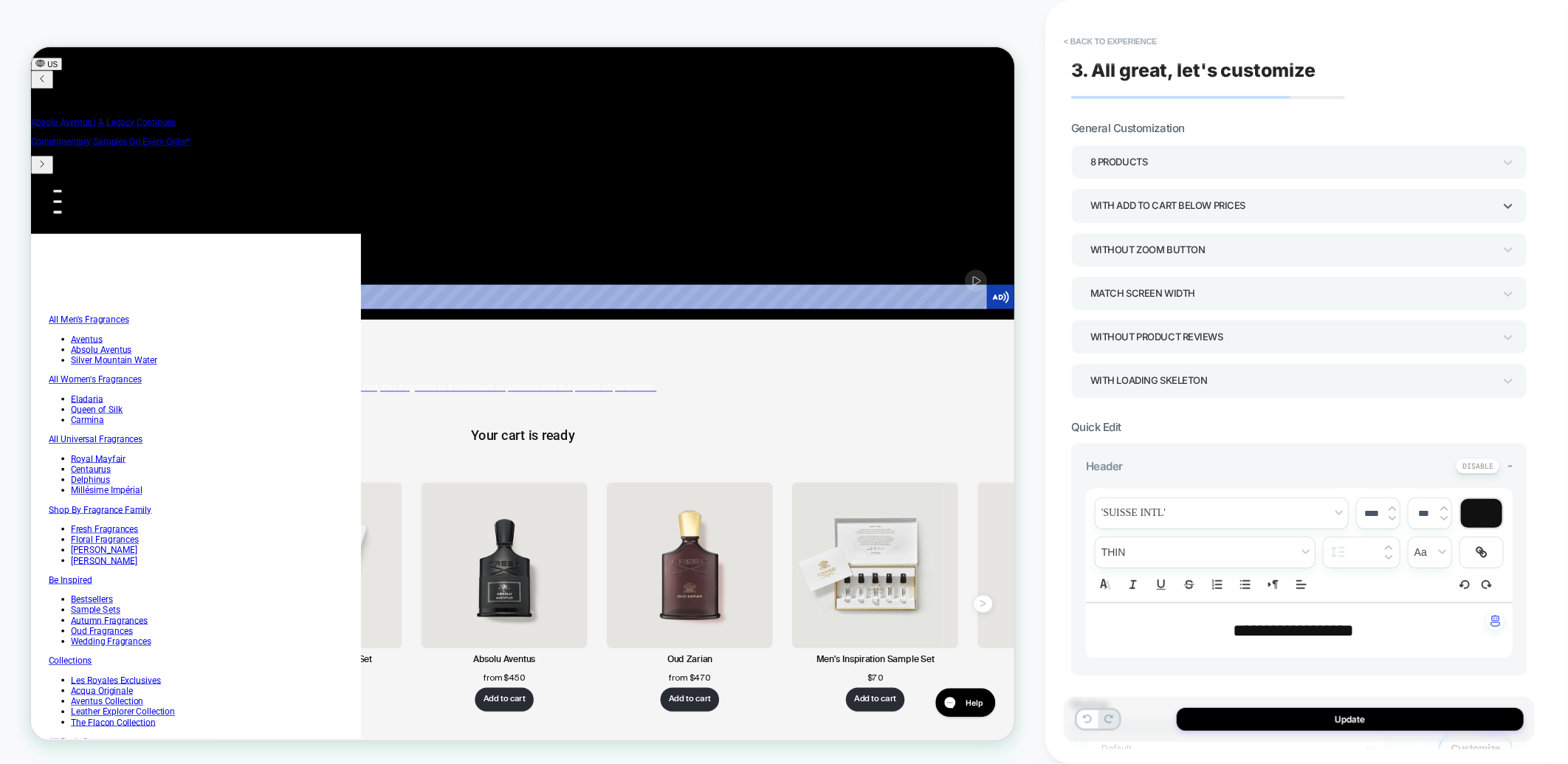
scroll to position [0, 1009]
click at [1263, 246] on div "Without Zoom Button" at bounding box center [1292, 249] width 403 height 20
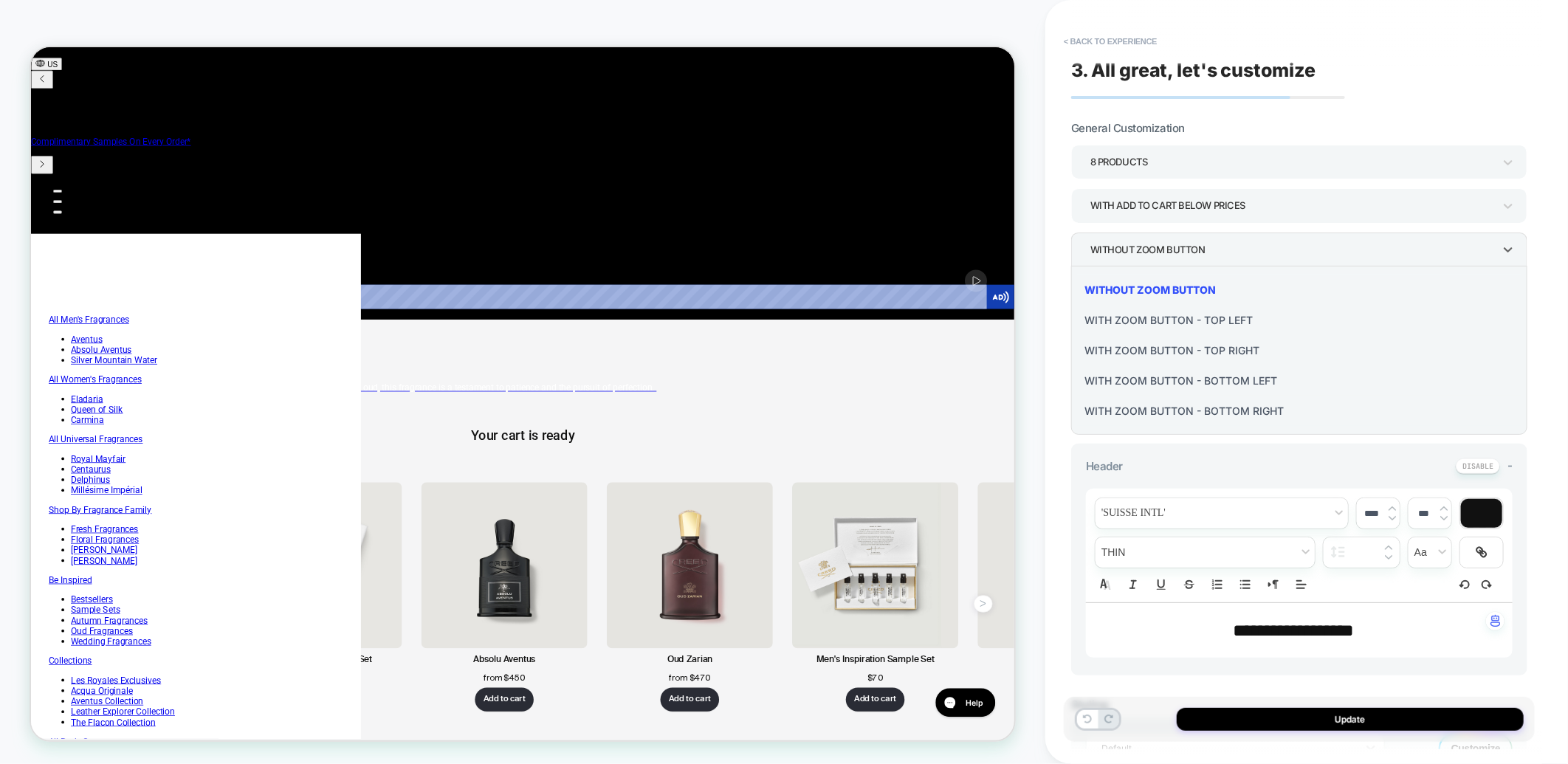
click at [1243, 282] on div "Without Zoom Button" at bounding box center [1300, 289] width 444 height 31
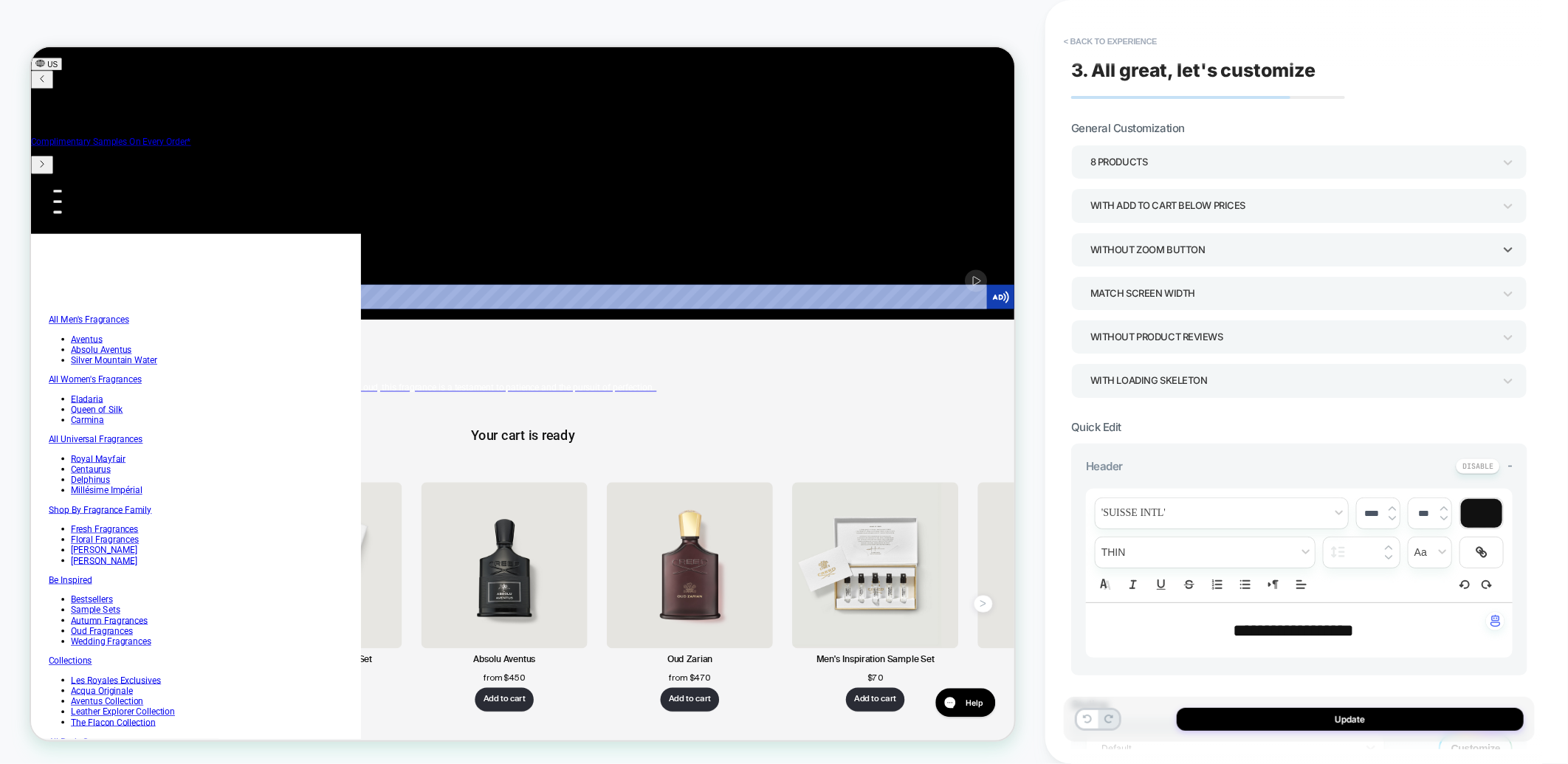
click at [1264, 245] on div "Without Zoom Button" at bounding box center [1292, 249] width 403 height 20
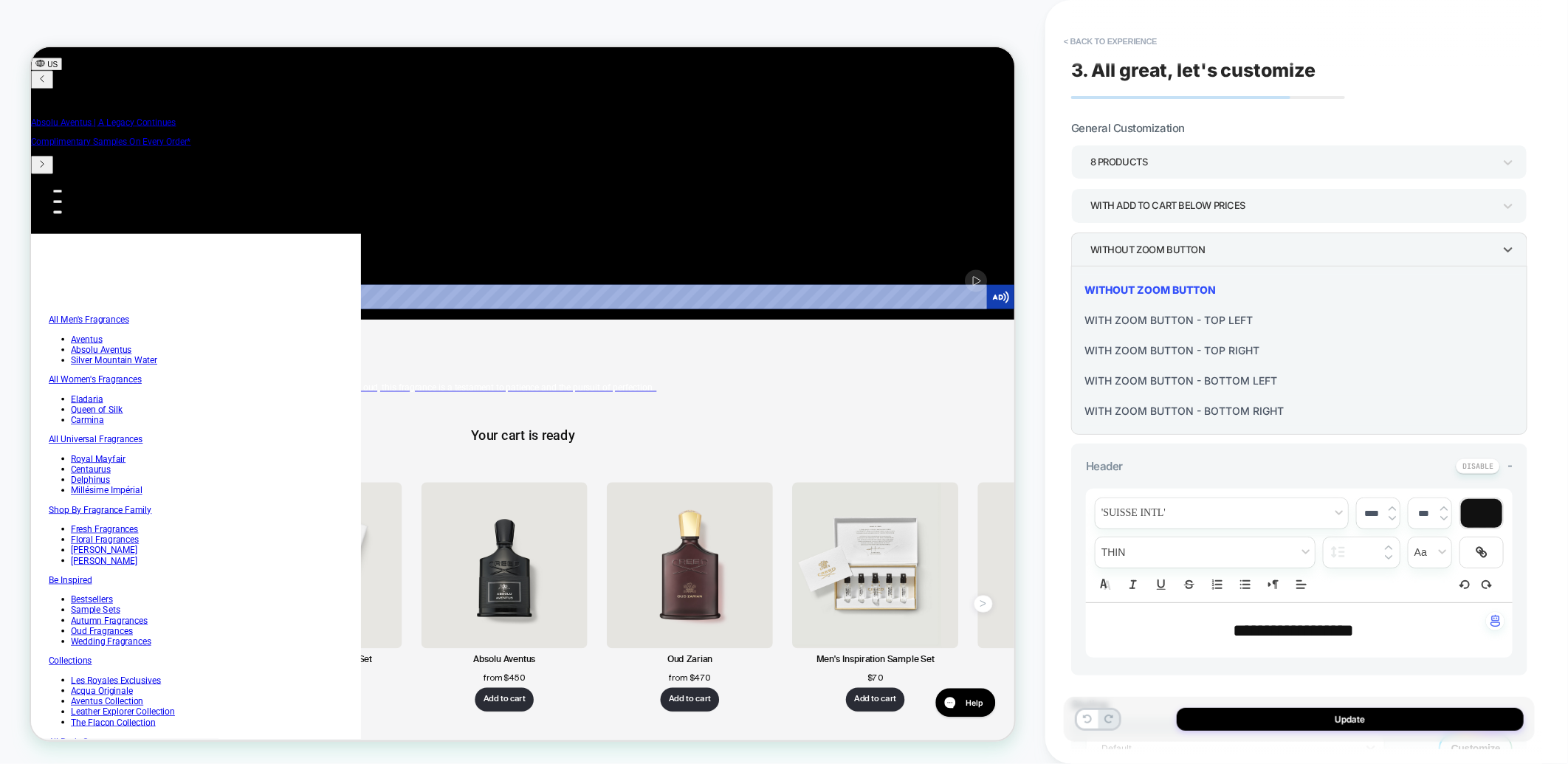
click at [1303, 202] on div at bounding box center [784, 382] width 1568 height 764
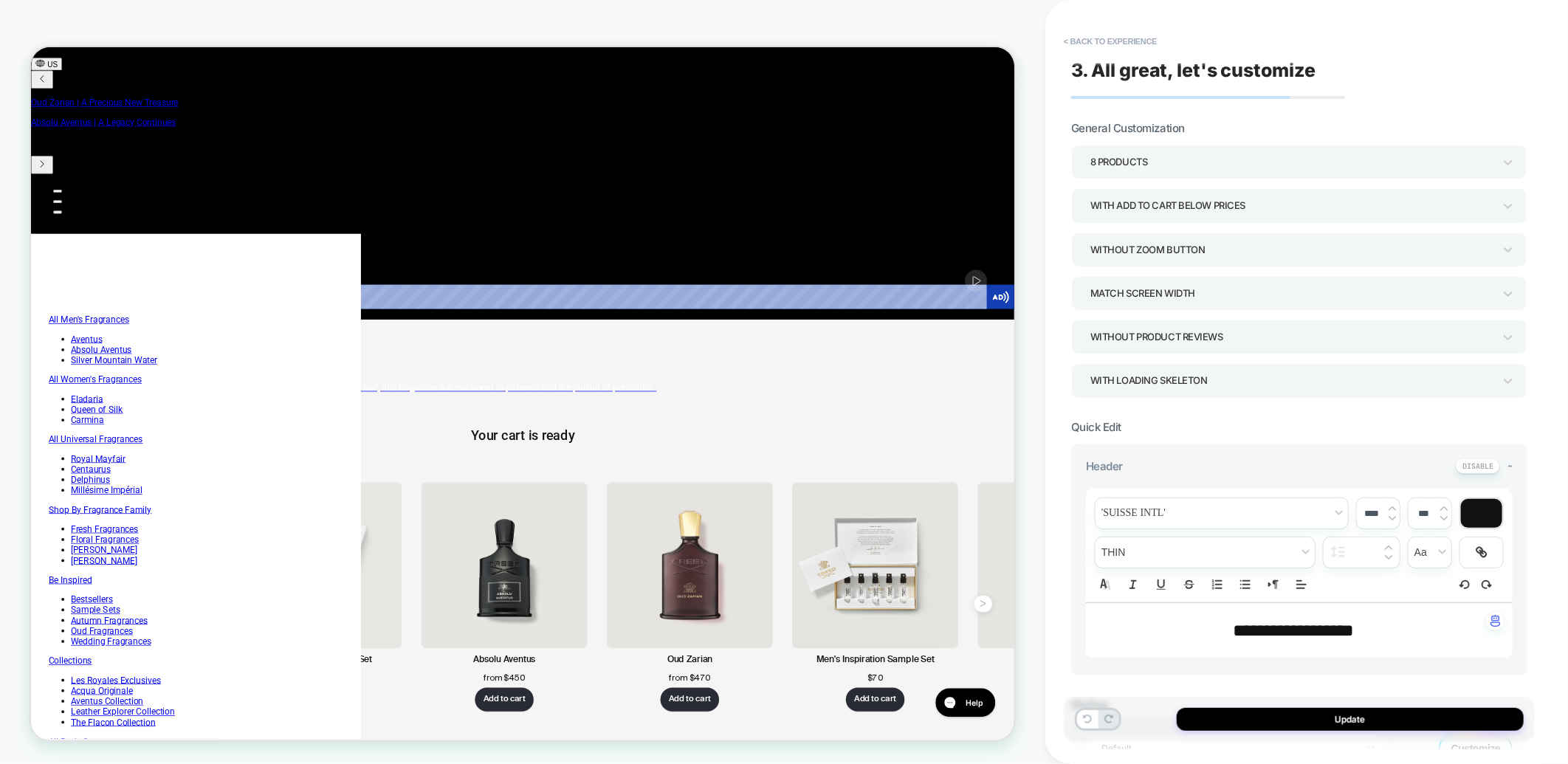
scroll to position [0, 0]
click at [1303, 202] on div "With add to cart below prices" at bounding box center [1292, 206] width 403 height 20
click at [1221, 244] on div "Without an "add to cart" button" at bounding box center [1300, 246] width 444 height 31
click at [1307, 166] on div "8 Products" at bounding box center [1292, 162] width 403 height 20
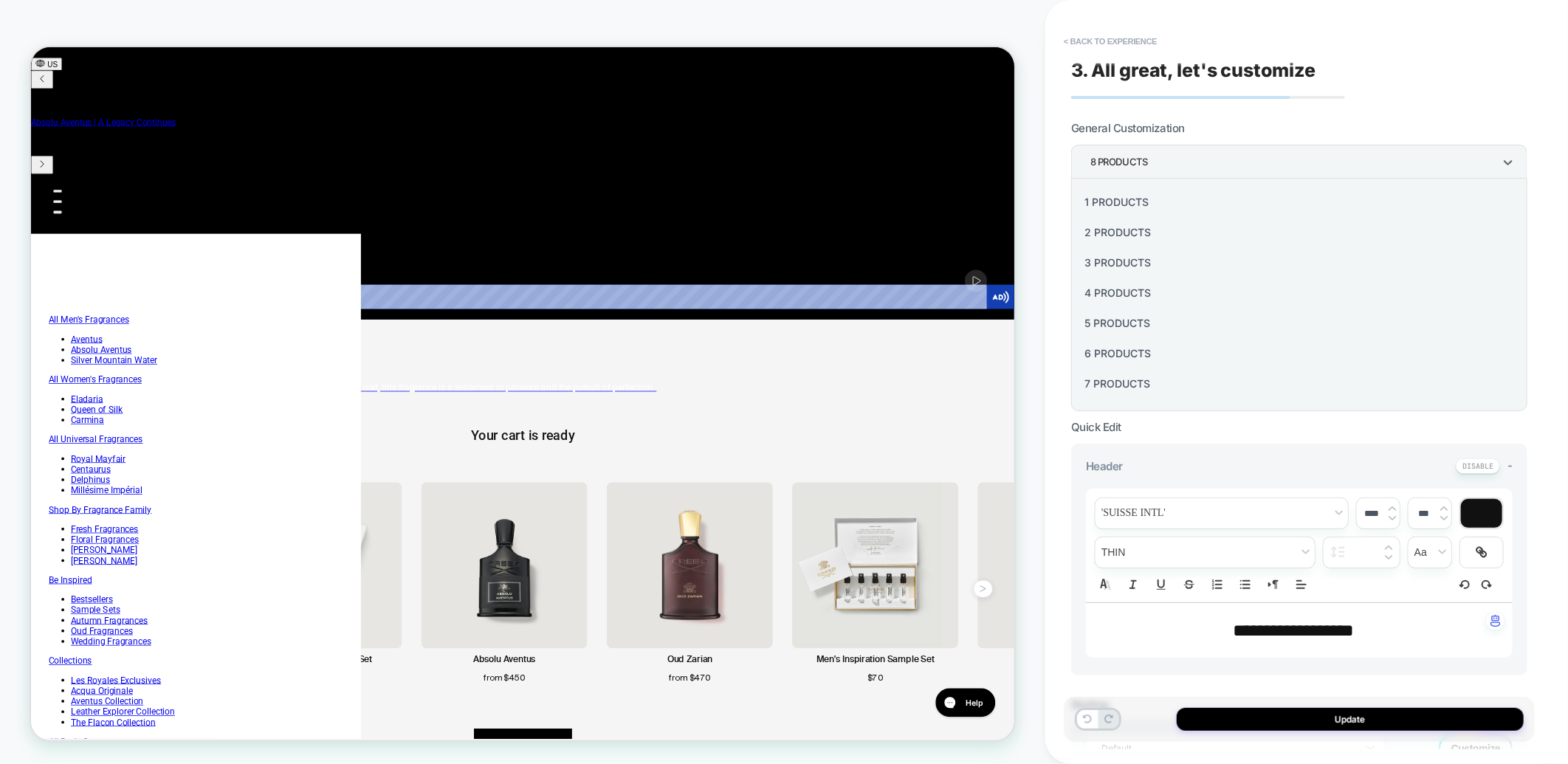
click at [1153, 288] on div "4 Products" at bounding box center [1300, 292] width 444 height 31
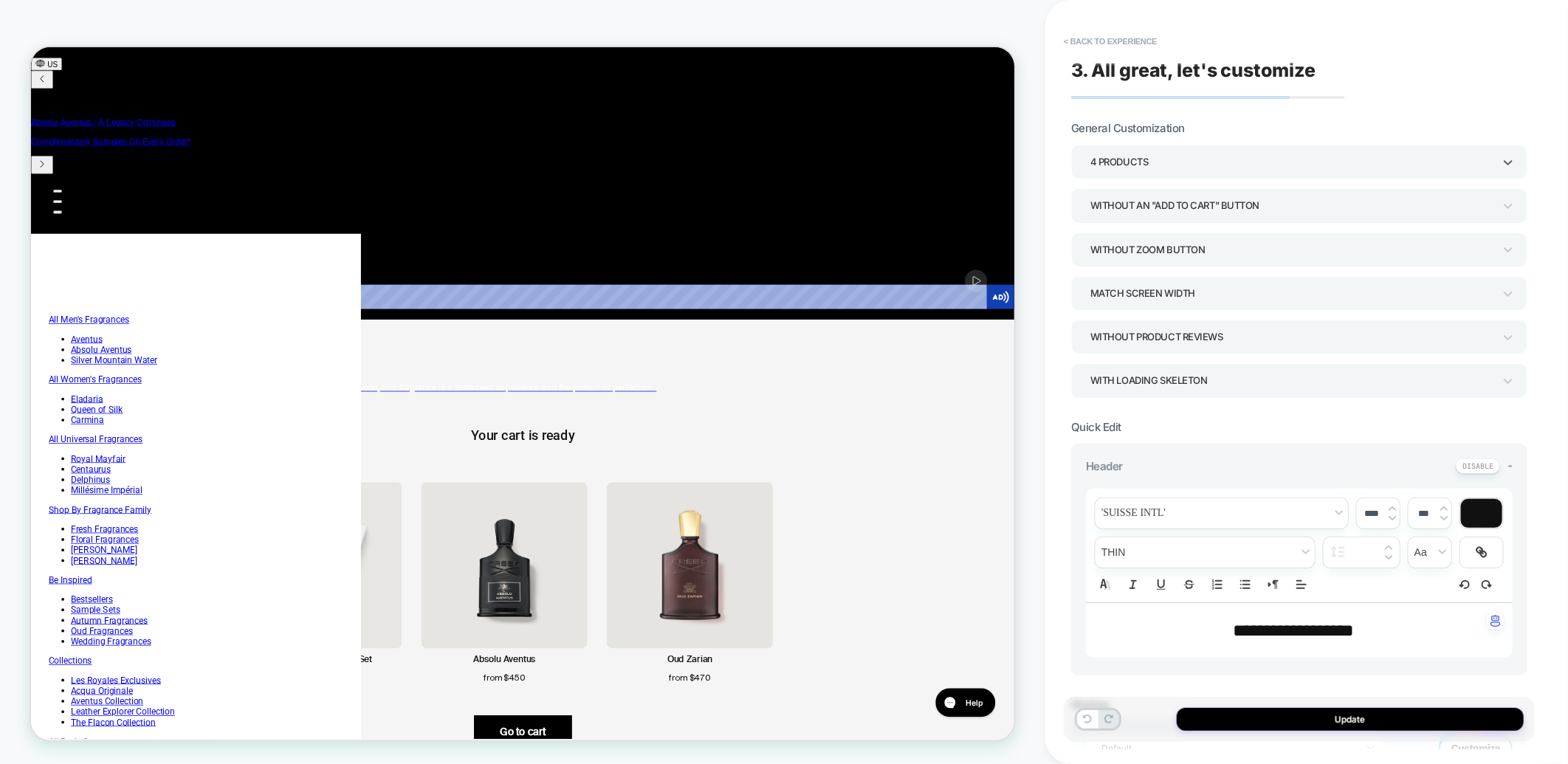
scroll to position [0, 1009]
click at [1211, 159] on div "4 Products" at bounding box center [1292, 162] width 403 height 20
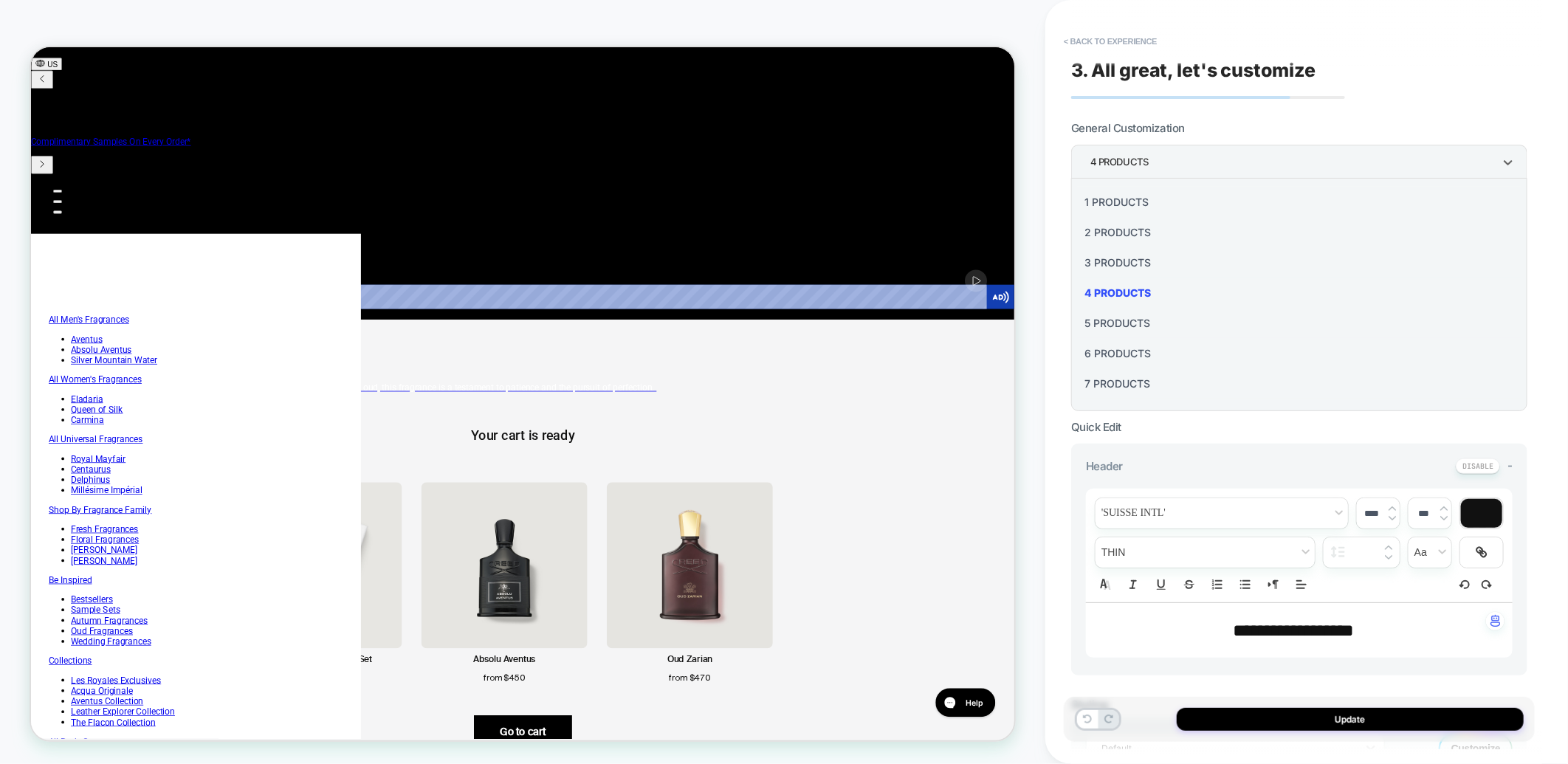
click at [1129, 314] on div "5 Products" at bounding box center [1300, 323] width 444 height 31
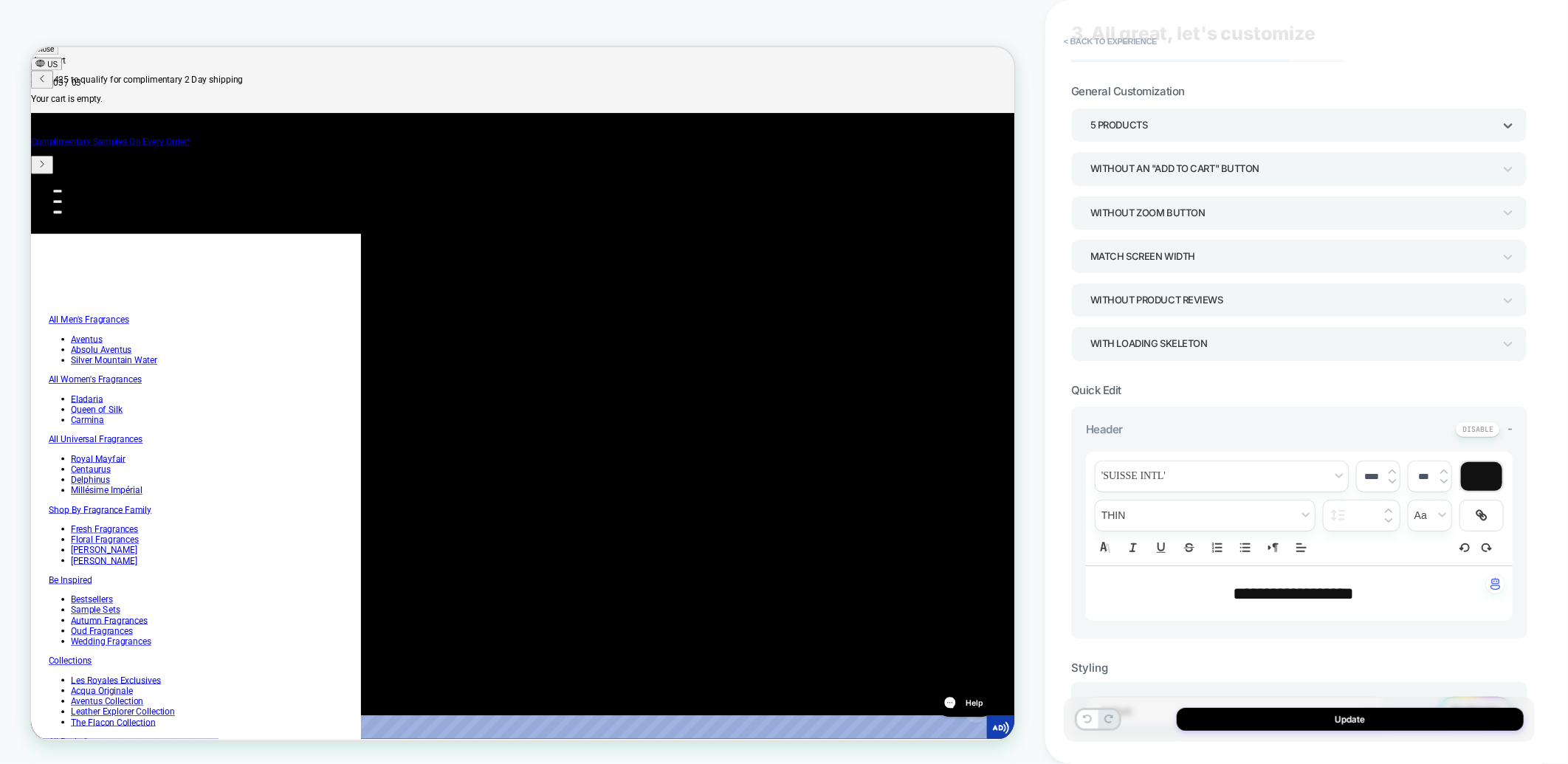
scroll to position [0, 0]
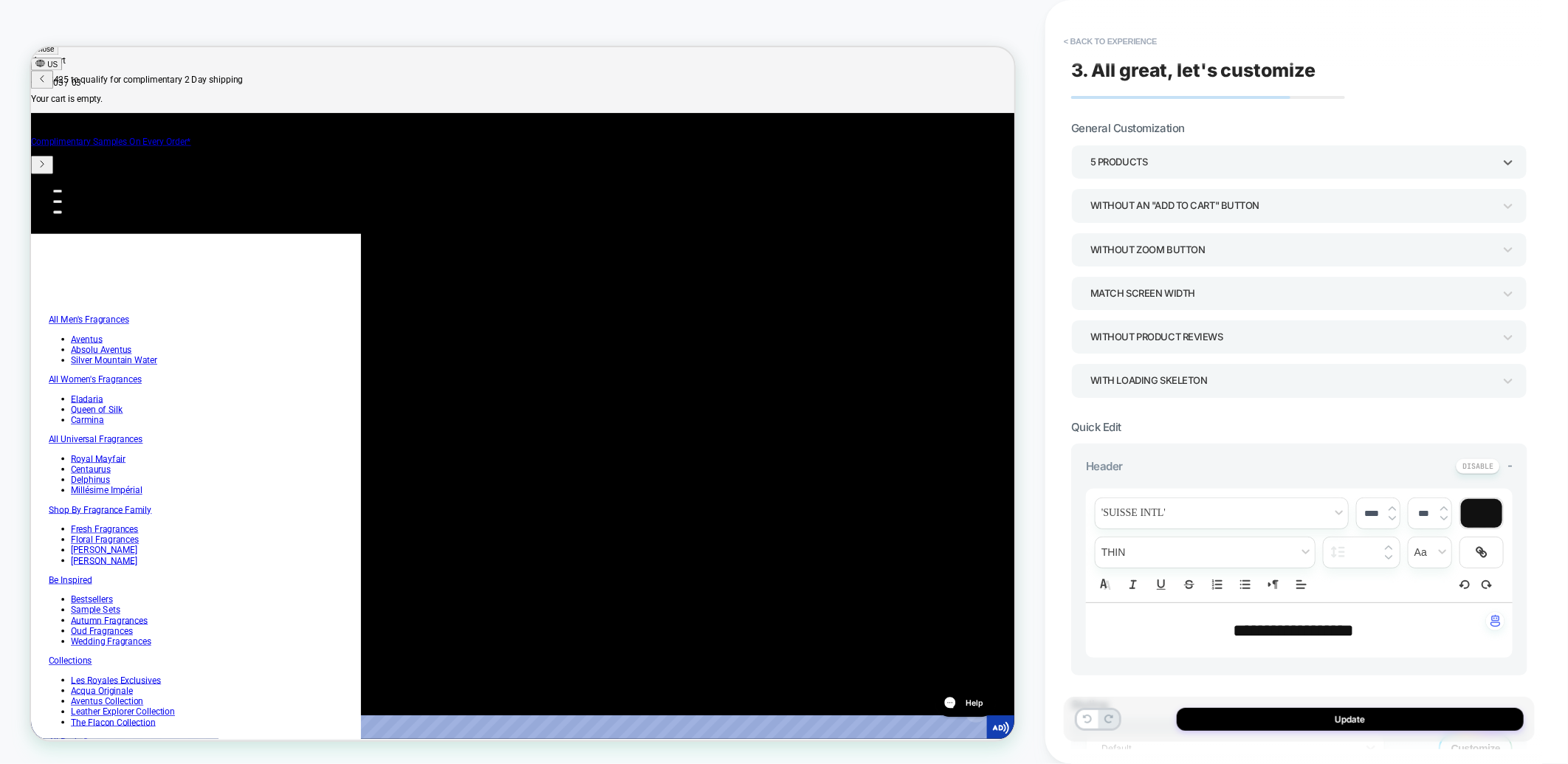
click at [1308, 152] on div "5 Products" at bounding box center [1292, 162] width 403 height 20
click at [1114, 282] on div "4 Products" at bounding box center [1300, 292] width 444 height 31
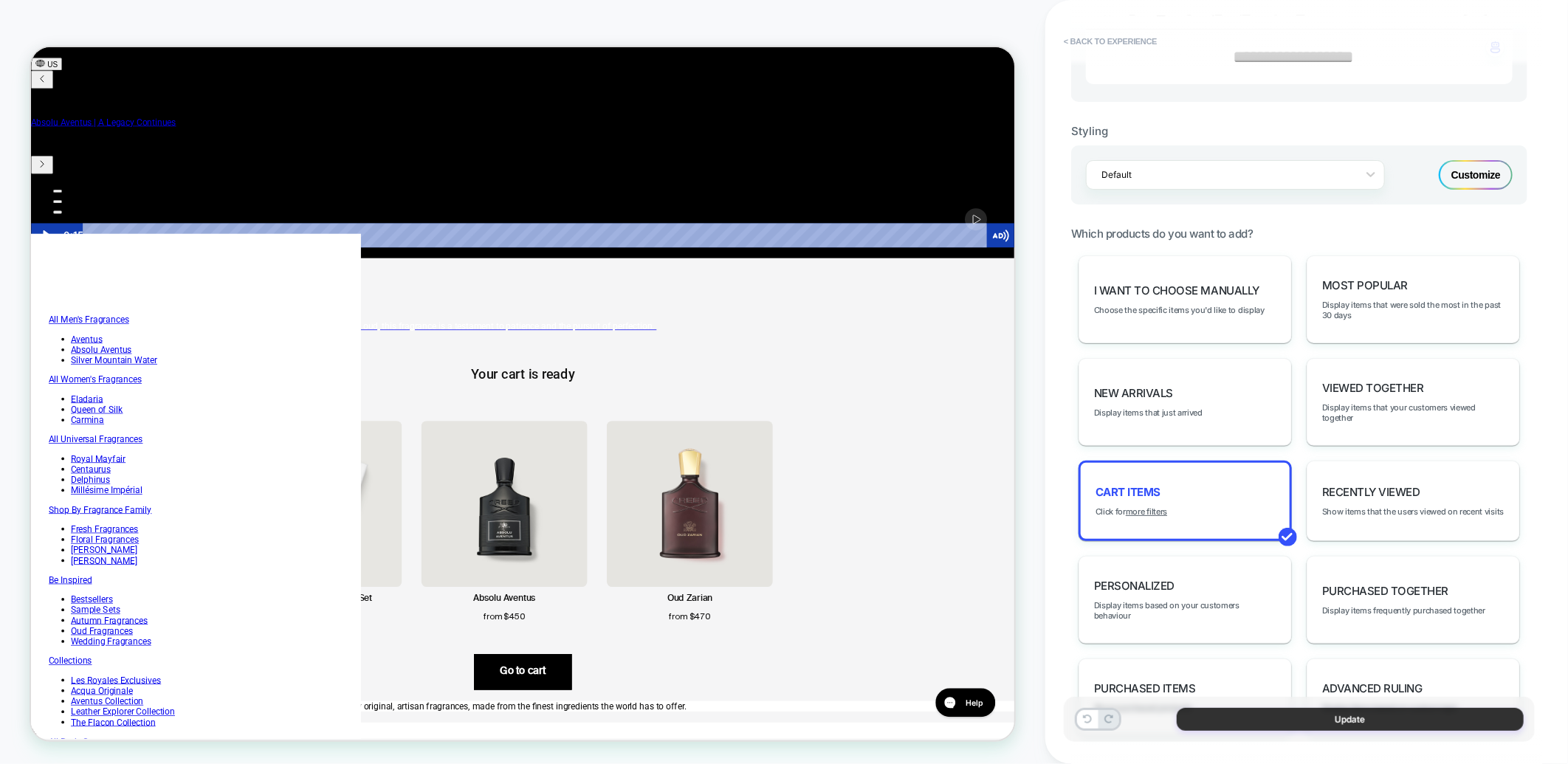
click at [1237, 727] on button "Update" at bounding box center [1350, 719] width 347 height 23
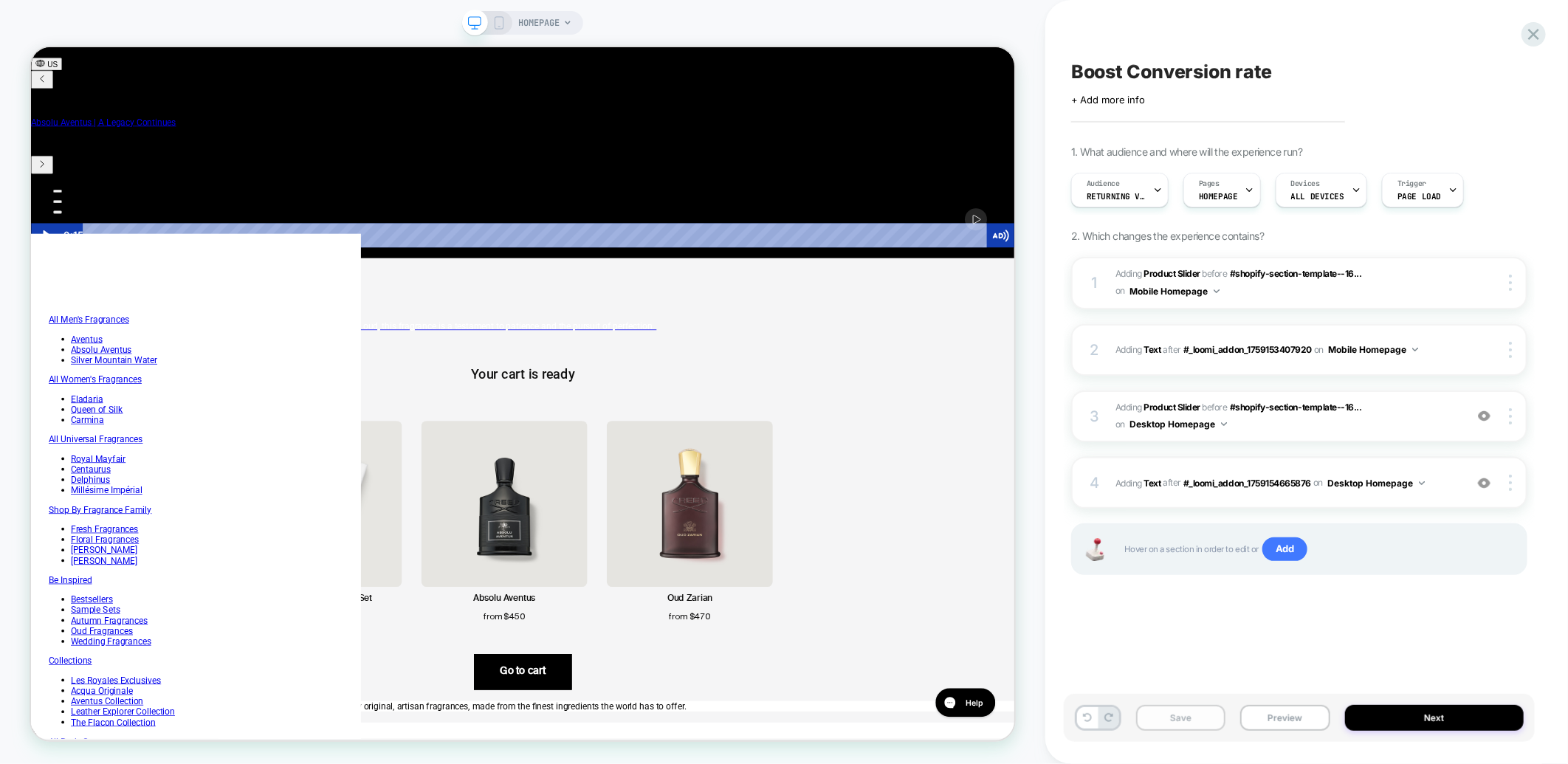
click at [1176, 717] on button "Save" at bounding box center [1181, 717] width 89 height 26
click at [1288, 545] on span "Add" at bounding box center [1285, 549] width 45 height 24
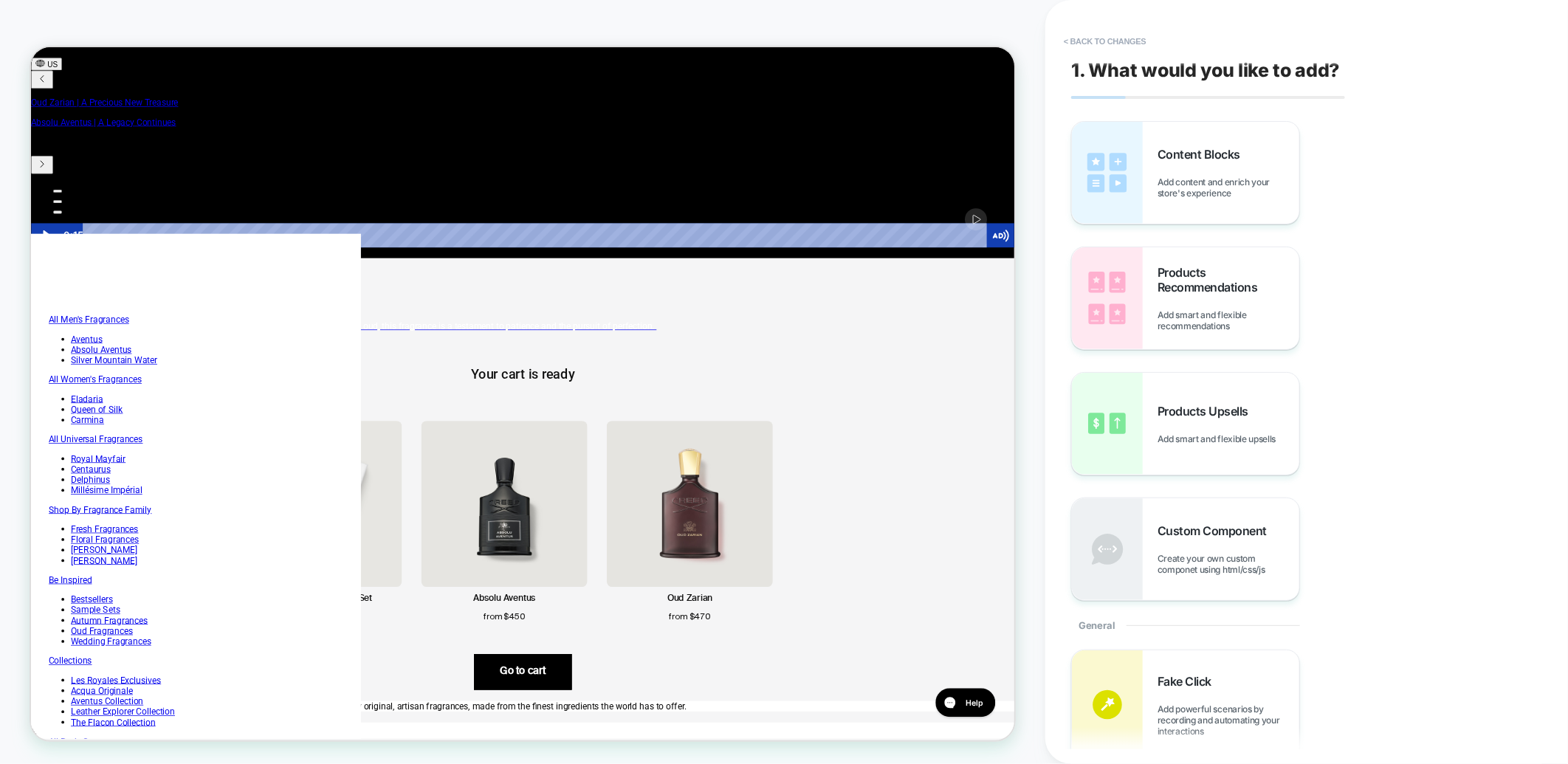
scroll to position [0, 2]
click at [1114, 40] on button "< Back to changes" at bounding box center [1105, 41] width 97 height 24
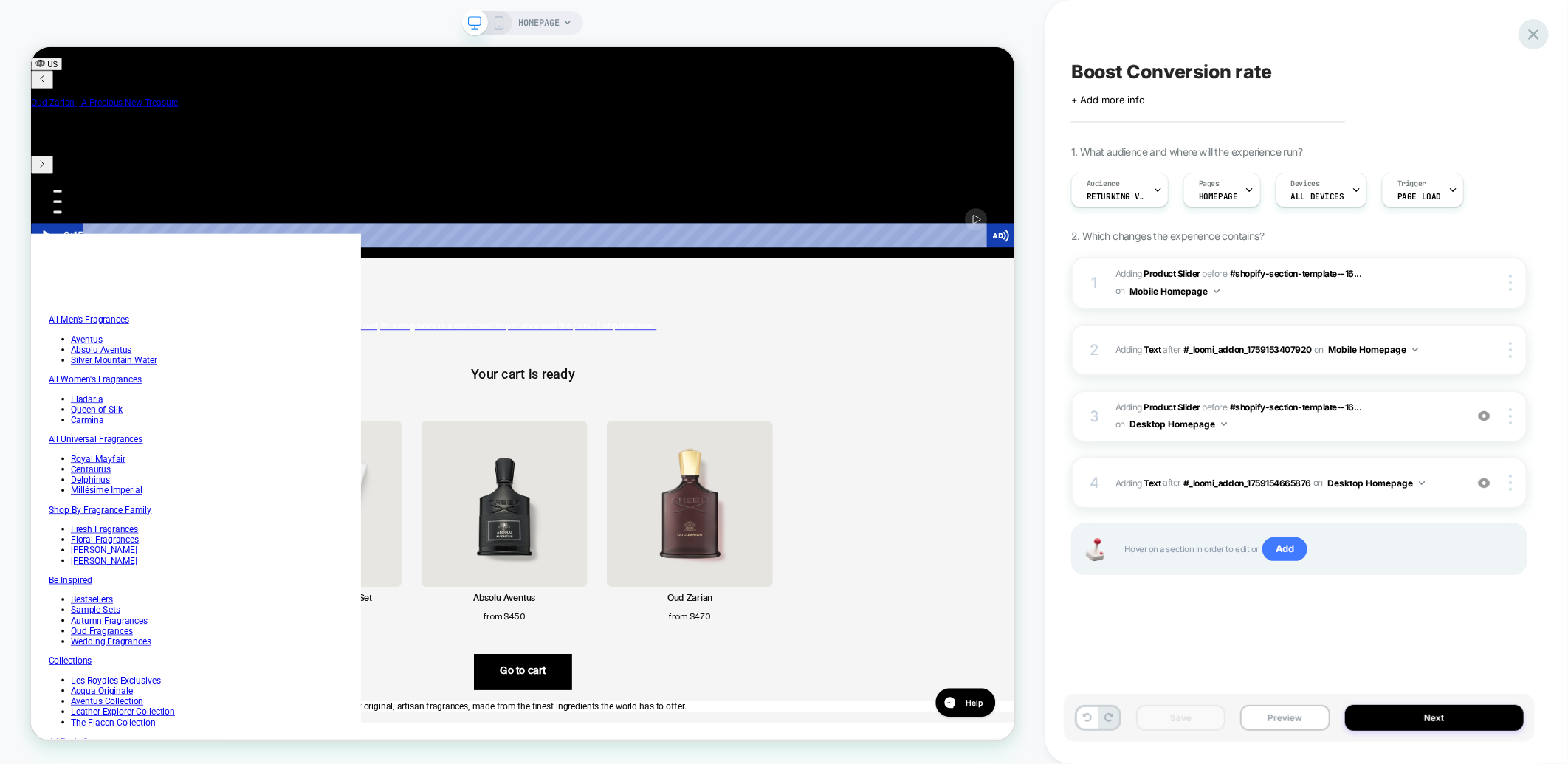
click at [1532, 36] on icon at bounding box center [1533, 34] width 11 height 11
